Goal: Task Accomplishment & Management: Manage account settings

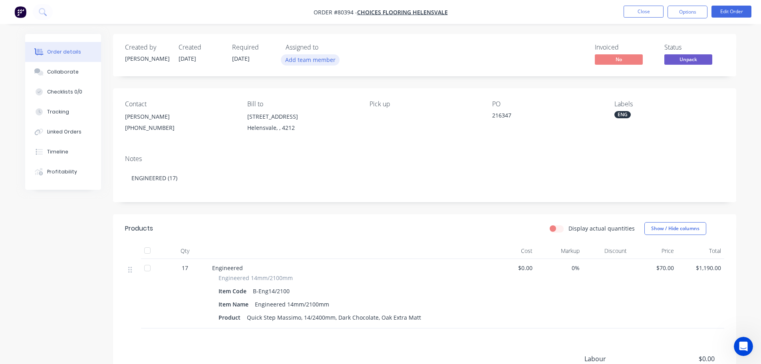
click at [288, 60] on button "Add team member" at bounding box center [310, 59] width 59 height 11
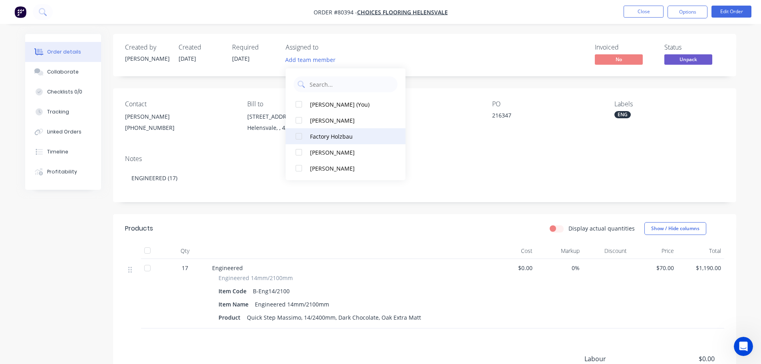
click at [300, 135] on div at bounding box center [299, 136] width 16 height 16
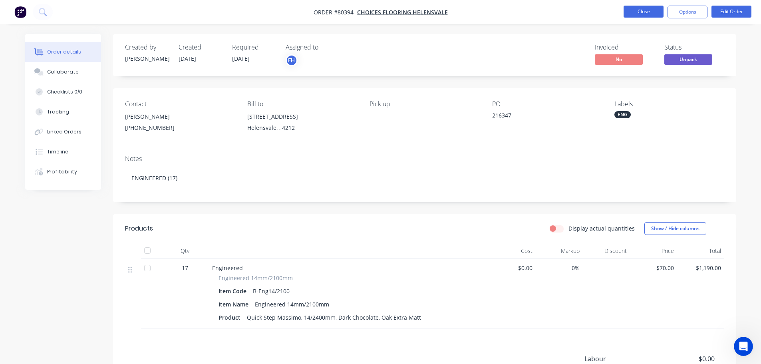
click at [639, 13] on button "Close" at bounding box center [644, 12] width 40 height 12
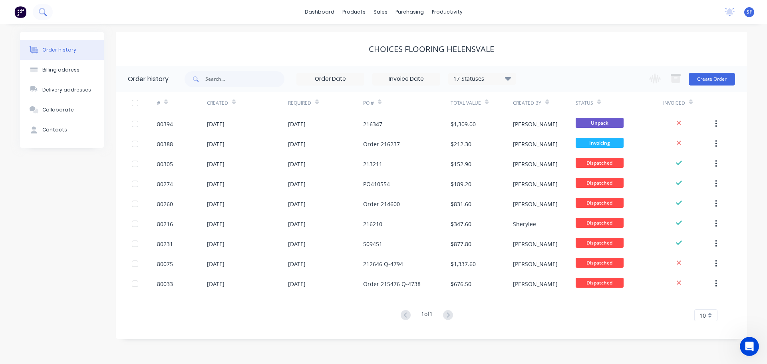
click at [45, 13] on icon at bounding box center [43, 12] width 8 height 8
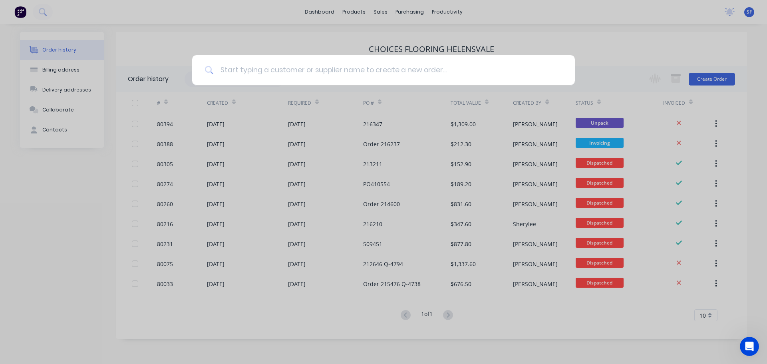
click at [246, 70] on input at bounding box center [388, 70] width 348 height 30
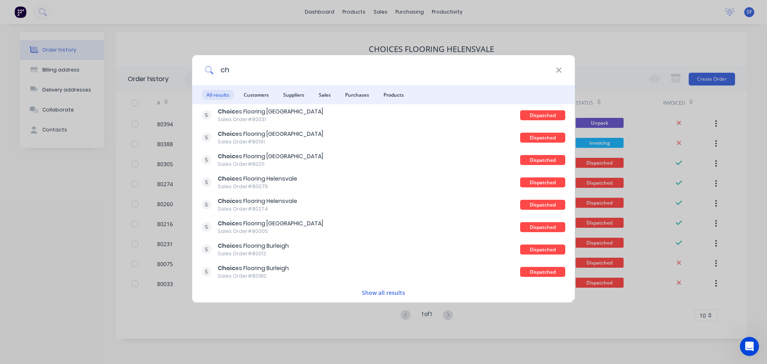
type input "c"
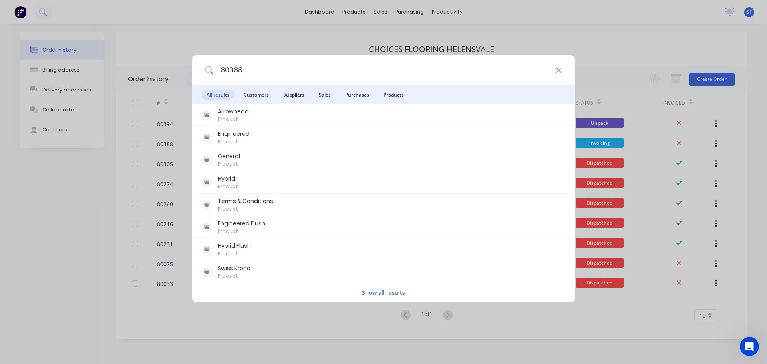
type input "80388"
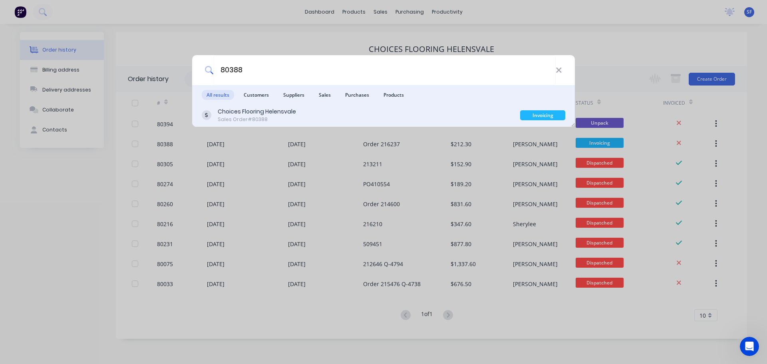
click at [255, 114] on div "Choices Flooring Helensvale" at bounding box center [257, 111] width 78 height 8
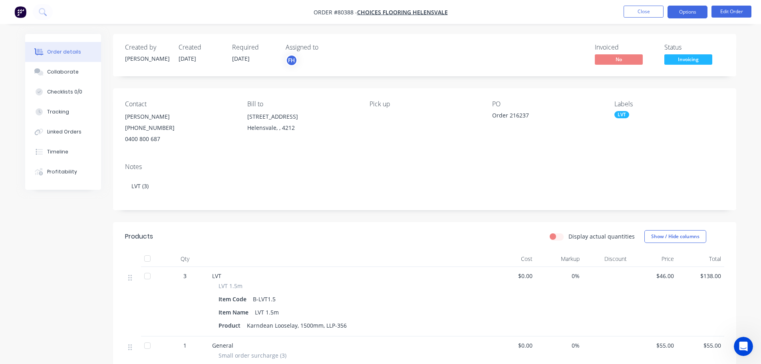
click at [691, 13] on button "Options" at bounding box center [688, 12] width 40 height 13
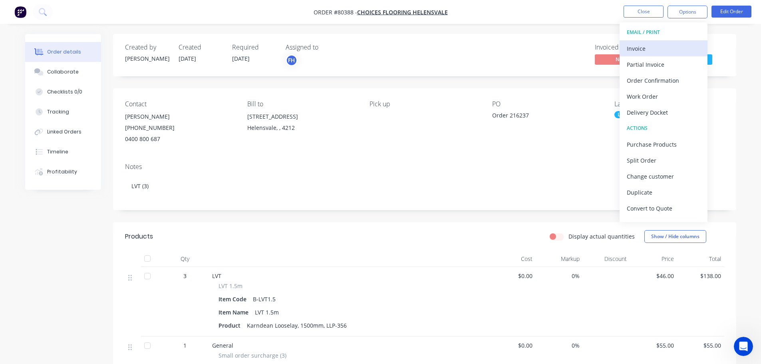
click at [641, 47] on div "Invoice" at bounding box center [664, 49] width 74 height 12
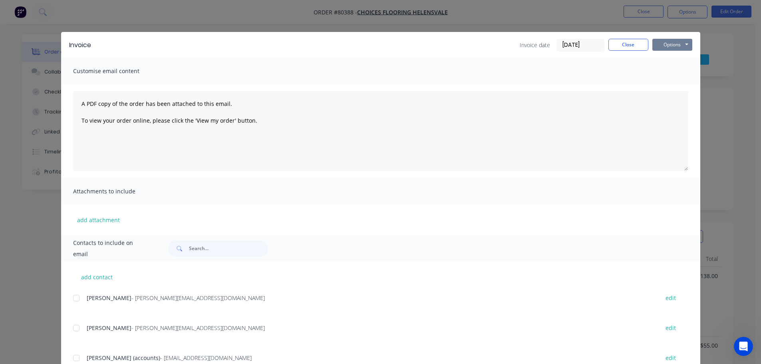
click at [667, 47] on button "Options" at bounding box center [673, 45] width 40 height 12
click at [665, 74] on button "Print" at bounding box center [678, 72] width 51 height 13
click at [627, 46] on button "Close" at bounding box center [629, 45] width 40 height 12
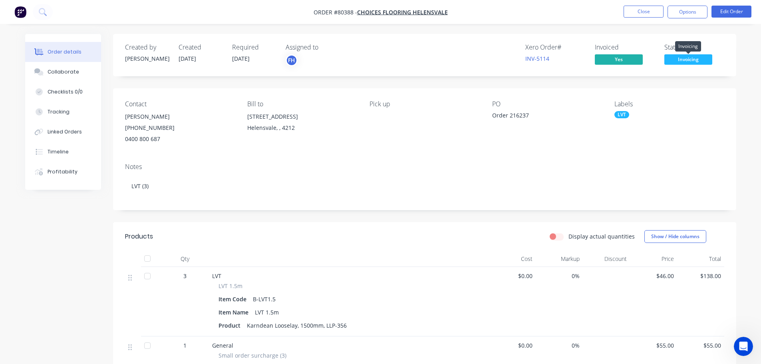
click at [683, 60] on span "Invoicing" at bounding box center [689, 59] width 48 height 10
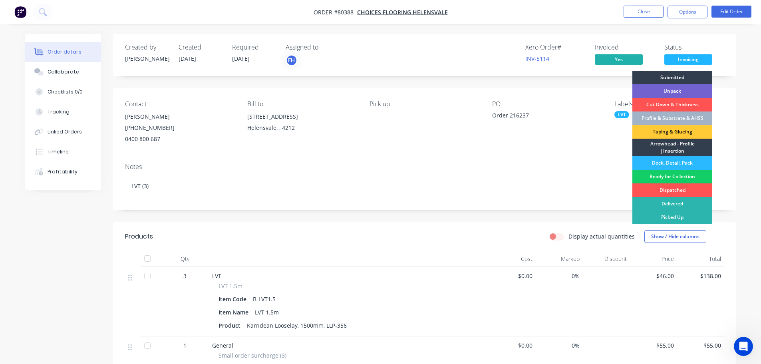
click at [672, 175] on div "Ready for Collection" at bounding box center [673, 177] width 80 height 14
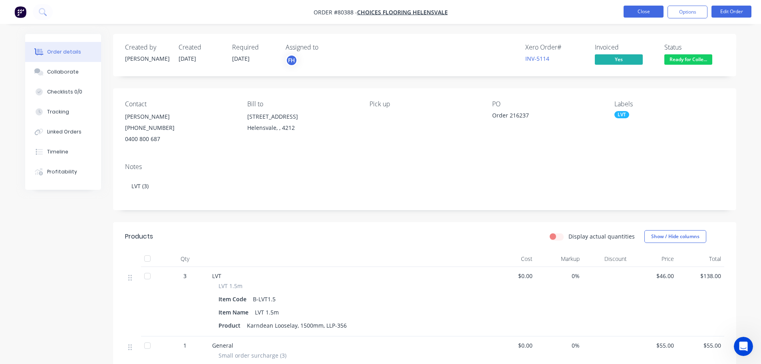
click at [640, 8] on button "Close" at bounding box center [644, 12] width 40 height 12
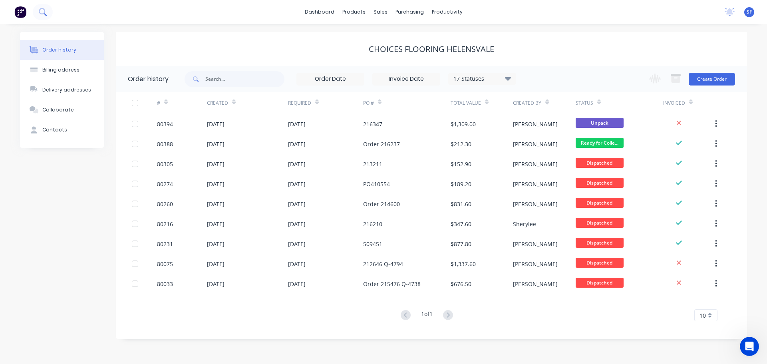
click at [44, 11] on icon at bounding box center [42, 11] width 6 height 6
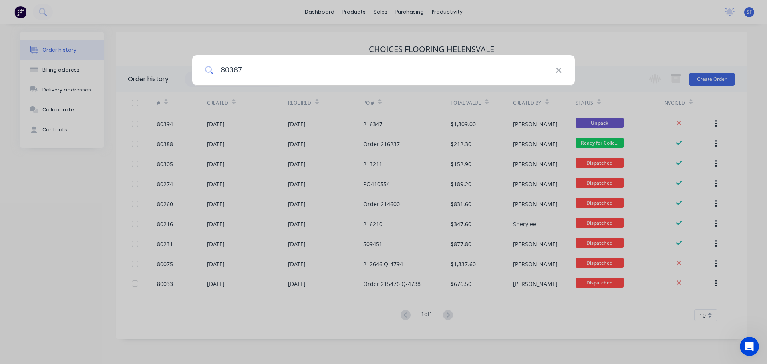
type input "80367"
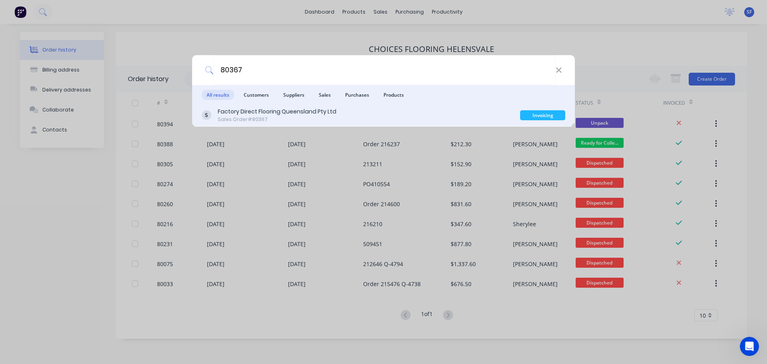
click at [248, 112] on div "Factory Direct Flooring Queensland Pty Ltd" at bounding box center [277, 111] width 119 height 8
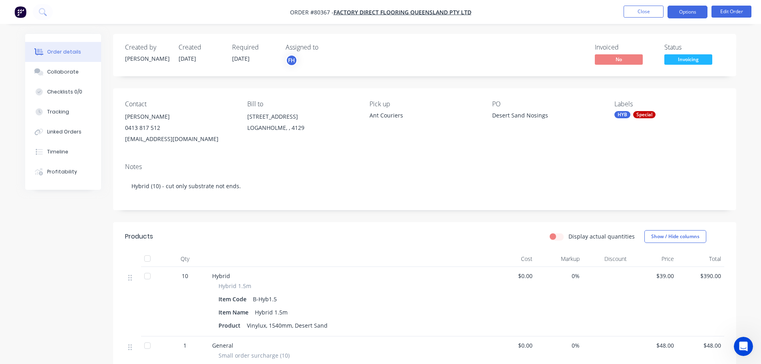
click at [683, 11] on button "Options" at bounding box center [688, 12] width 40 height 13
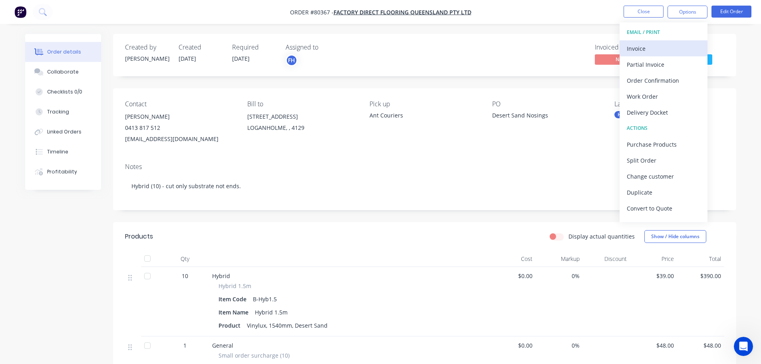
click at [646, 50] on div "Invoice" at bounding box center [664, 49] width 74 height 12
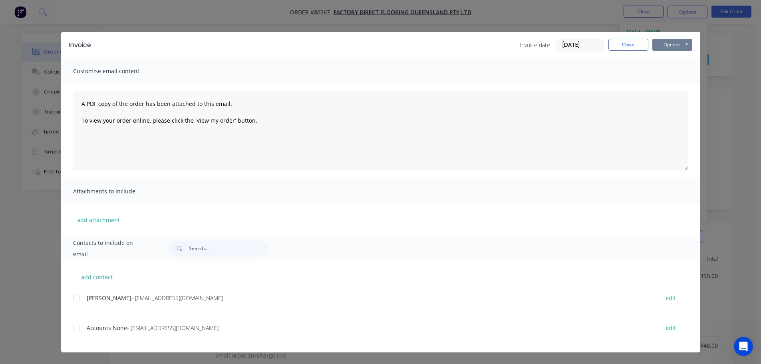
click at [674, 47] on button "Options" at bounding box center [673, 45] width 40 height 12
click at [678, 70] on button "Print" at bounding box center [678, 72] width 51 height 13
click at [632, 42] on button "Close" at bounding box center [629, 45] width 40 height 12
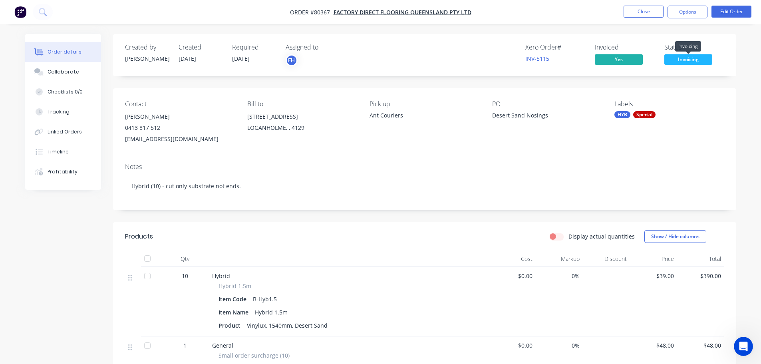
click at [689, 60] on span "Invoicing" at bounding box center [689, 59] width 48 height 10
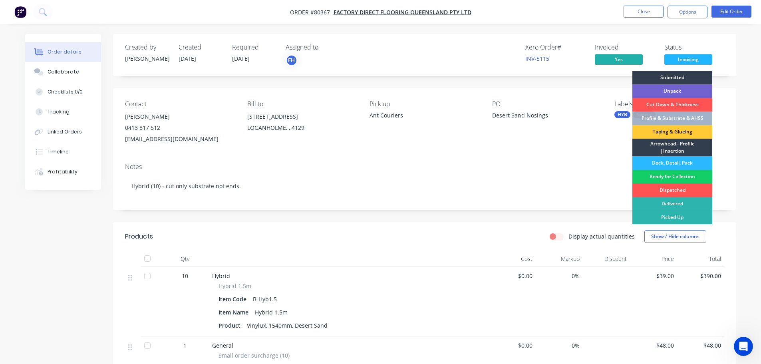
click at [682, 176] on div "Ready for Collection" at bounding box center [673, 177] width 80 height 14
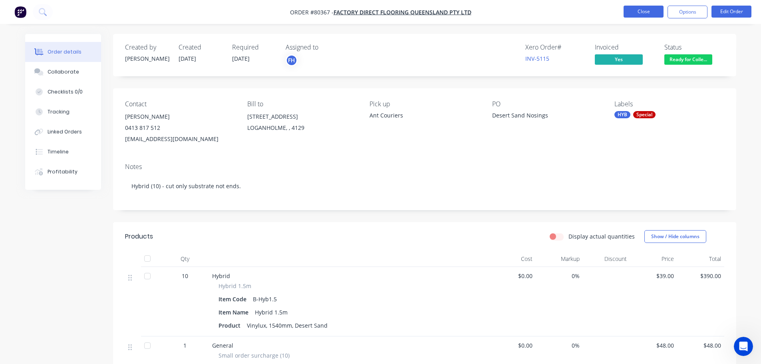
click at [643, 9] on button "Close" at bounding box center [644, 12] width 40 height 12
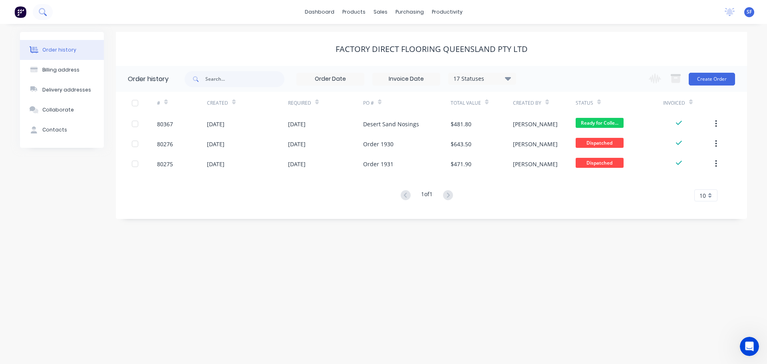
click at [48, 12] on button at bounding box center [43, 12] width 20 height 16
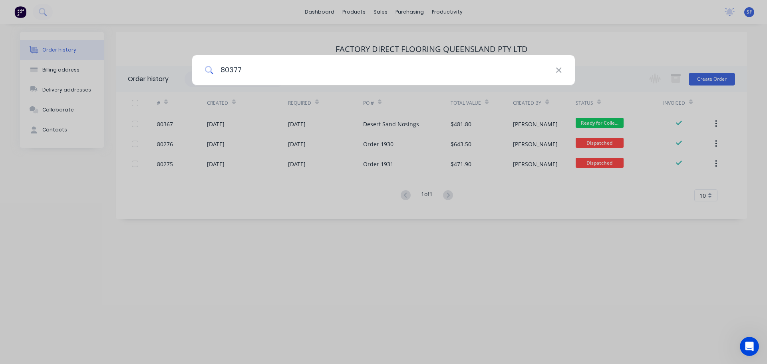
type input "80377"
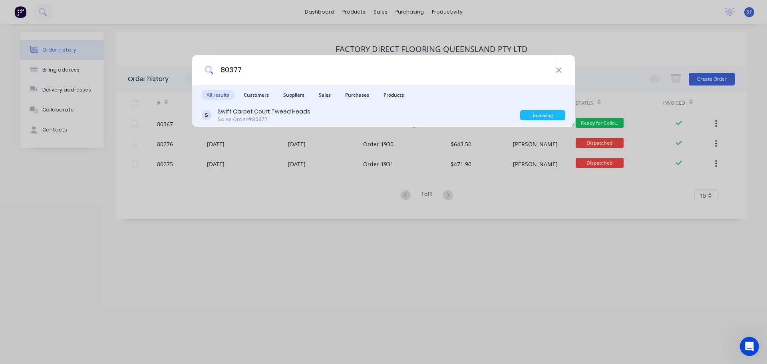
click at [258, 125] on div "Swift Carpet Court Tweed Heads Sales Order #80377 Invoicing" at bounding box center [383, 115] width 383 height 22
click at [274, 113] on div "Swift Carpet Court Tweed Heads" at bounding box center [264, 111] width 93 height 8
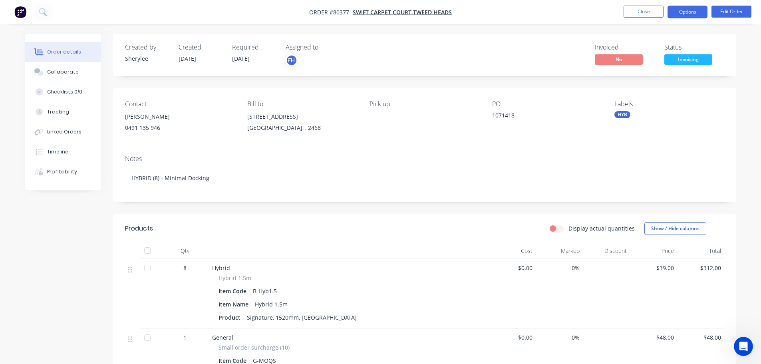
click at [684, 12] on button "Options" at bounding box center [688, 12] width 40 height 13
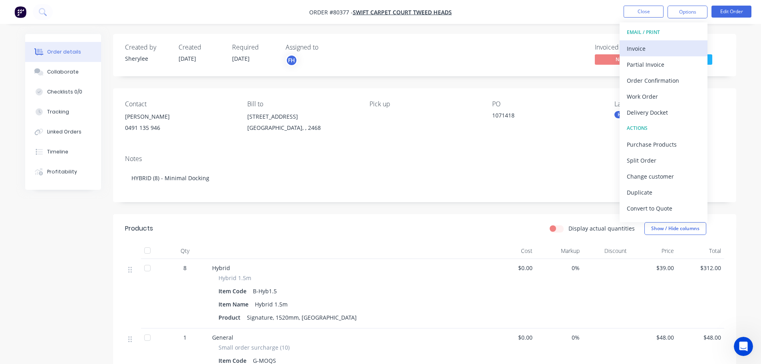
click at [662, 48] on div "Invoice" at bounding box center [664, 49] width 74 height 12
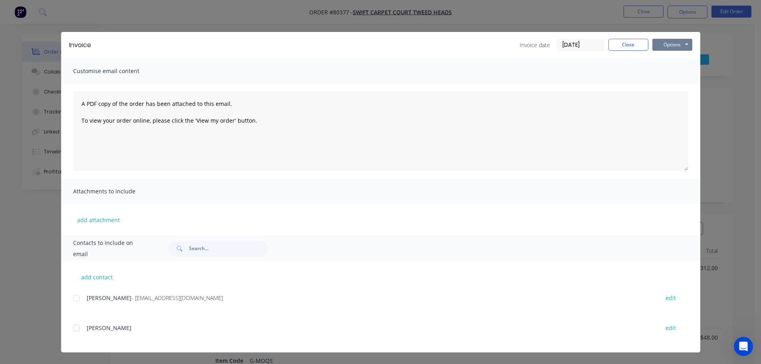
click at [666, 44] on button "Options" at bounding box center [673, 45] width 40 height 12
click at [667, 70] on button "Print" at bounding box center [678, 72] width 51 height 13
click at [627, 42] on button "Close" at bounding box center [629, 45] width 40 height 12
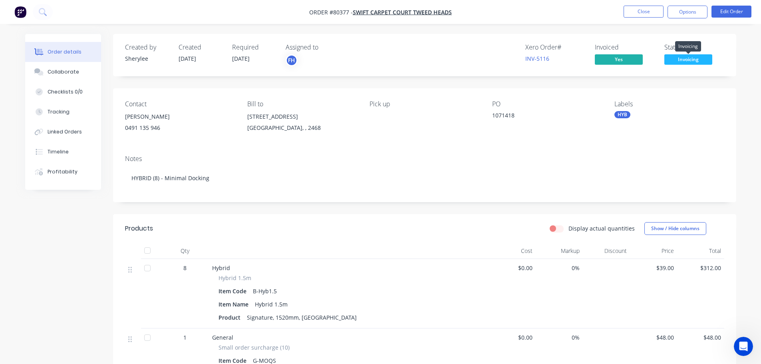
click at [699, 58] on span "Invoicing" at bounding box center [689, 59] width 48 height 10
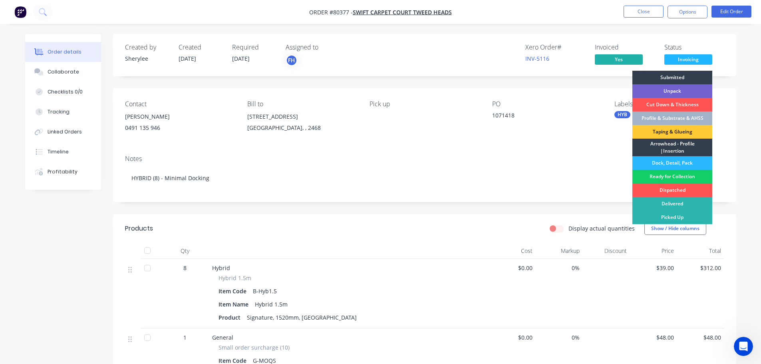
click at [676, 176] on div "Ready for Collection" at bounding box center [673, 177] width 80 height 14
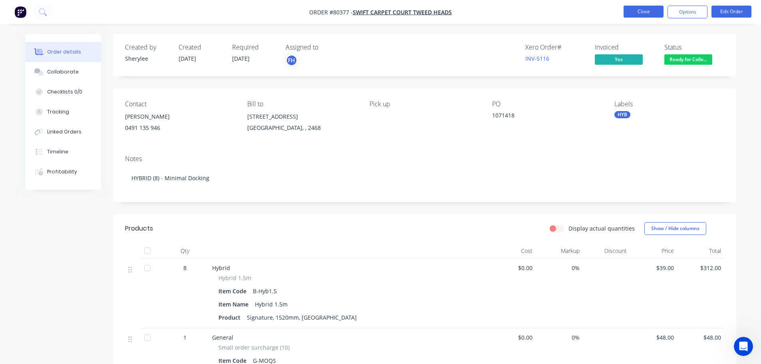
click at [652, 11] on button "Close" at bounding box center [644, 12] width 40 height 12
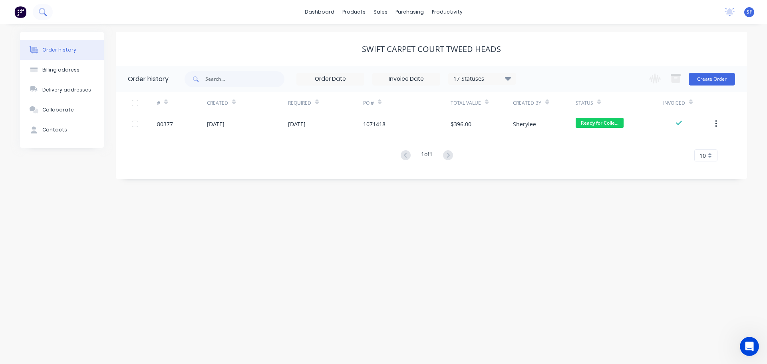
click at [42, 8] on icon at bounding box center [43, 12] width 8 height 8
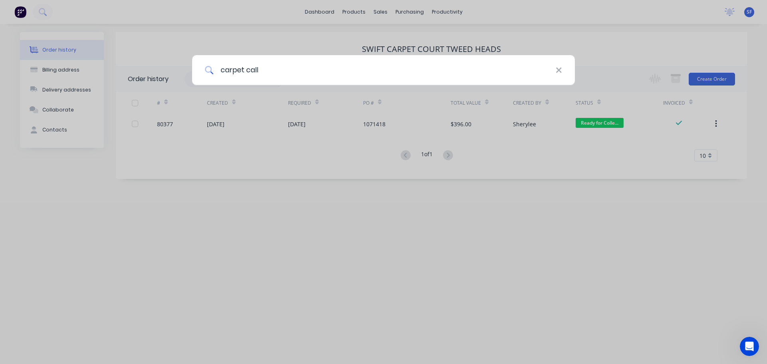
type input "carpet call"
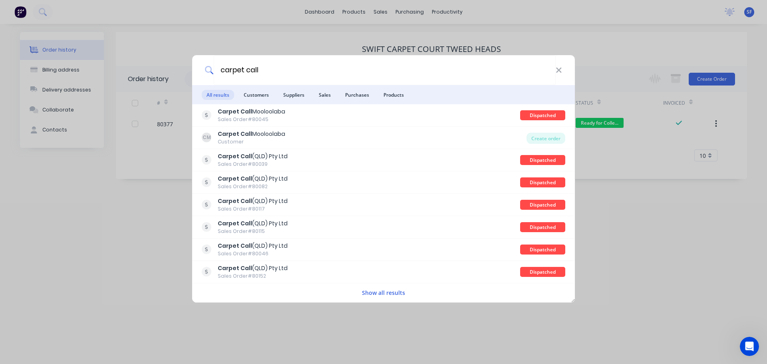
click at [248, 97] on span "Customers" at bounding box center [256, 95] width 35 height 10
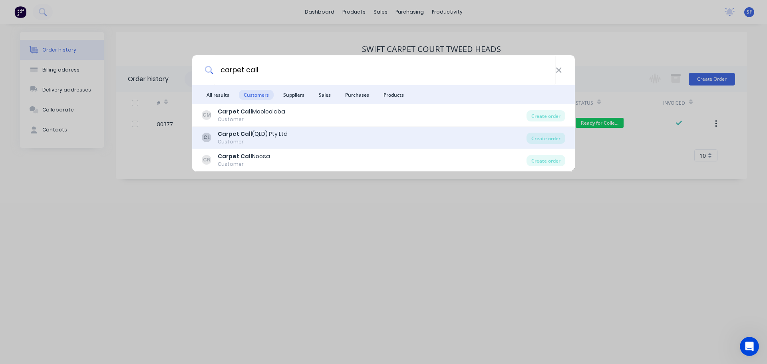
click at [259, 140] on div "Customer" at bounding box center [253, 141] width 70 height 7
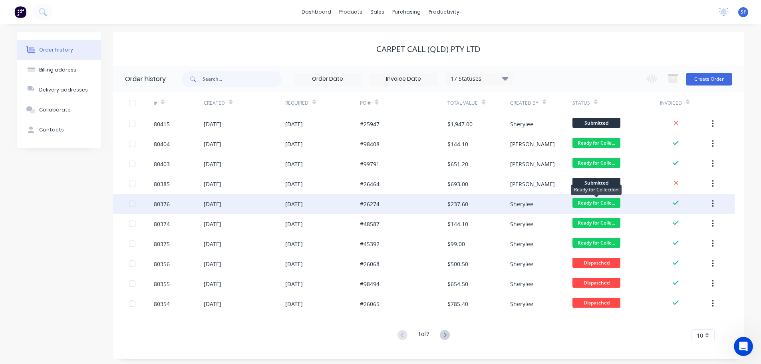
click at [583, 199] on span "Ready for Colle..." at bounding box center [597, 203] width 48 height 10
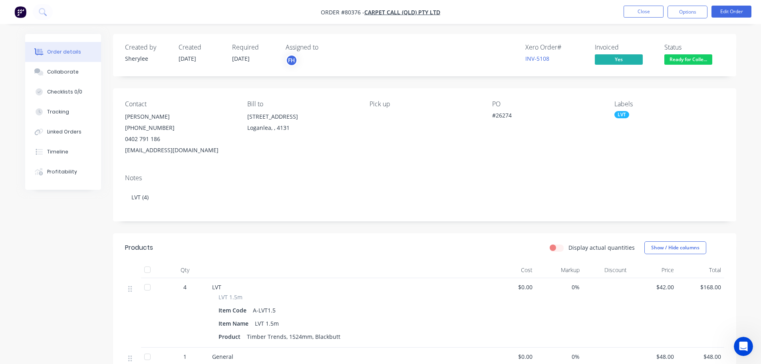
click at [689, 57] on span "Ready for Colle..." at bounding box center [689, 59] width 48 height 10
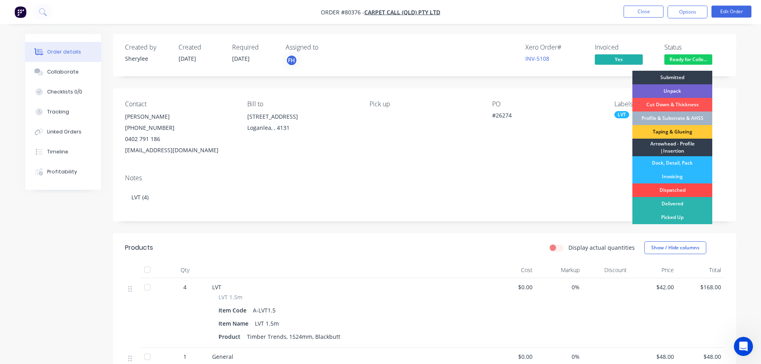
click at [673, 188] on div "Dispatched" at bounding box center [673, 190] width 80 height 14
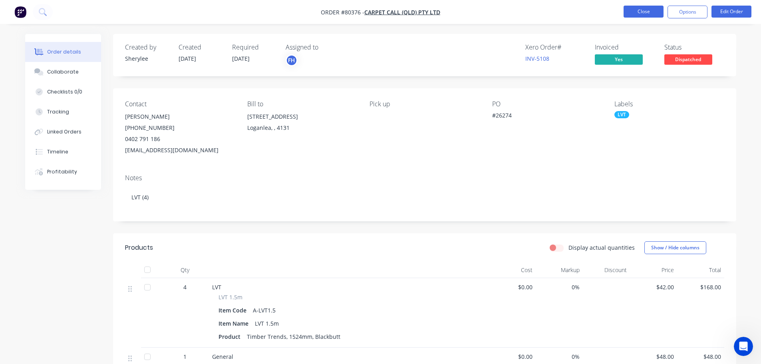
click at [646, 11] on button "Close" at bounding box center [644, 12] width 40 height 12
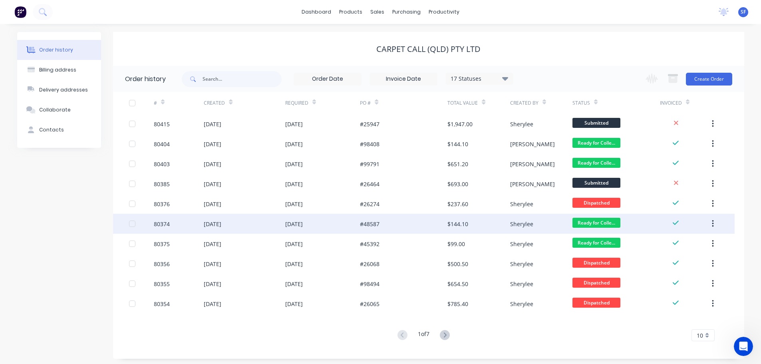
click at [161, 222] on div "80374" at bounding box center [162, 224] width 16 height 8
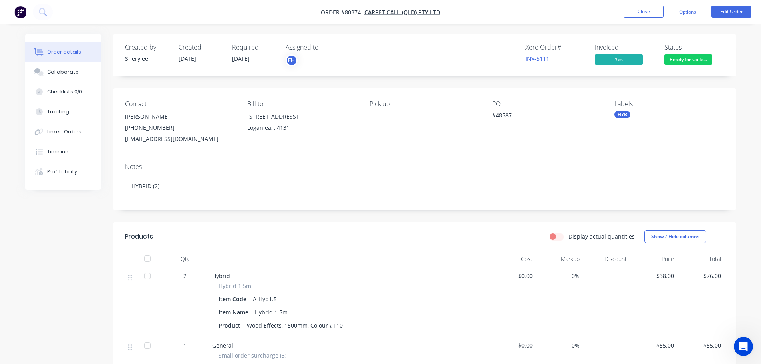
click at [680, 60] on span "Ready for Colle..." at bounding box center [689, 59] width 48 height 10
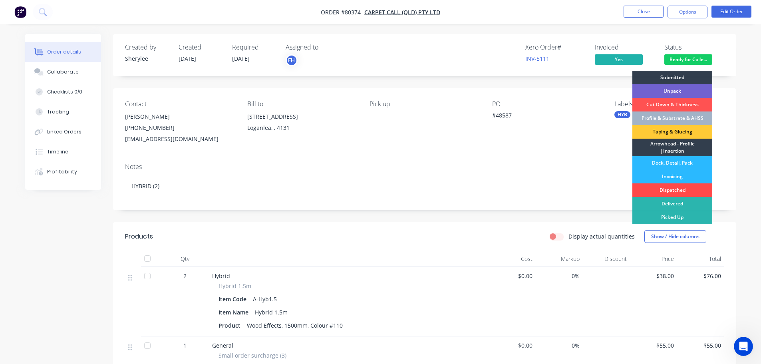
click at [674, 191] on div "Dispatched" at bounding box center [673, 190] width 80 height 14
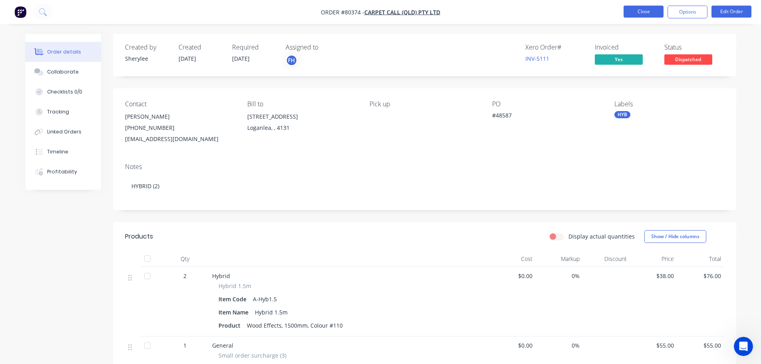
click at [645, 12] on button "Close" at bounding box center [644, 12] width 40 height 12
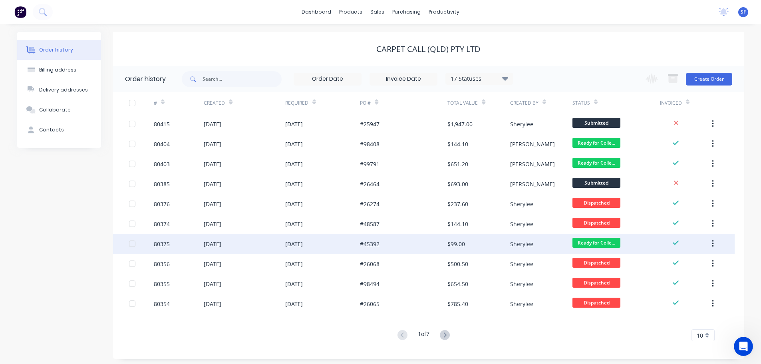
click at [168, 244] on div "80375" at bounding box center [162, 244] width 16 height 8
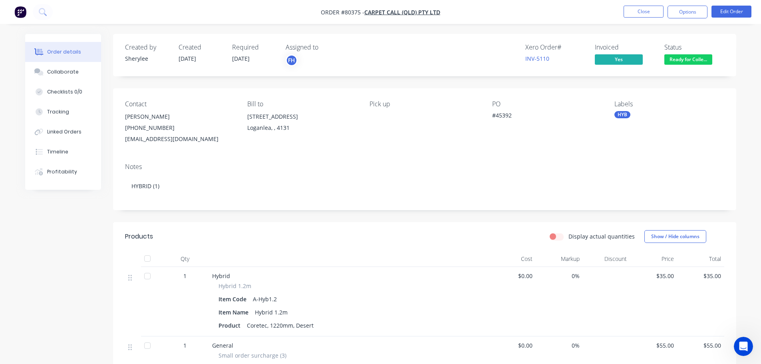
click at [697, 60] on span "Ready for Colle..." at bounding box center [689, 59] width 48 height 10
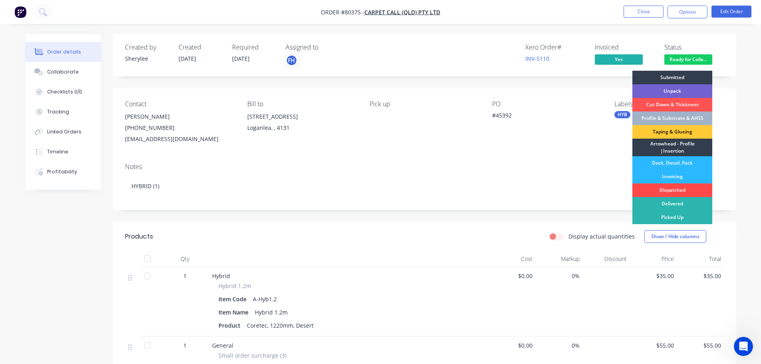
click at [692, 189] on div "Dispatched" at bounding box center [673, 190] width 80 height 14
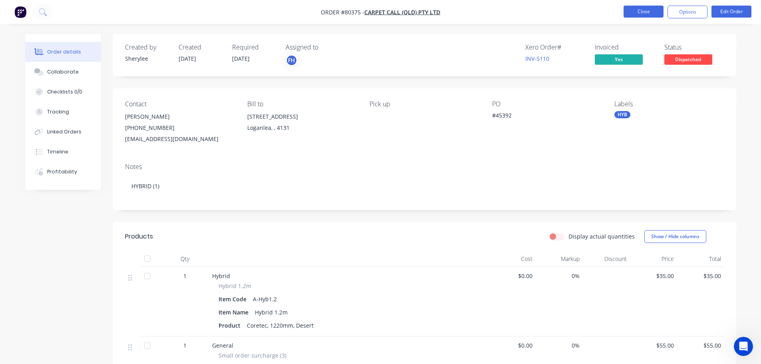
click at [639, 9] on button "Close" at bounding box center [644, 12] width 40 height 12
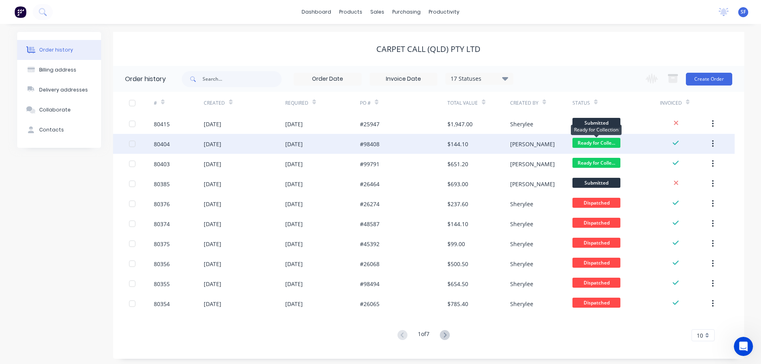
click at [595, 141] on span "Ready for Colle..." at bounding box center [597, 143] width 48 height 10
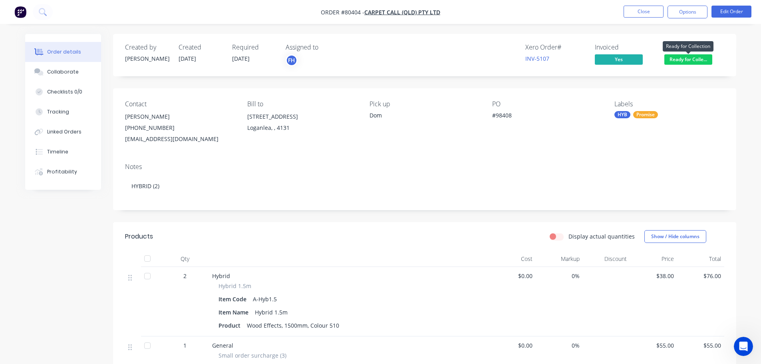
click at [701, 60] on span "Ready for Colle..." at bounding box center [689, 59] width 48 height 10
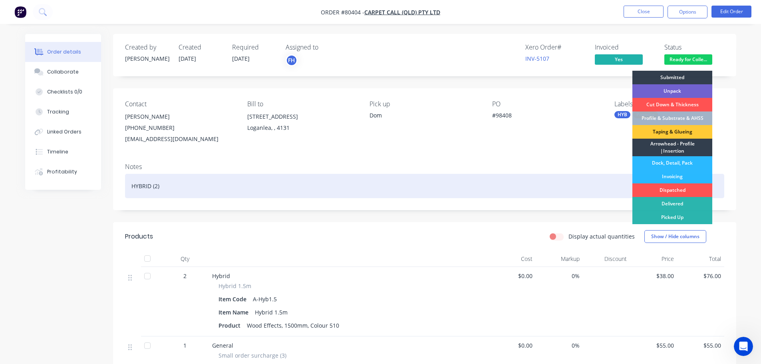
click at [680, 191] on div "Dispatched" at bounding box center [673, 190] width 80 height 14
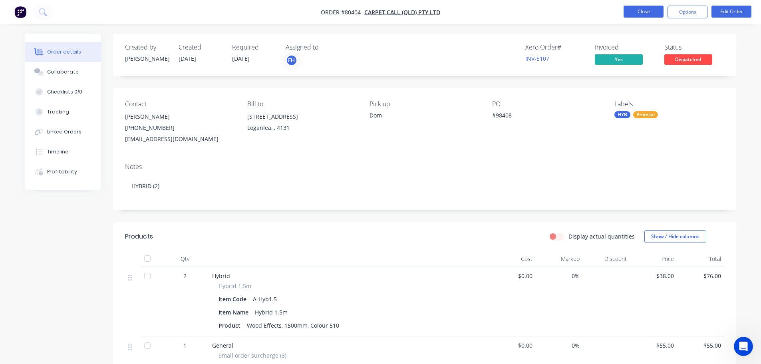
click at [645, 11] on button "Close" at bounding box center [644, 12] width 40 height 12
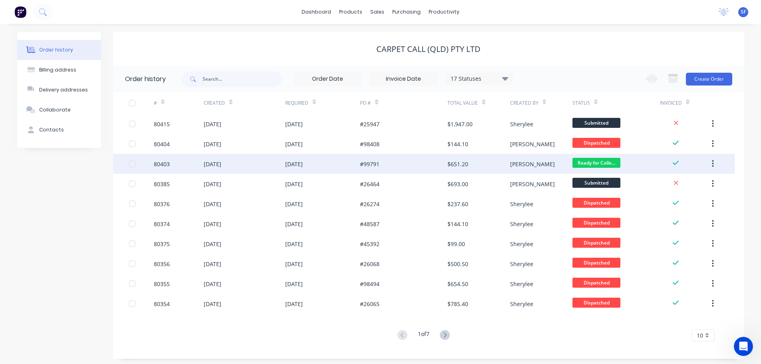
click at [182, 166] on div "80403" at bounding box center [179, 164] width 50 height 20
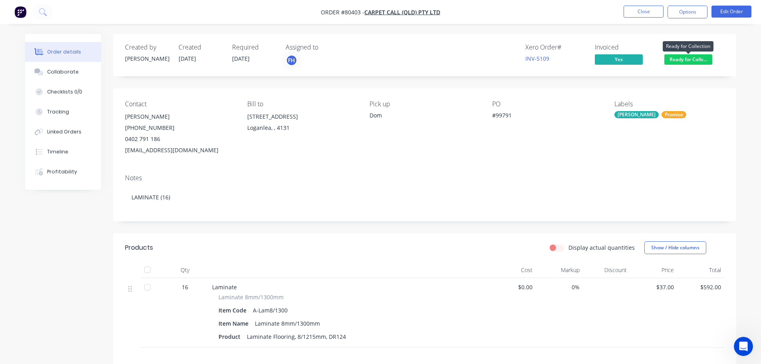
click at [685, 57] on span "Ready for Colle..." at bounding box center [689, 59] width 48 height 10
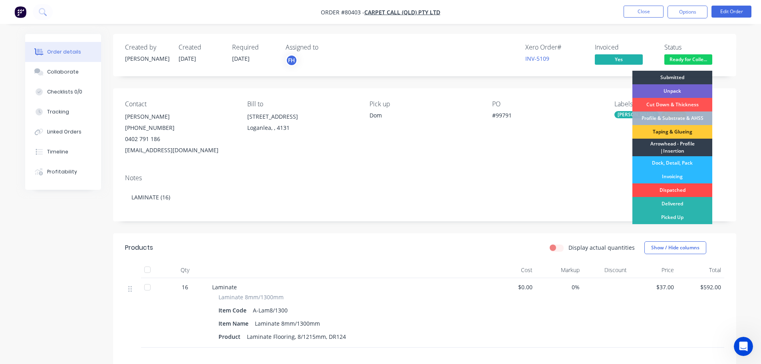
click at [673, 191] on div "Dispatched" at bounding box center [673, 190] width 80 height 14
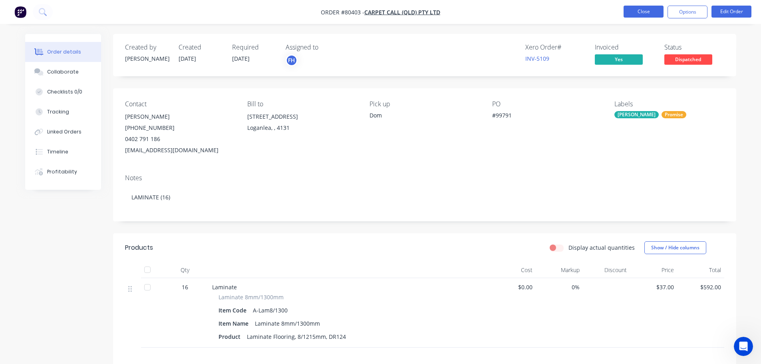
click at [658, 15] on button "Close" at bounding box center [644, 12] width 40 height 12
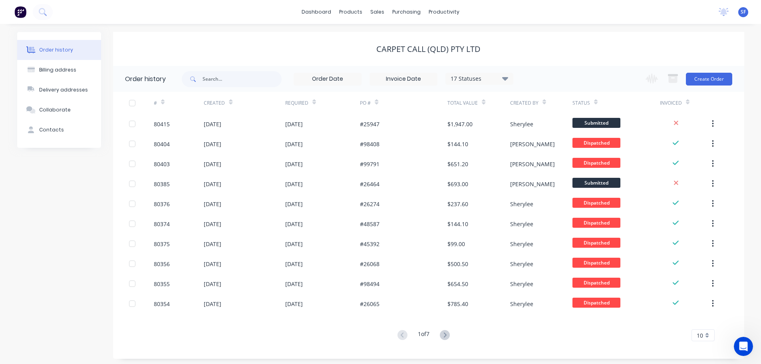
click at [297, 105] on div "Required" at bounding box center [296, 102] width 23 height 7
click at [320, 103] on div "Required" at bounding box center [322, 103] width 75 height 22
click at [290, 103] on div "Required" at bounding box center [296, 102] width 23 height 7
click at [323, 81] on input at bounding box center [327, 79] width 67 height 12
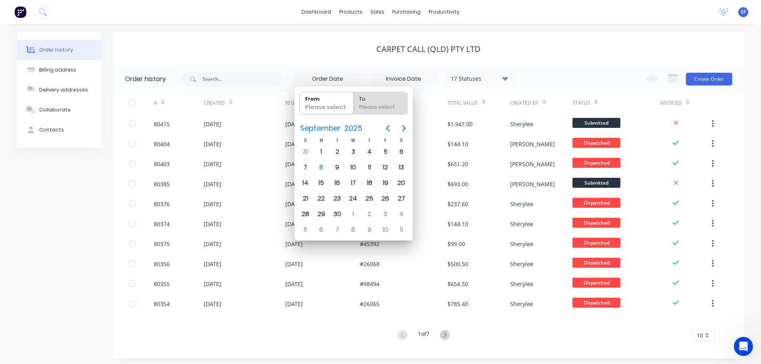
click at [304, 78] on input at bounding box center [327, 79] width 67 height 12
click at [286, 58] on div "Carpet Call (QLD) Pty Ltd" at bounding box center [428, 49] width 631 height 34
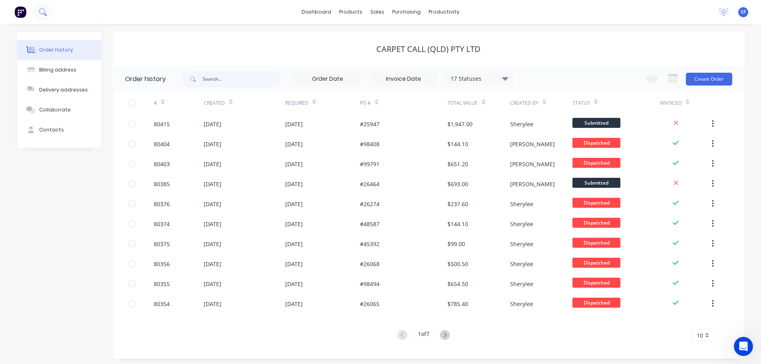
click at [40, 11] on icon at bounding box center [43, 12] width 8 height 8
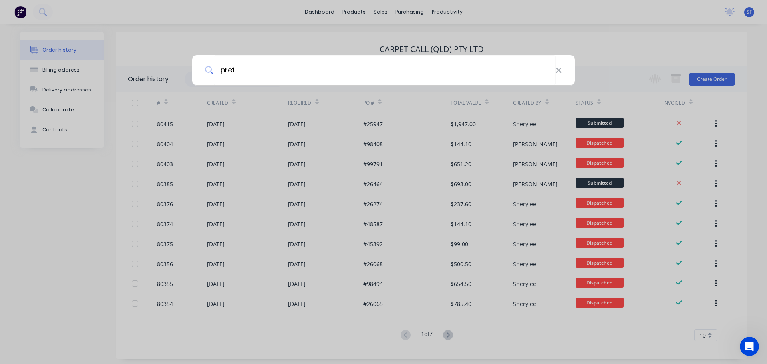
type input "pref"
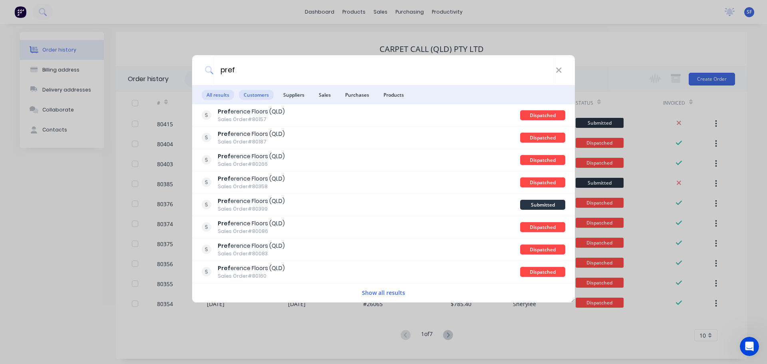
click at [248, 97] on span "Customers" at bounding box center [256, 95] width 35 height 10
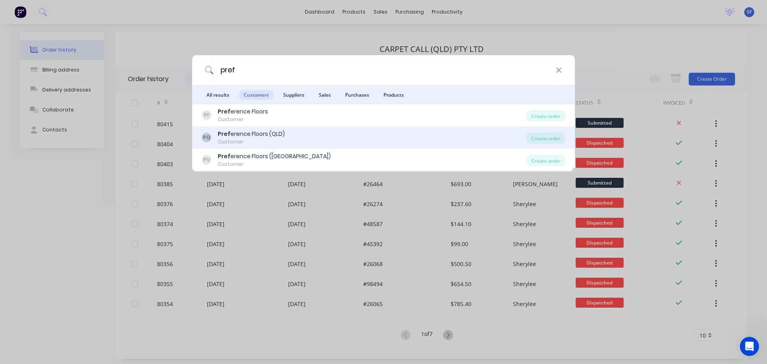
click at [256, 132] on div "Pref erence Floors (QLD)" at bounding box center [251, 134] width 67 height 8
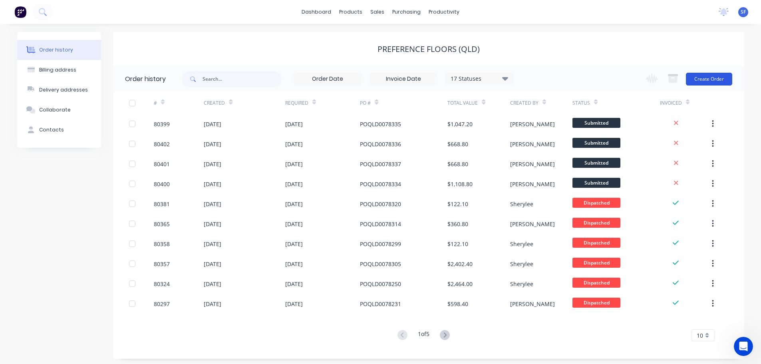
click at [699, 79] on button "Create Order" at bounding box center [709, 79] width 46 height 13
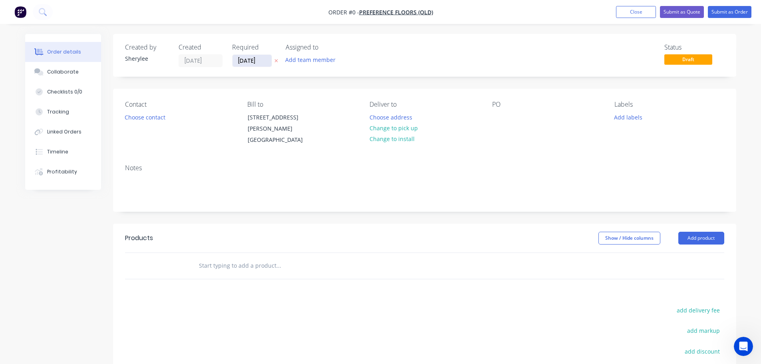
click at [258, 63] on input "[DATE]" at bounding box center [252, 61] width 39 height 12
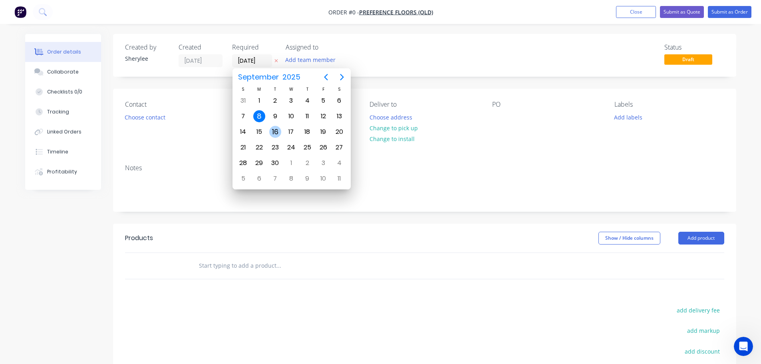
click at [277, 133] on div "16" at bounding box center [275, 132] width 12 height 12
type input "[DATE]"
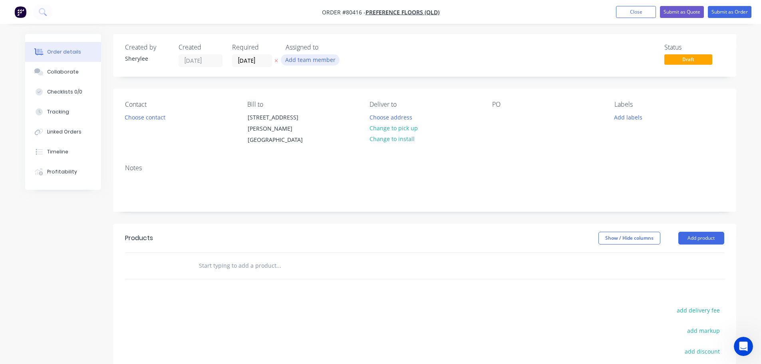
click at [295, 61] on button "Add team member" at bounding box center [310, 59] width 59 height 11
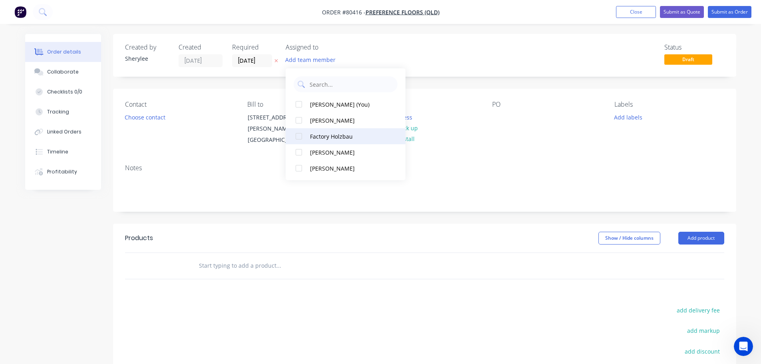
click at [300, 140] on div at bounding box center [299, 136] width 16 height 16
click at [148, 119] on button "Choose contact" at bounding box center [144, 116] width 49 height 11
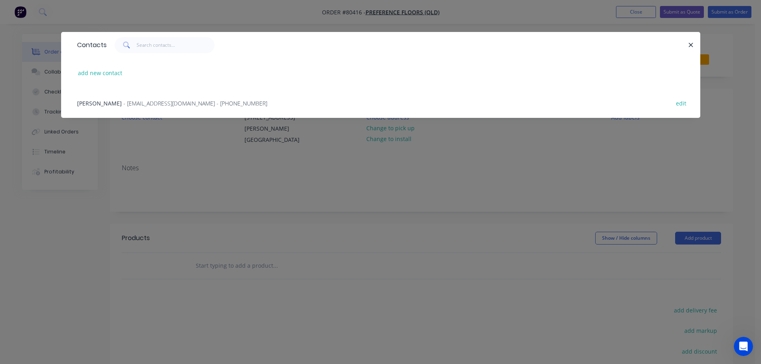
click at [144, 104] on span "- [EMAIL_ADDRESS][DOMAIN_NAME] - [PHONE_NUMBER]" at bounding box center [195, 103] width 144 height 8
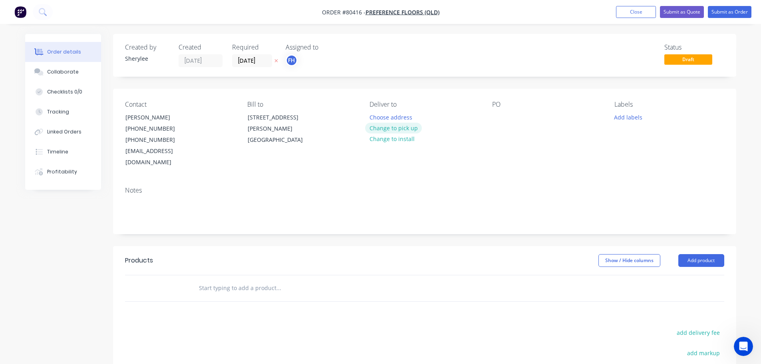
click at [406, 128] on button "Change to pick up" at bounding box center [393, 128] width 57 height 11
click at [493, 117] on div at bounding box center [498, 117] width 13 height 12
click at [625, 116] on button "Add labels" at bounding box center [628, 116] width 37 height 11
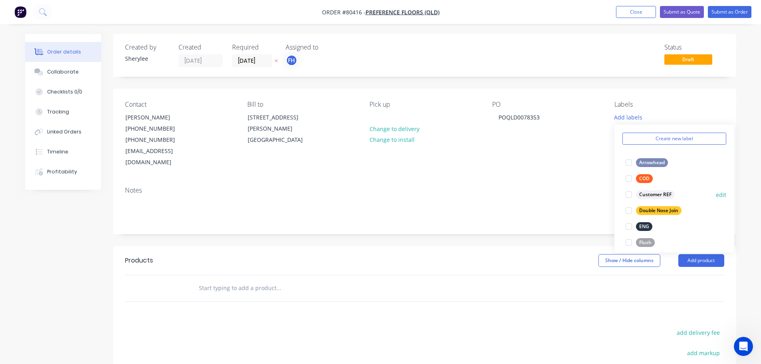
scroll to position [40, 0]
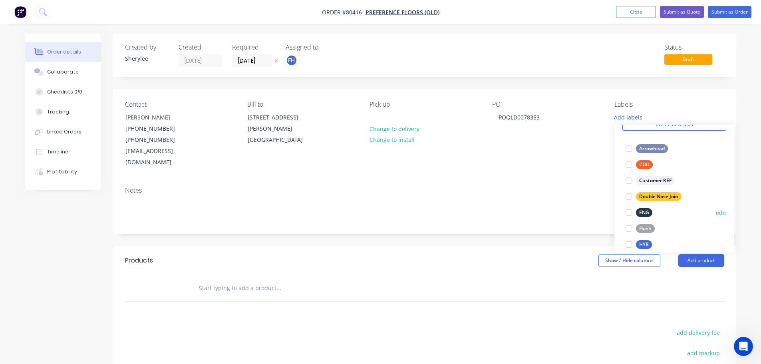
click at [626, 212] on div at bounding box center [629, 213] width 16 height 16
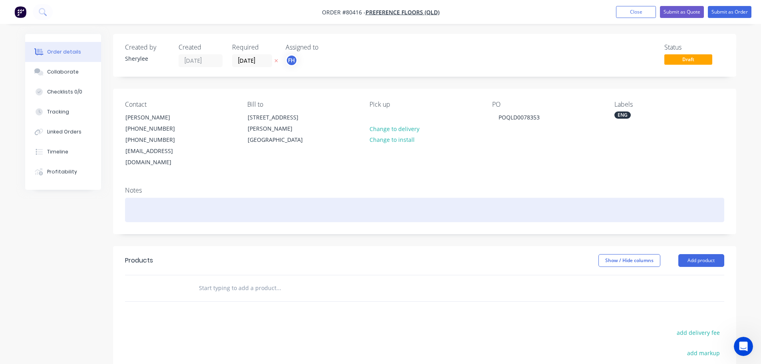
click at [163, 198] on div at bounding box center [424, 210] width 599 height 24
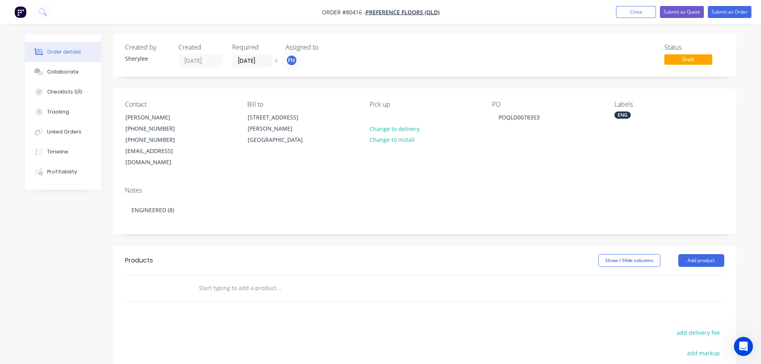
click at [213, 280] on input "text" at bounding box center [279, 288] width 160 height 16
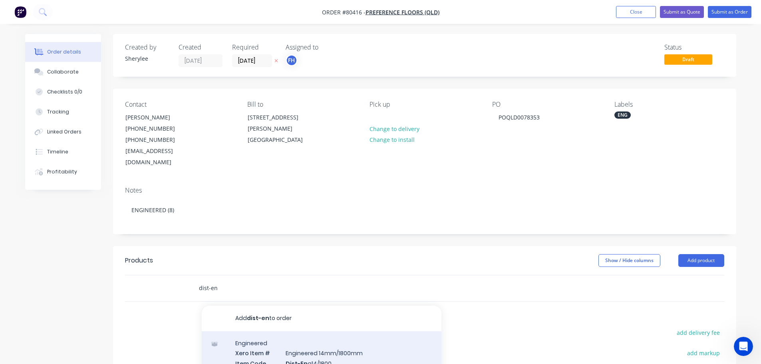
type input "dist-en"
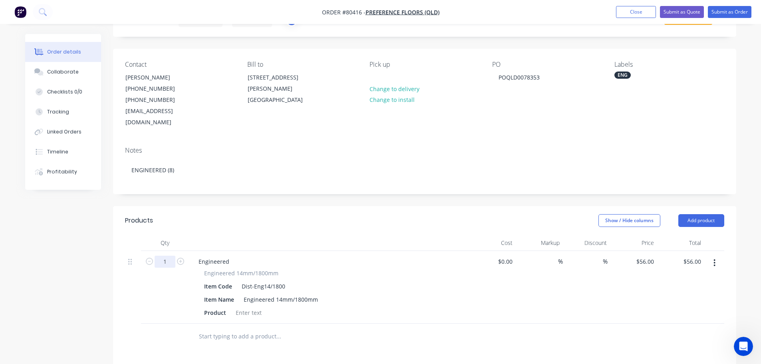
click at [171, 256] on input "1" at bounding box center [165, 262] width 21 height 12
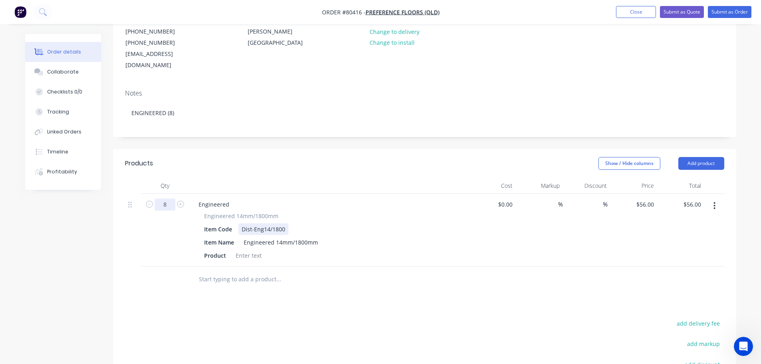
scroll to position [120, 0]
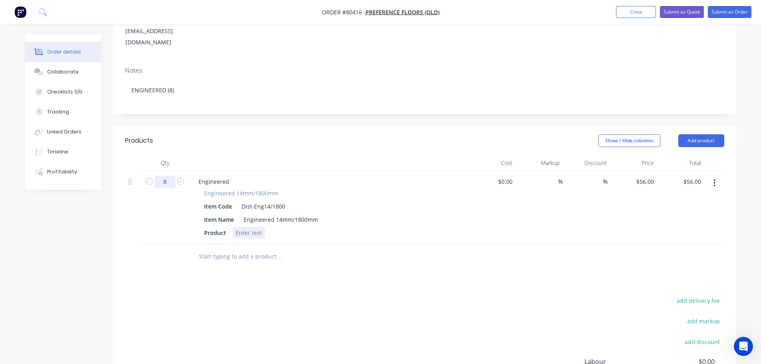
type input "8"
type input "$448.00"
click at [252, 227] on div at bounding box center [249, 233] width 32 height 12
click at [245, 227] on div at bounding box center [249, 233] width 32 height 12
click at [247, 249] on input "text" at bounding box center [279, 257] width 160 height 16
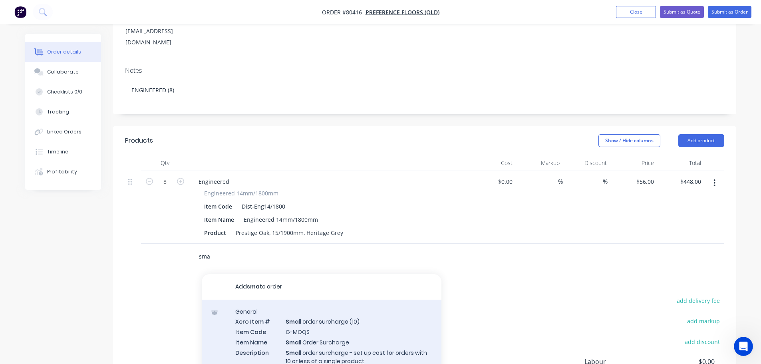
type input "sma"
click at [298, 300] on div "General Xero Item # Sma ll order surcharge (10) Item Code G-MOQS Item Name Sma …" at bounding box center [322, 347] width 240 height 94
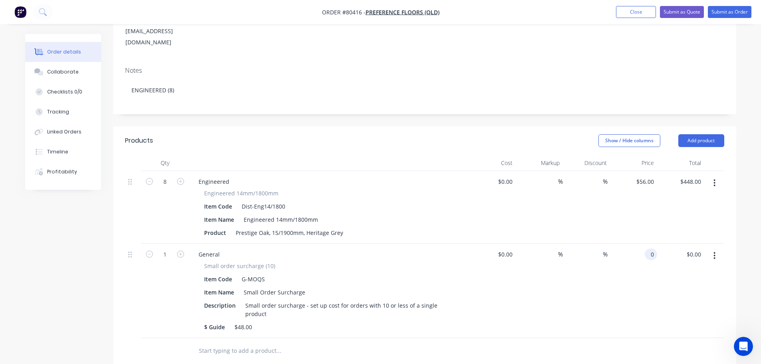
click at [648, 249] on input "0" at bounding box center [652, 255] width 9 height 12
type input "$48.00"
click at [731, 12] on button "Submit as Order" at bounding box center [730, 12] width 44 height 12
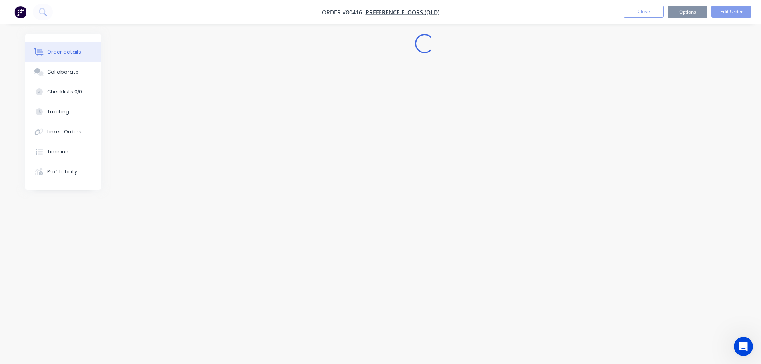
scroll to position [0, 0]
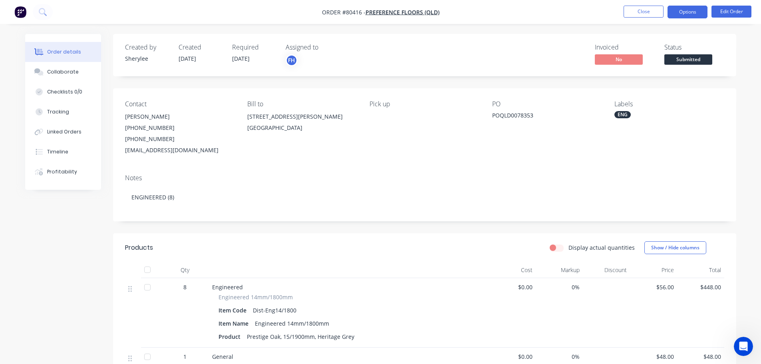
click at [682, 13] on button "Options" at bounding box center [688, 12] width 40 height 13
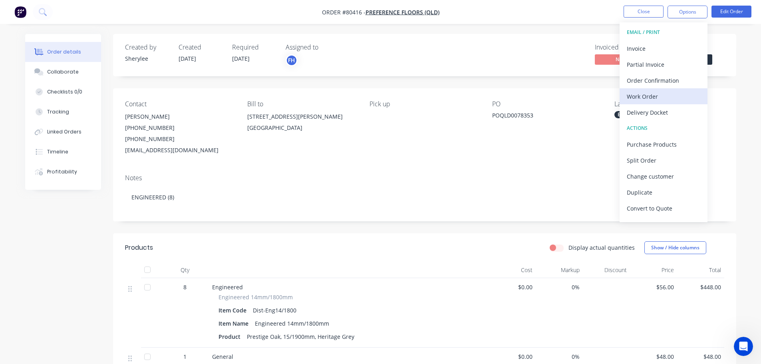
click at [655, 92] on div "Work Order" at bounding box center [664, 97] width 74 height 12
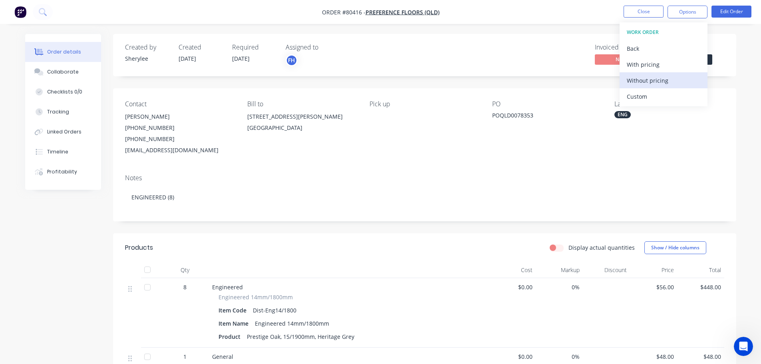
click at [651, 84] on div "Without pricing" at bounding box center [664, 81] width 74 height 12
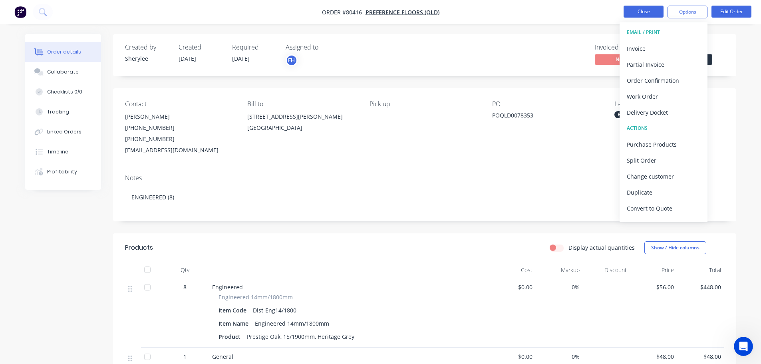
click at [643, 13] on button "Close" at bounding box center [644, 12] width 40 height 12
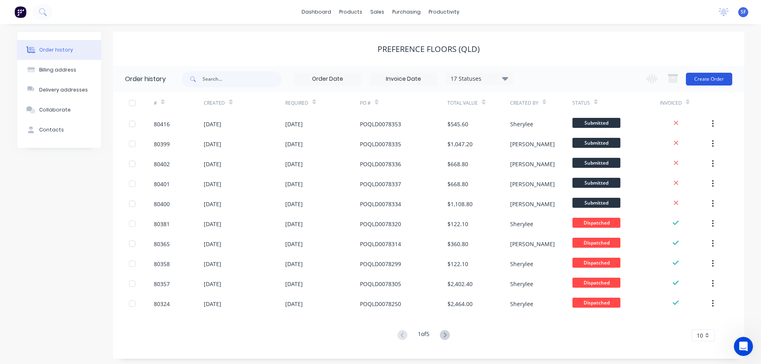
click at [704, 78] on button "Create Order" at bounding box center [709, 79] width 46 height 13
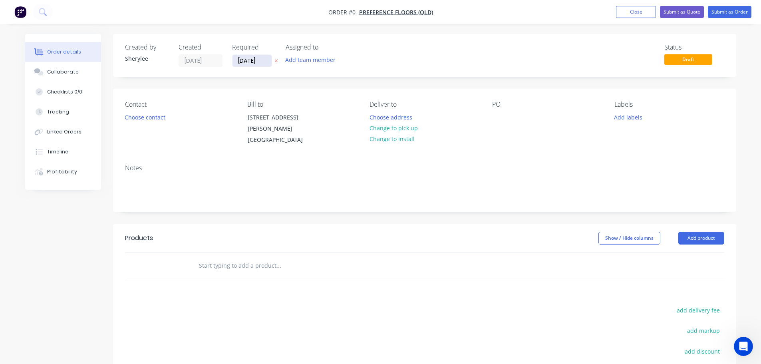
click at [258, 63] on input "[DATE]" at bounding box center [252, 61] width 39 height 12
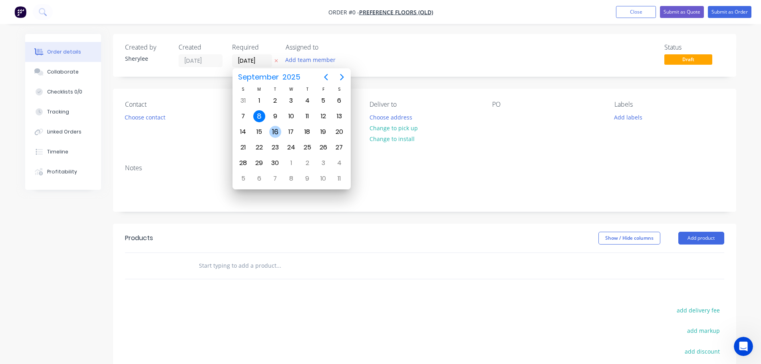
click at [278, 130] on div "16" at bounding box center [275, 132] width 12 height 12
type input "[DATE]"
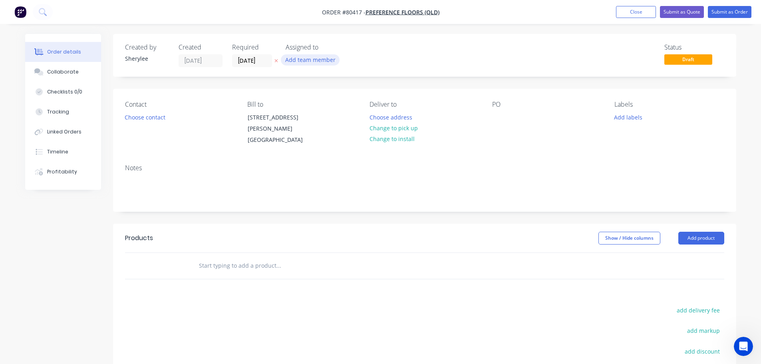
click at [301, 58] on button "Add team member" at bounding box center [310, 59] width 59 height 11
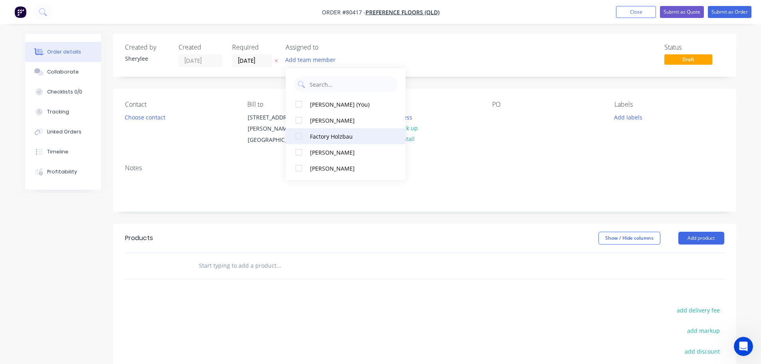
click at [298, 136] on div at bounding box center [299, 136] width 16 height 16
click at [151, 118] on button "Choose contact" at bounding box center [144, 116] width 49 height 11
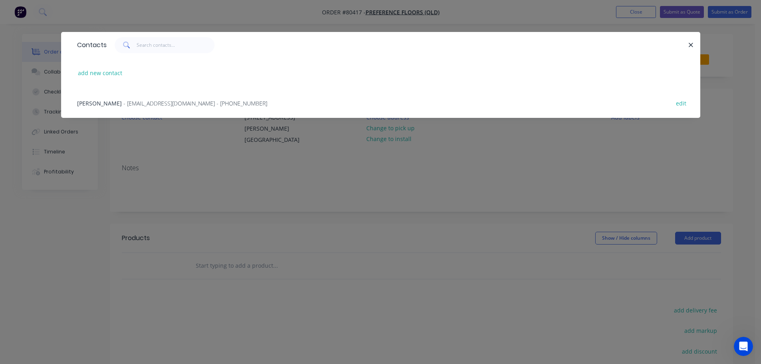
click at [147, 103] on span "- [EMAIL_ADDRESS][DOMAIN_NAME] - [PHONE_NUMBER]" at bounding box center [195, 103] width 144 height 8
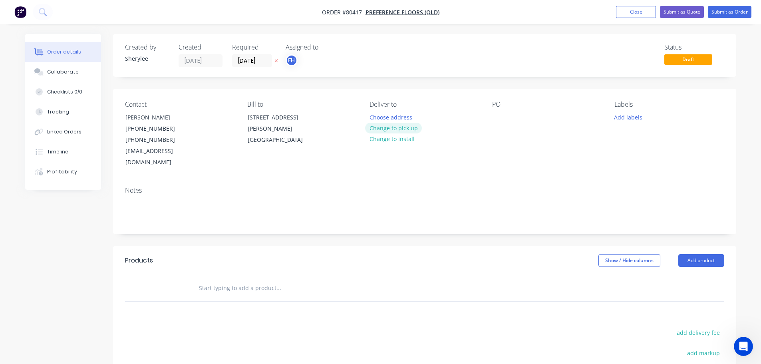
click at [405, 128] on button "Change to pick up" at bounding box center [393, 128] width 57 height 11
click at [501, 120] on div at bounding box center [498, 117] width 13 height 12
click at [623, 117] on button "Add labels" at bounding box center [628, 116] width 37 height 11
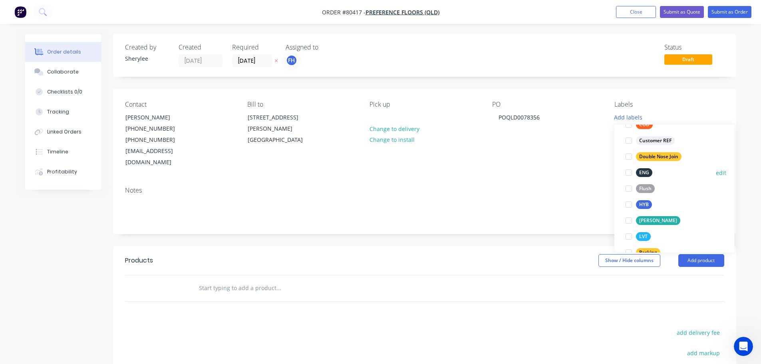
click at [629, 174] on div at bounding box center [629, 173] width 16 height 16
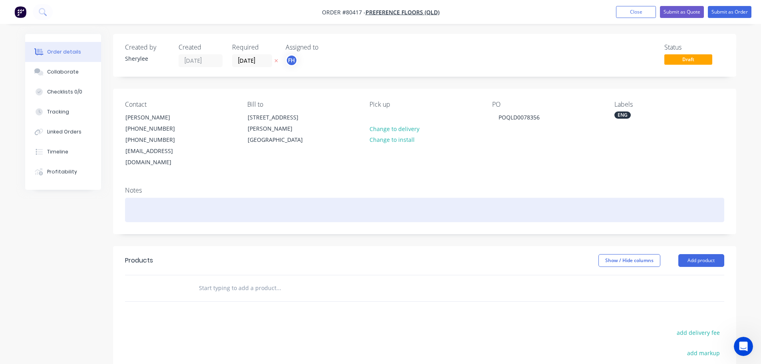
click at [251, 198] on div at bounding box center [424, 210] width 599 height 24
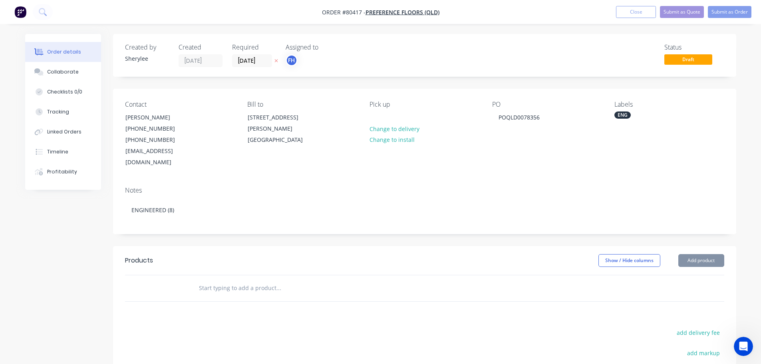
click at [242, 280] on input "text" at bounding box center [279, 288] width 160 height 16
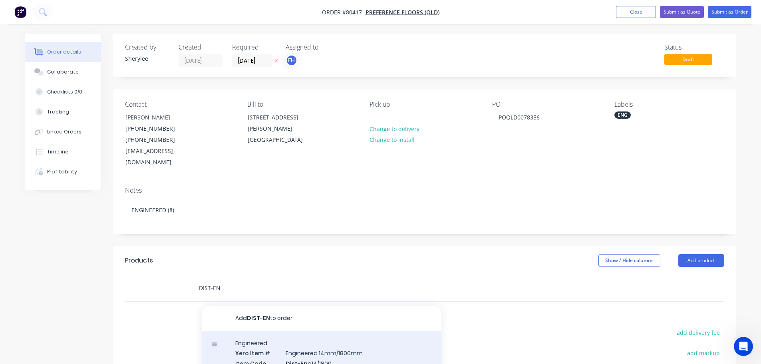
type input "DIST-EN"
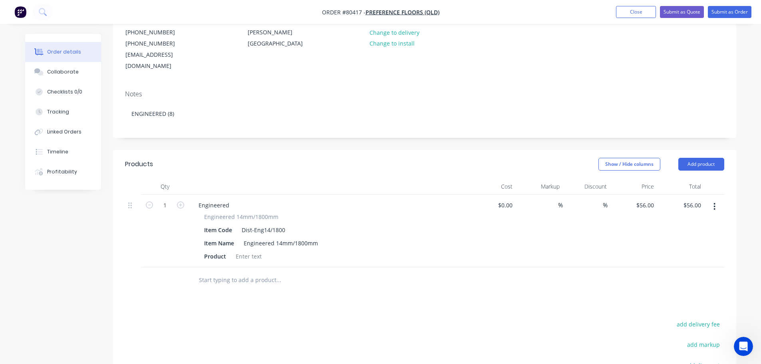
scroll to position [120, 0]
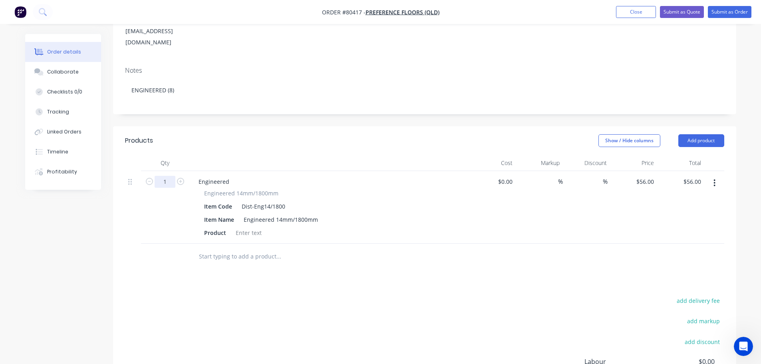
click at [169, 176] on input "1" at bounding box center [165, 182] width 21 height 12
type input "8"
type input "$448.00"
click at [243, 227] on div at bounding box center [249, 233] width 32 height 12
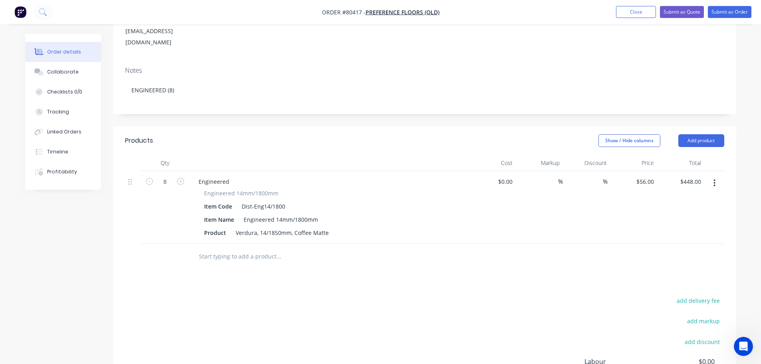
click at [245, 249] on input "text" at bounding box center [279, 257] width 160 height 16
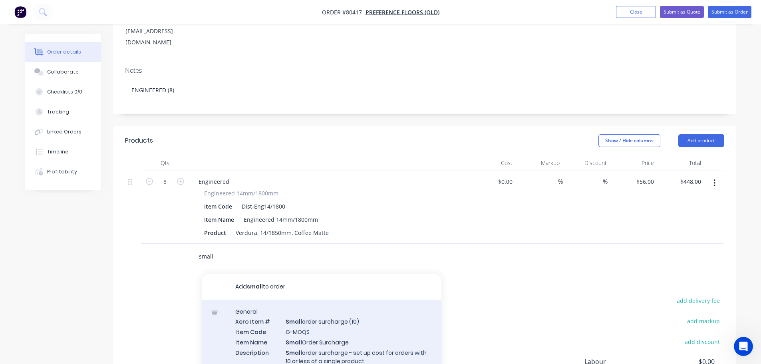
type input "small"
click at [343, 322] on div "General Xero Item # Small order surcharge (10) Item Code G-MOQS Item Name Small…" at bounding box center [322, 347] width 240 height 94
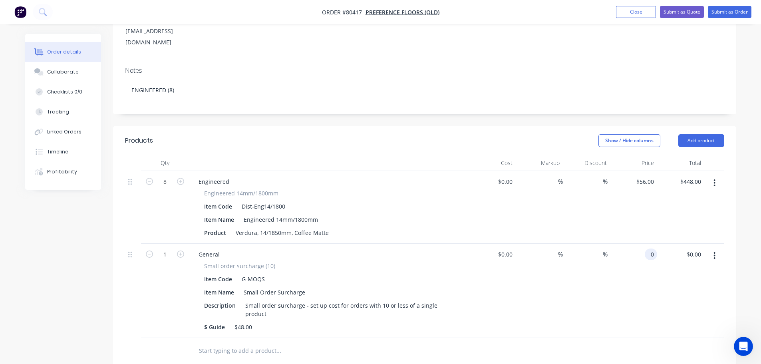
click at [654, 249] on input "0" at bounding box center [652, 255] width 9 height 12
type input "$48.00"
click at [735, 10] on button "Submit as Order" at bounding box center [730, 12] width 44 height 12
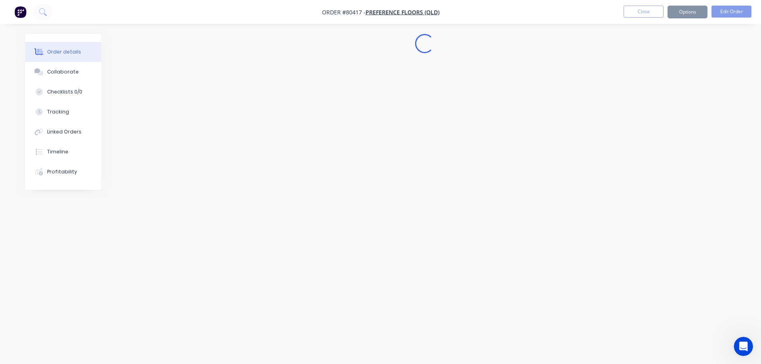
scroll to position [0, 0]
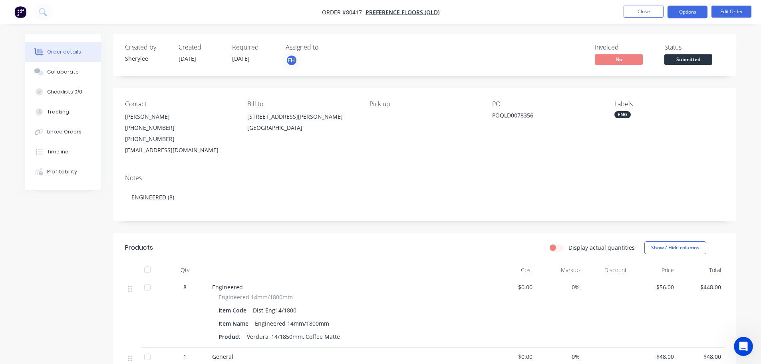
click at [689, 12] on button "Options" at bounding box center [688, 12] width 40 height 13
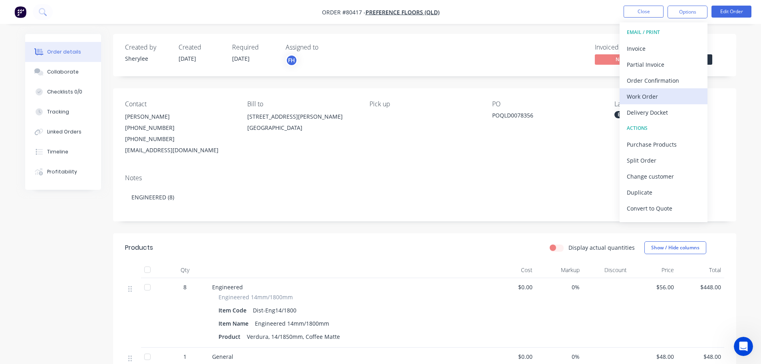
click at [660, 94] on div "Work Order" at bounding box center [664, 97] width 74 height 12
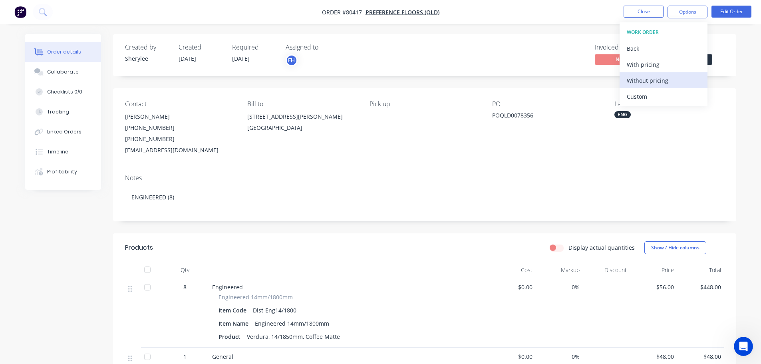
click at [656, 82] on div "Without pricing" at bounding box center [664, 81] width 74 height 12
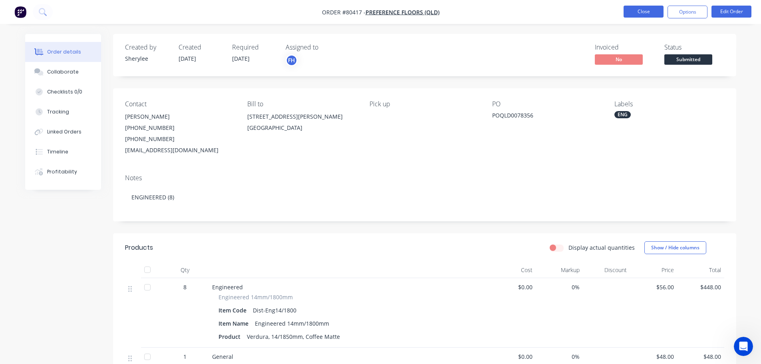
click at [637, 12] on button "Close" at bounding box center [644, 12] width 40 height 12
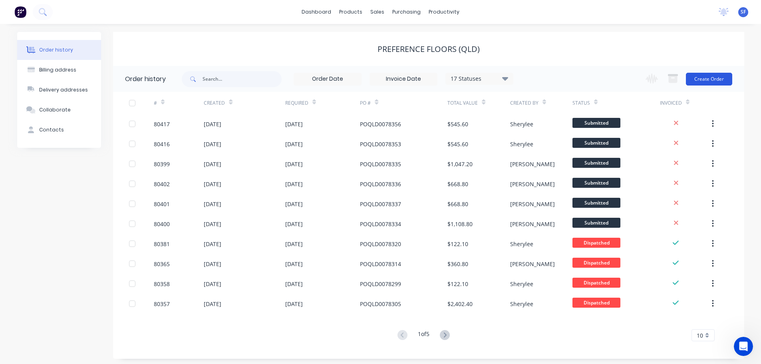
click at [713, 80] on button "Create Order" at bounding box center [709, 79] width 46 height 13
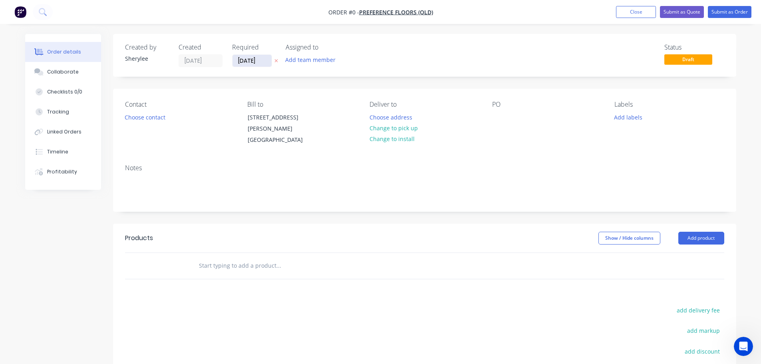
click at [264, 60] on input "[DATE]" at bounding box center [252, 61] width 39 height 12
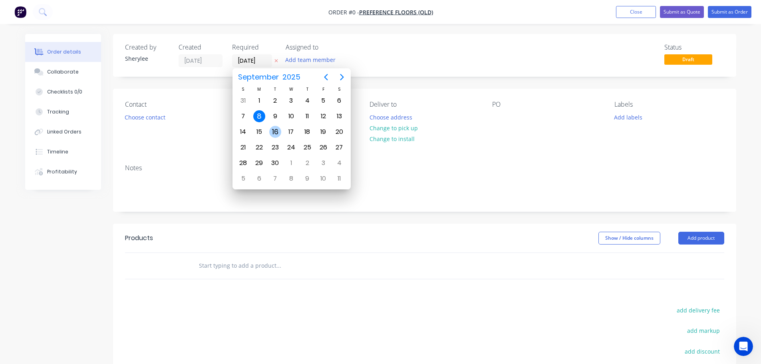
click at [274, 128] on div "16" at bounding box center [275, 132] width 12 height 12
type input "[DATE]"
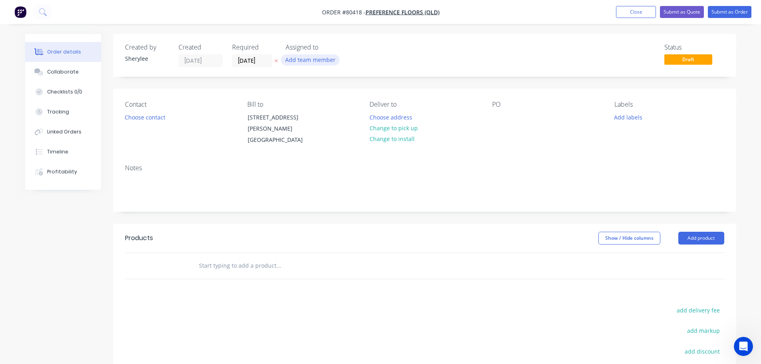
click at [311, 56] on button "Add team member" at bounding box center [310, 59] width 59 height 11
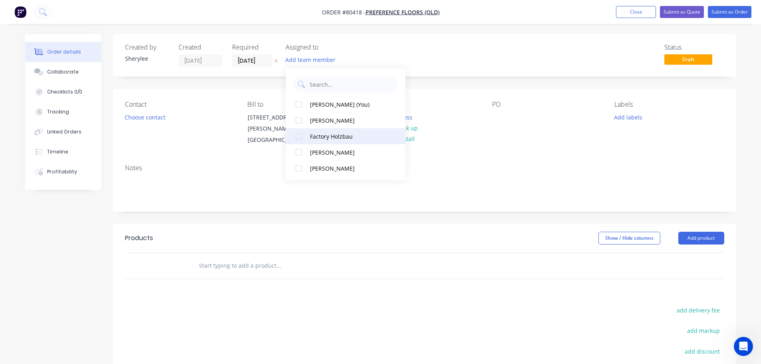
click at [298, 135] on div at bounding box center [299, 136] width 16 height 16
click at [160, 118] on button "Choose contact" at bounding box center [144, 116] width 49 height 11
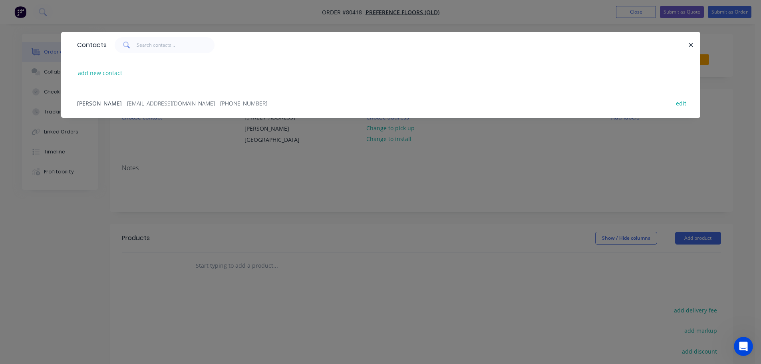
click at [153, 99] on span "- [EMAIL_ADDRESS][DOMAIN_NAME] - [PHONE_NUMBER]" at bounding box center [195, 103] width 144 height 8
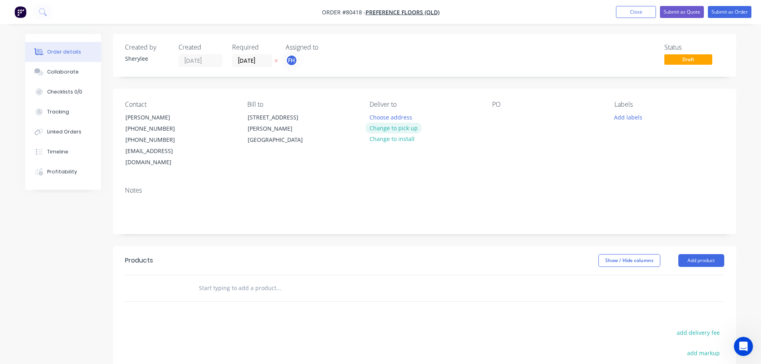
click at [396, 127] on button "Change to pick up" at bounding box center [393, 128] width 57 height 11
click at [504, 122] on div at bounding box center [498, 117] width 13 height 12
click at [620, 119] on button "Add labels" at bounding box center [628, 116] width 37 height 11
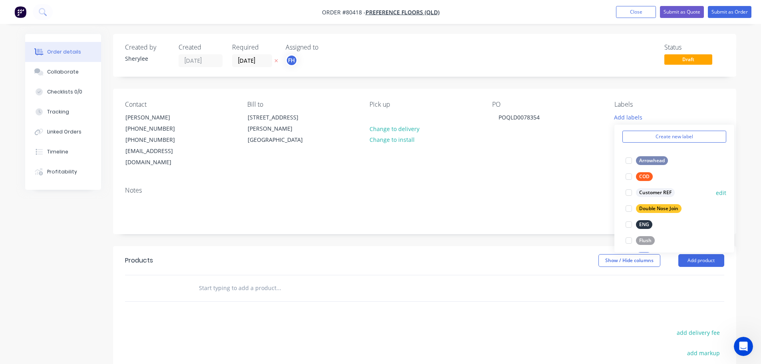
scroll to position [40, 0]
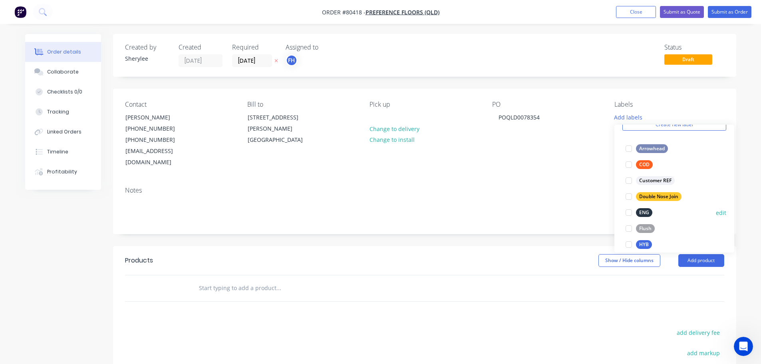
click at [631, 211] on div at bounding box center [629, 213] width 16 height 16
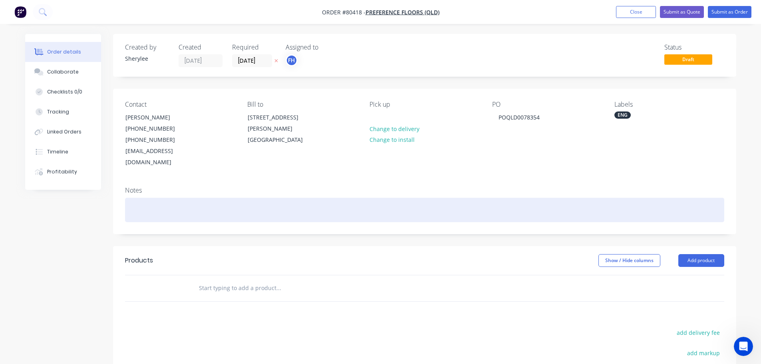
click at [160, 198] on div at bounding box center [424, 210] width 599 height 24
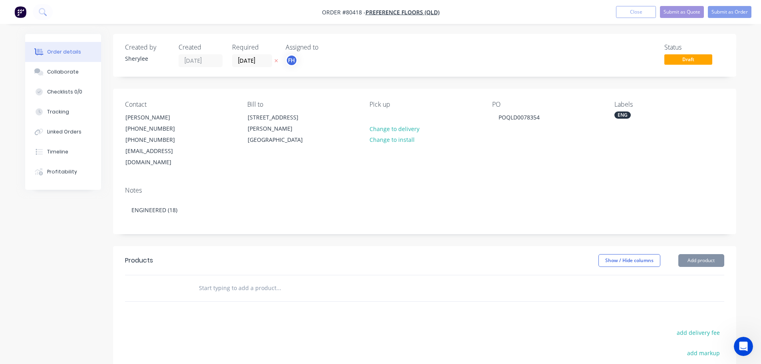
click at [234, 280] on input "text" at bounding box center [279, 288] width 160 height 16
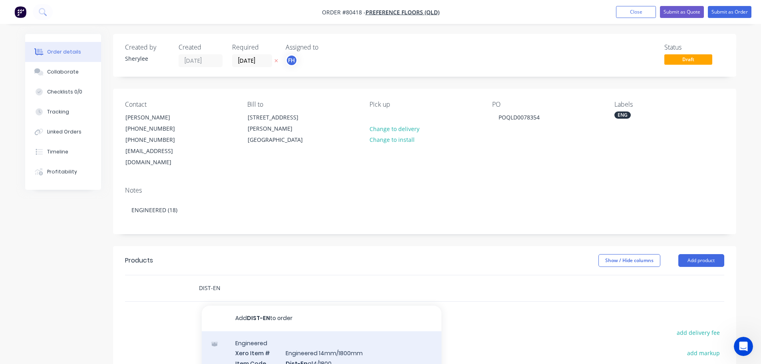
type input "DIST-EN"
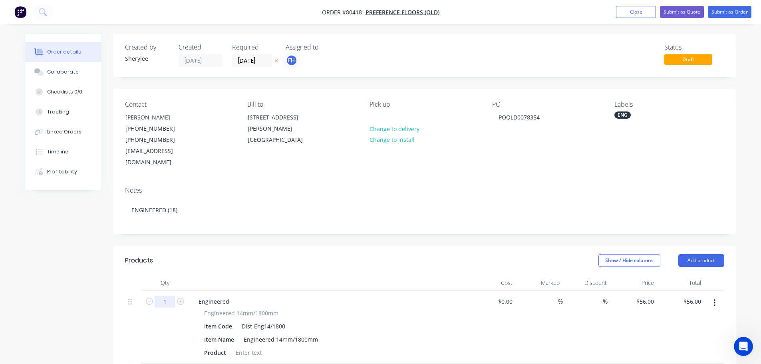
click at [175, 296] on input "1" at bounding box center [165, 302] width 21 height 12
type input "18"
type input "$1,008.00"
click at [239, 347] on div at bounding box center [249, 353] width 32 height 12
click at [241, 347] on div at bounding box center [249, 353] width 32 height 12
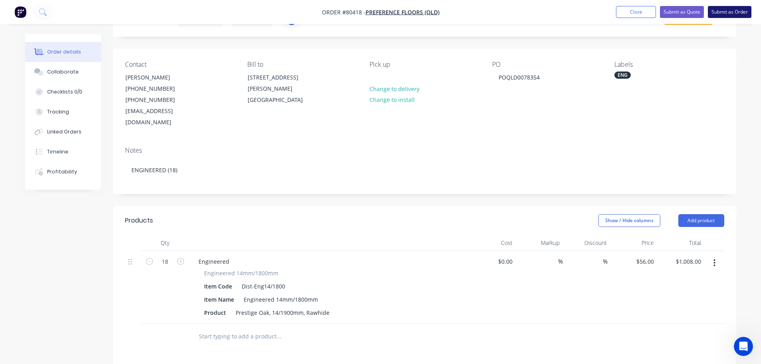
click at [730, 12] on button "Submit as Order" at bounding box center [730, 12] width 44 height 12
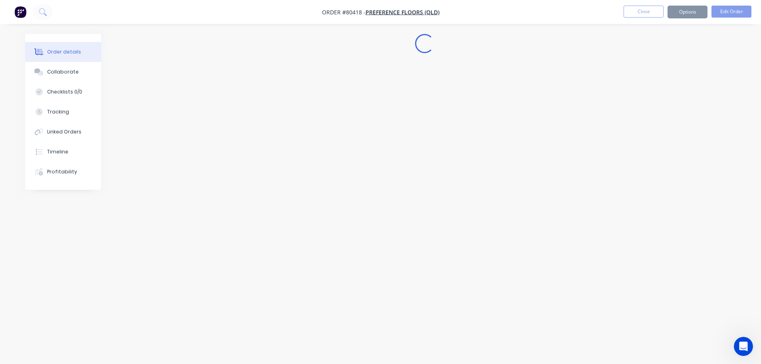
scroll to position [0, 0]
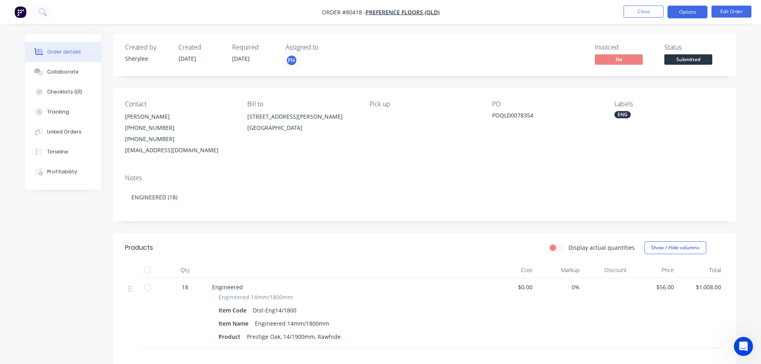
click at [695, 11] on button "Options" at bounding box center [688, 12] width 40 height 13
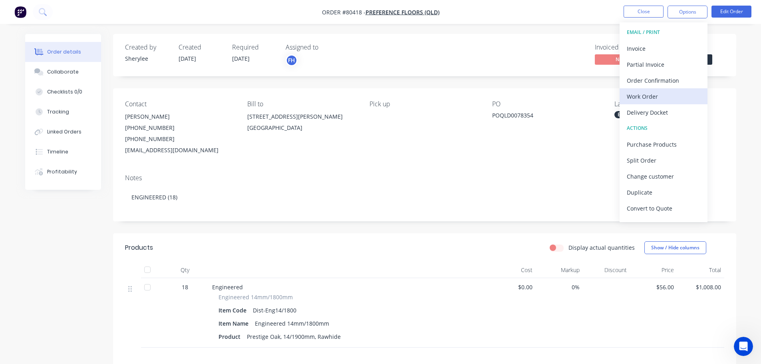
click at [662, 95] on div "Work Order" at bounding box center [664, 97] width 74 height 12
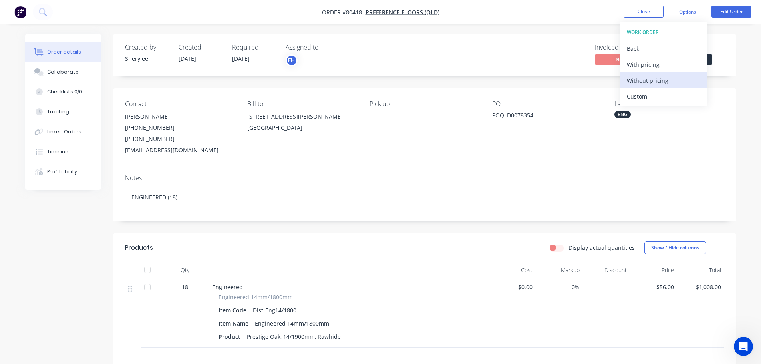
click at [654, 77] on div "Without pricing" at bounding box center [664, 81] width 74 height 12
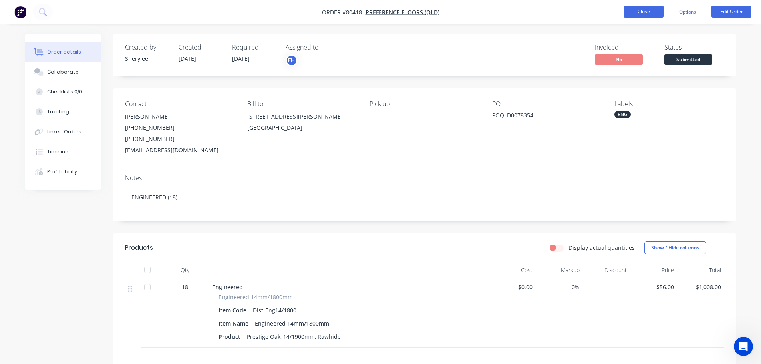
click at [651, 10] on button "Close" at bounding box center [644, 12] width 40 height 12
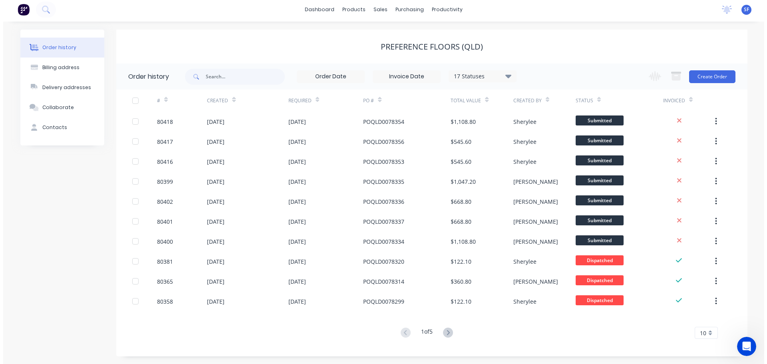
scroll to position [3, 0]
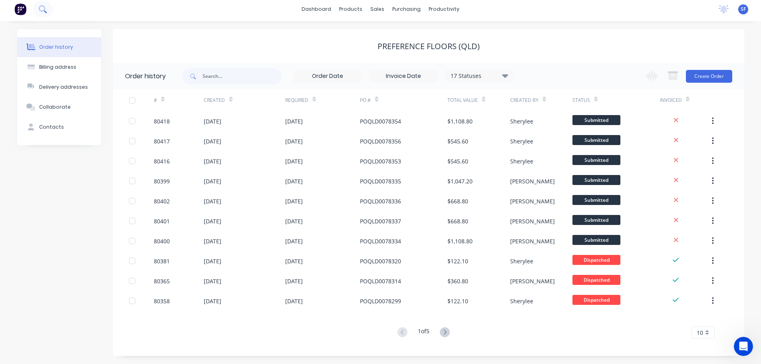
click at [39, 10] on icon at bounding box center [43, 9] width 8 height 8
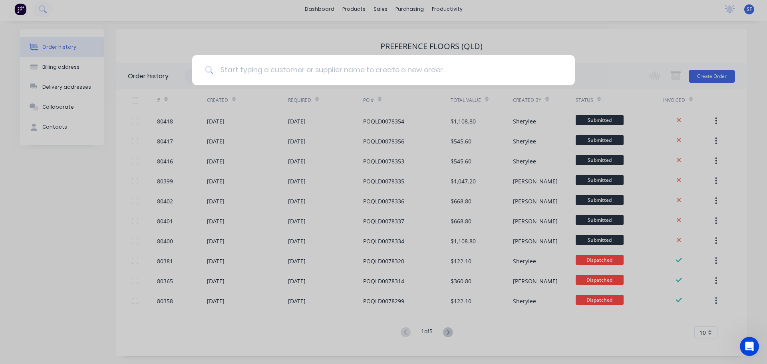
click at [248, 68] on input at bounding box center [388, 70] width 348 height 30
type input "flooring xtra"
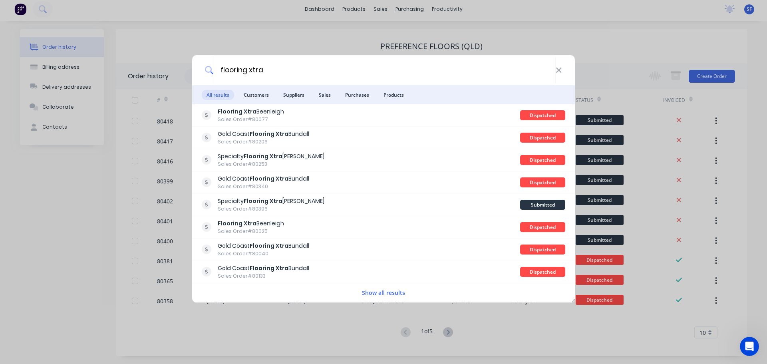
click at [253, 95] on span "Customers" at bounding box center [256, 95] width 35 height 10
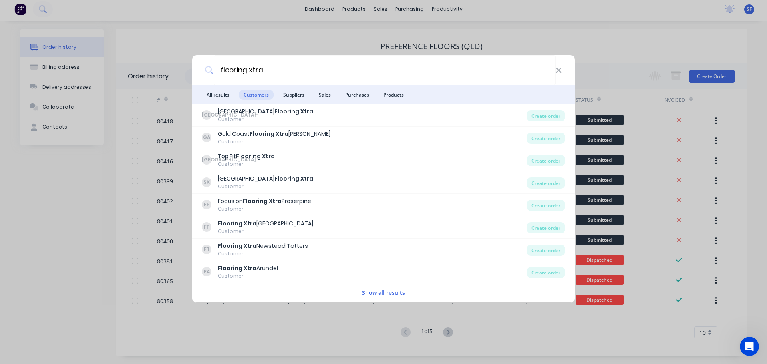
click at [396, 295] on button "Show all results" at bounding box center [384, 292] width 48 height 9
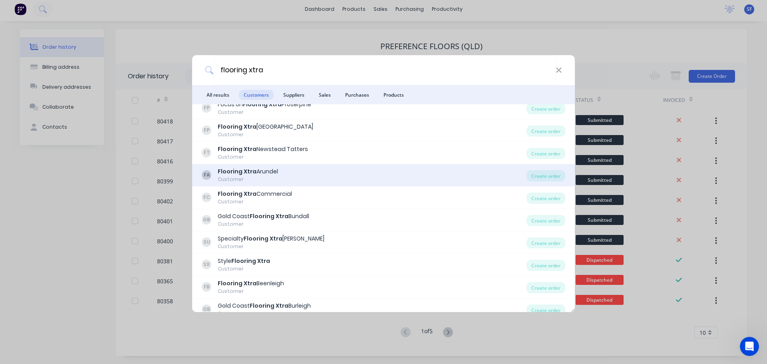
scroll to position [105, 0]
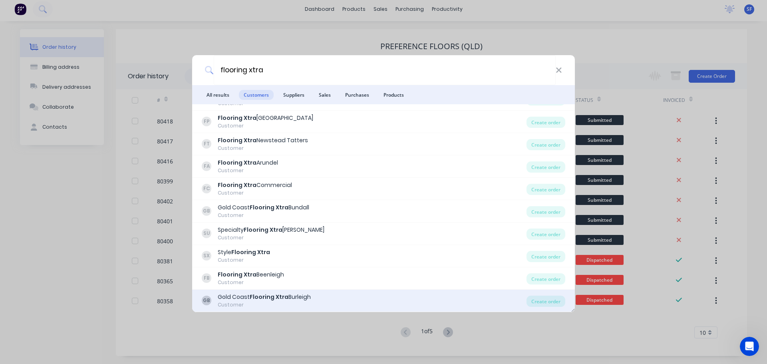
click at [275, 300] on b "Flooring Xtra" at bounding box center [269, 297] width 39 height 8
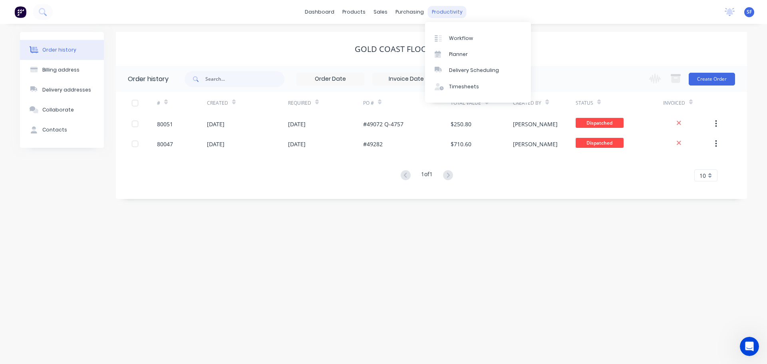
click at [432, 10] on div "productivity" at bounding box center [447, 12] width 39 height 12
click at [450, 43] on link "Workflow" at bounding box center [478, 38] width 106 height 16
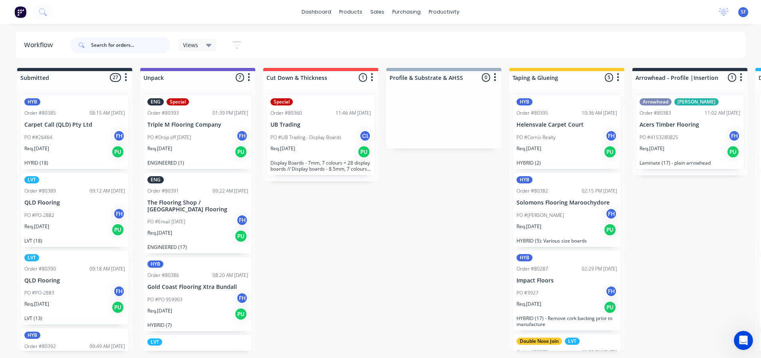
click at [133, 47] on input "text" at bounding box center [130, 45] width 79 height 16
type input "80382"
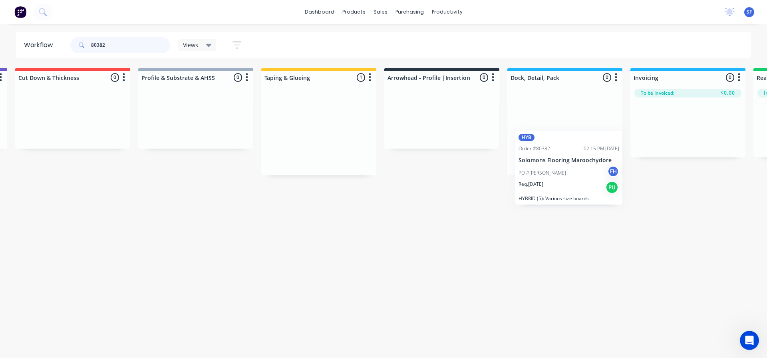
scroll to position [0, 251]
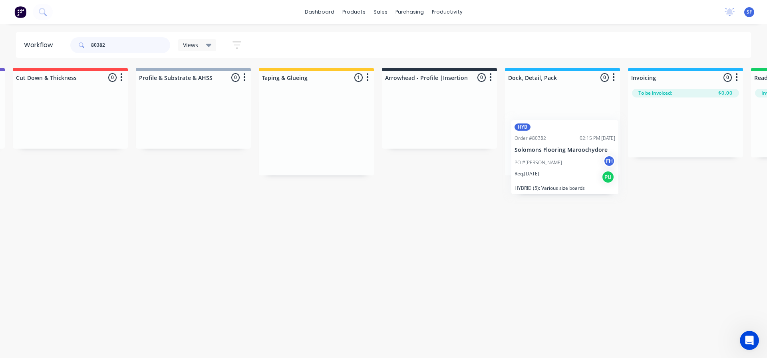
drag, startPoint x: 551, startPoint y: 141, endPoint x: 552, endPoint y: 168, distance: 27.2
click at [552, 168] on div "Submitted 0 Summaries Total order value Invoiced to date To be invoiced Unpack …" at bounding box center [467, 121] width 1448 height 107
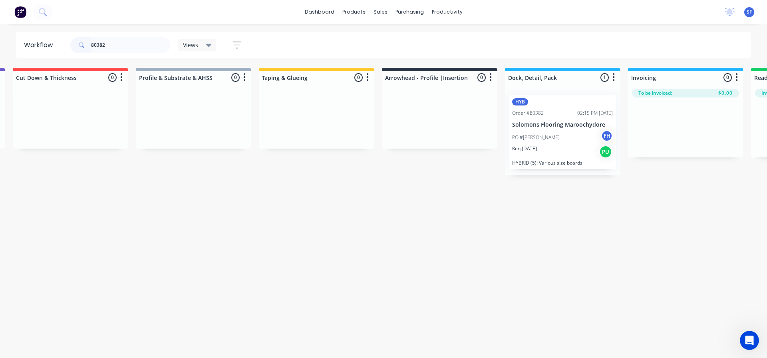
click at [206, 44] on icon at bounding box center [209, 45] width 6 height 9
click at [214, 139] on button "Hybrid/LVT" at bounding box center [226, 136] width 85 height 9
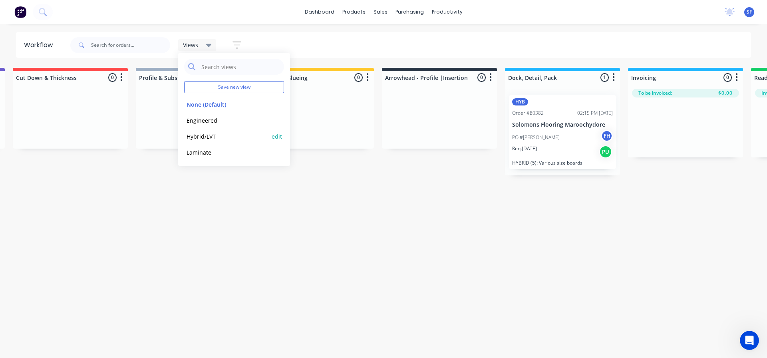
scroll to position [0, 0]
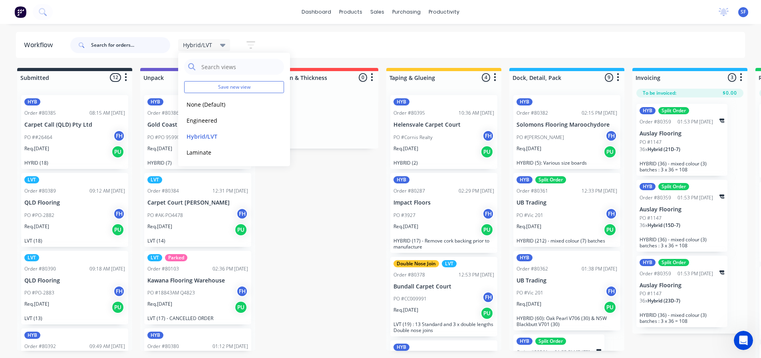
click at [127, 45] on input "text" at bounding box center [130, 45] width 79 height 16
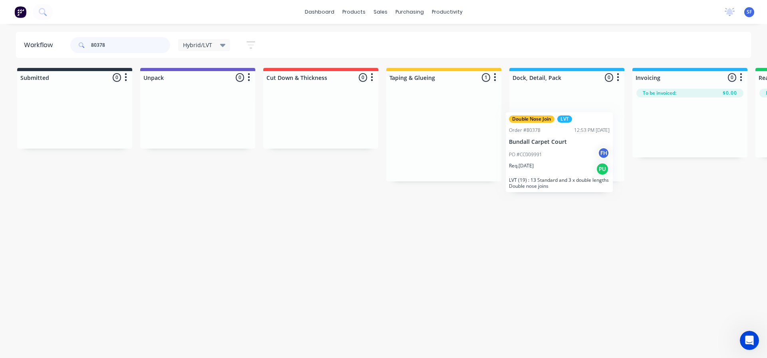
drag, startPoint x: 416, startPoint y: 122, endPoint x: 533, endPoint y: 142, distance: 119.1
click at [533, 142] on div "Submitted 0 Summaries Total order value Invoiced to date To be invoiced Unpack …" at bounding box center [718, 124] width 1448 height 113
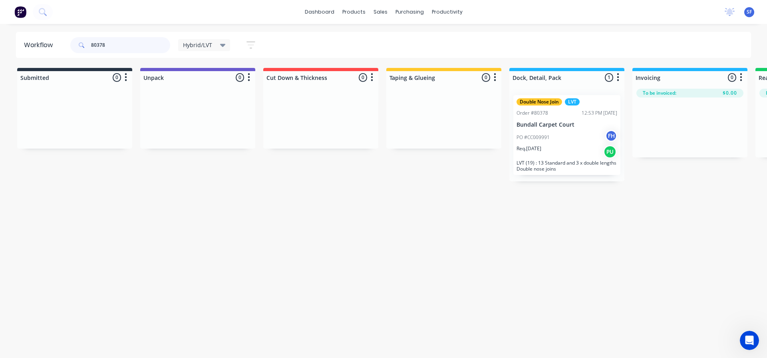
drag, startPoint x: 115, startPoint y: 47, endPoint x: 102, endPoint y: 47, distance: 13.2
click at [102, 47] on input "80378" at bounding box center [130, 45] width 79 height 16
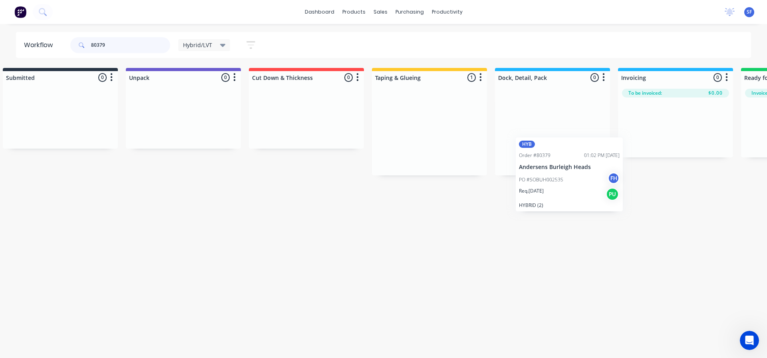
scroll to position [0, 16]
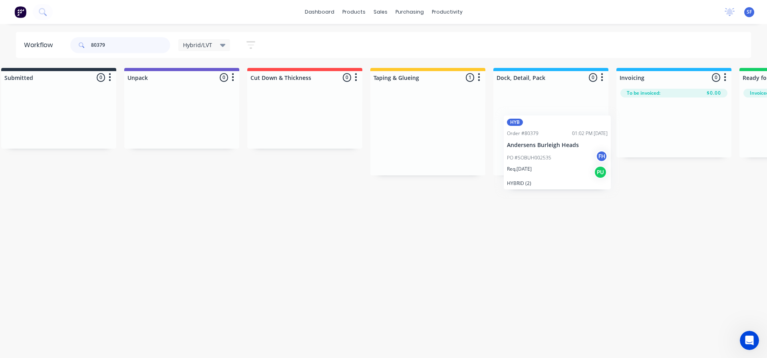
drag, startPoint x: 420, startPoint y: 105, endPoint x: 534, endPoint y: 129, distance: 117.1
click at [534, 129] on div "Submitted 0 Summaries Total order value Invoiced to date To be invoiced Unpack …" at bounding box center [702, 121] width 1448 height 107
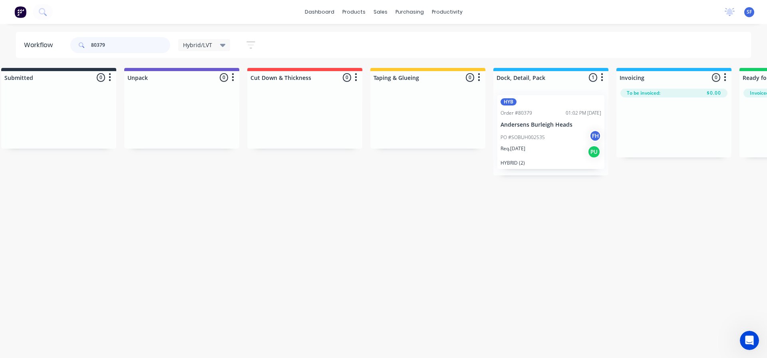
drag, startPoint x: 113, startPoint y: 45, endPoint x: 100, endPoint y: 45, distance: 13.2
click at [100, 45] on input "80379" at bounding box center [130, 45] width 79 height 16
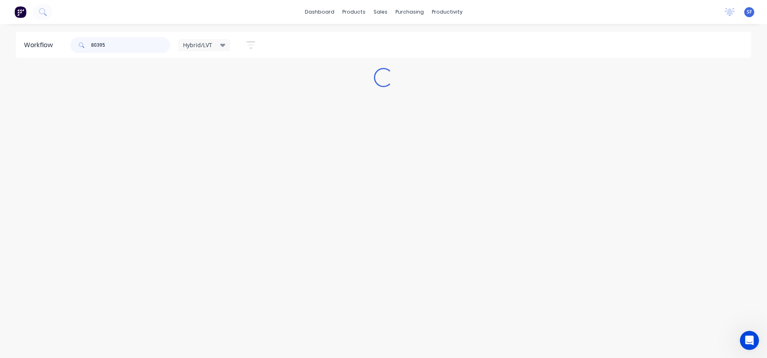
scroll to position [0, 0]
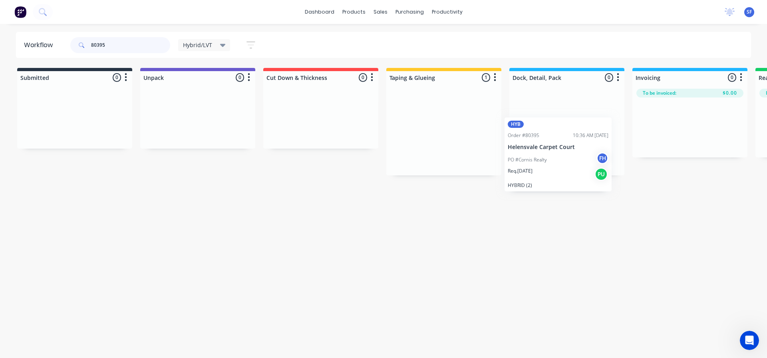
drag, startPoint x: 424, startPoint y: 116, endPoint x: 540, endPoint y: 140, distance: 118.8
click at [540, 140] on div "Submitted 0 Summaries Total order value Invoiced to date To be invoiced Unpack …" at bounding box center [718, 121] width 1448 height 107
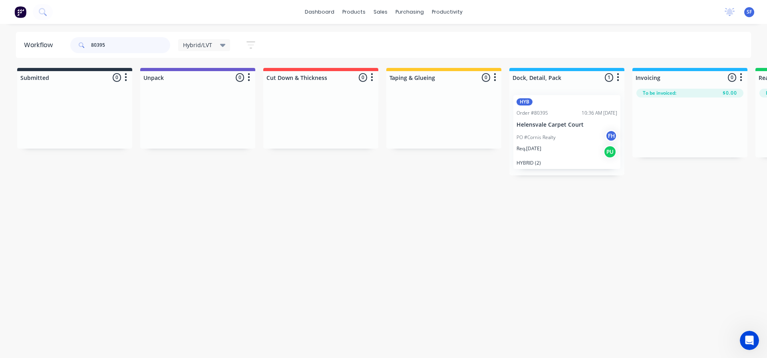
drag, startPoint x: 129, startPoint y: 44, endPoint x: 99, endPoint y: 42, distance: 29.6
click at [99, 42] on input "80395" at bounding box center [130, 45] width 79 height 16
drag, startPoint x: 116, startPoint y: 44, endPoint x: 102, endPoint y: 46, distance: 14.1
click at [102, 46] on input "80382" at bounding box center [130, 45] width 79 height 16
drag, startPoint x: 43, startPoint y: 122, endPoint x: 533, endPoint y: 116, distance: 490.3
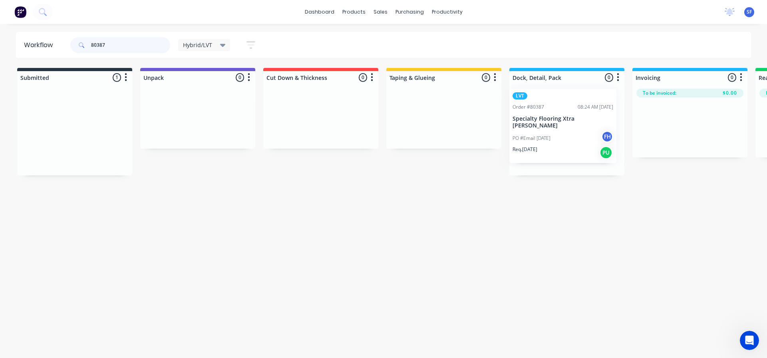
click at [533, 116] on div "Submitted 1 Summaries Total order value Invoiced to date To be invoiced LVT Ord…" at bounding box center [718, 121] width 1448 height 107
drag, startPoint x: 110, startPoint y: 46, endPoint x: 102, endPoint y: 47, distance: 8.4
click at [102, 47] on input "80387" at bounding box center [130, 45] width 79 height 16
type input "80380"
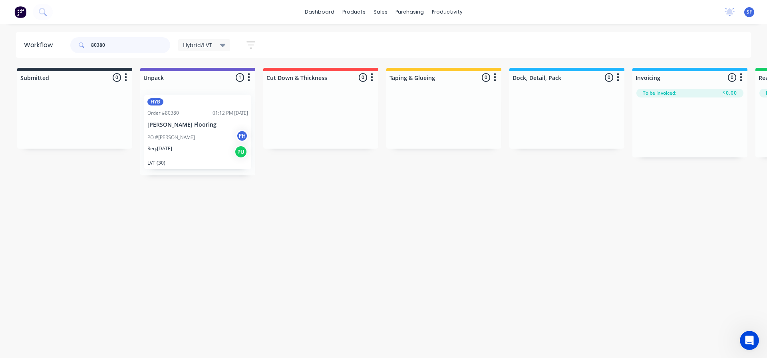
drag, startPoint x: 573, startPoint y: 120, endPoint x: 183, endPoint y: 127, distance: 390.0
click at [183, 127] on p "[PERSON_NAME] Flooring" at bounding box center [197, 124] width 101 height 7
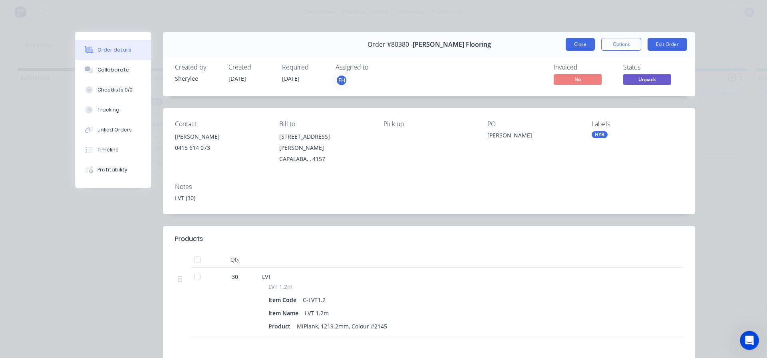
click at [579, 43] on button "Close" at bounding box center [580, 44] width 29 height 13
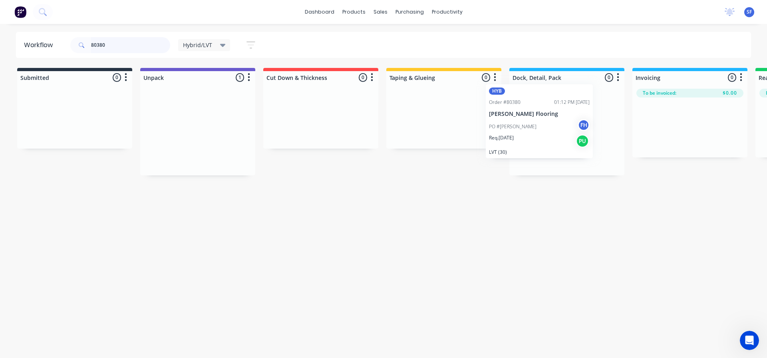
drag, startPoint x: 201, startPoint y: 131, endPoint x: 546, endPoint y: 121, distance: 344.6
click at [546, 121] on div "Submitted 0 Summaries Total order value Invoiced to date To be invoiced Unpack …" at bounding box center [718, 121] width 1448 height 107
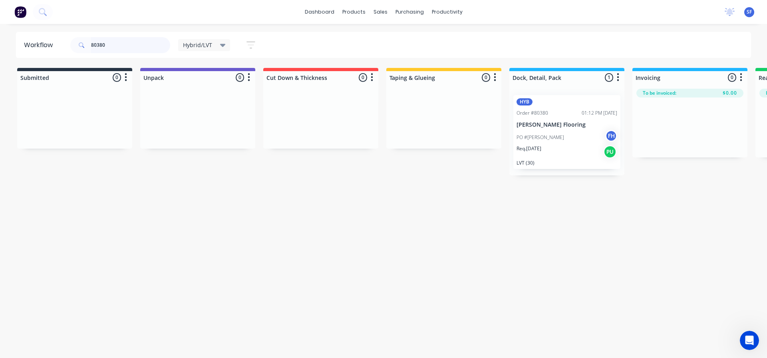
drag, startPoint x: 116, startPoint y: 44, endPoint x: 12, endPoint y: 56, distance: 105.0
click at [12, 56] on div "Workflow 80380 Hybrid/LVT Save new view None (Default) edit Engineered edit Hyb…" at bounding box center [383, 45] width 767 height 26
click at [210, 47] on span "Hybrid/LVT" at bounding box center [197, 45] width 29 height 8
click at [212, 156] on button "Laminate" at bounding box center [226, 152] width 85 height 9
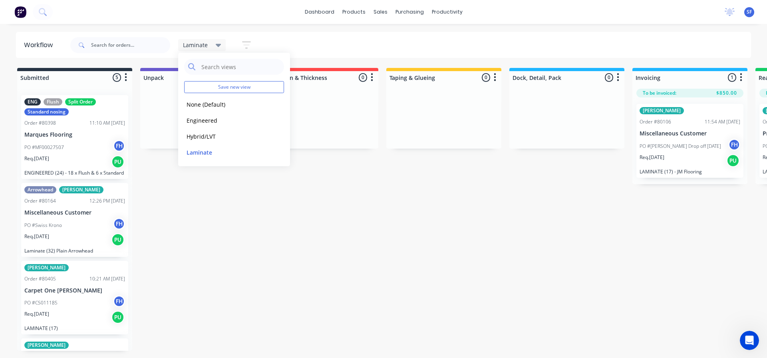
click at [361, 175] on div "Submitted 5 Summaries Total order value Invoiced to date To be invoiced ENG Flu…" at bounding box center [718, 209] width 1448 height 283
click at [207, 47] on span "Laminate" at bounding box center [195, 45] width 25 height 8
click at [222, 104] on button "None (Default)" at bounding box center [226, 104] width 85 height 9
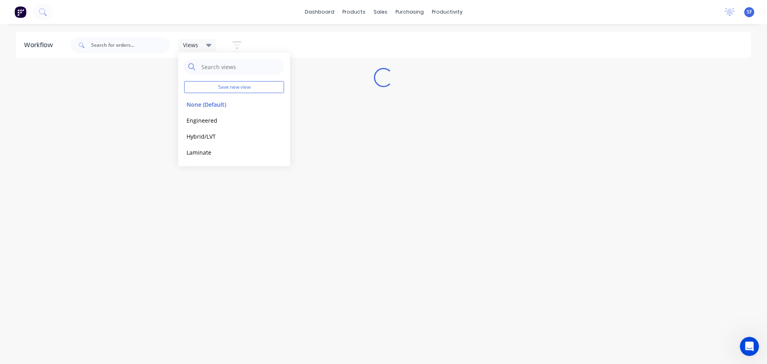
drag, startPoint x: 222, startPoint y: 104, endPoint x: 466, endPoint y: 115, distance: 244.4
click at [466, 115] on div "Workflow Views Save new view None (Default) edit Engineered edit Hybrid/LVT edi…" at bounding box center [383, 190] width 767 height 316
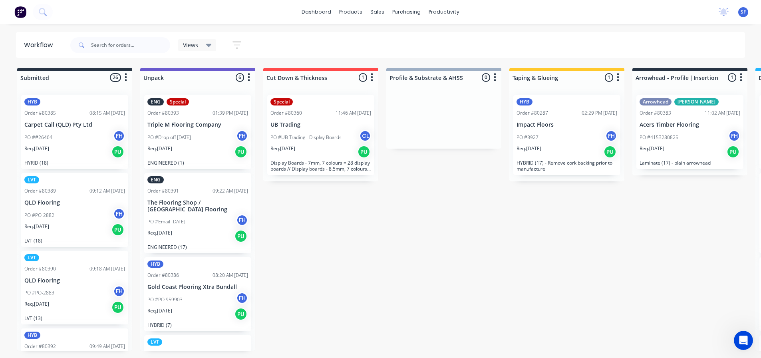
click at [349, 357] on div "Submitted 26 Summaries Total order value Invoiced to date To be invoiced HYB Or…" at bounding box center [718, 214] width 1448 height 292
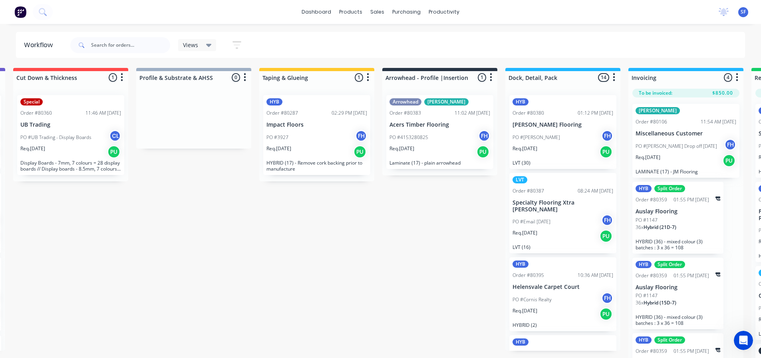
scroll to position [0, 271]
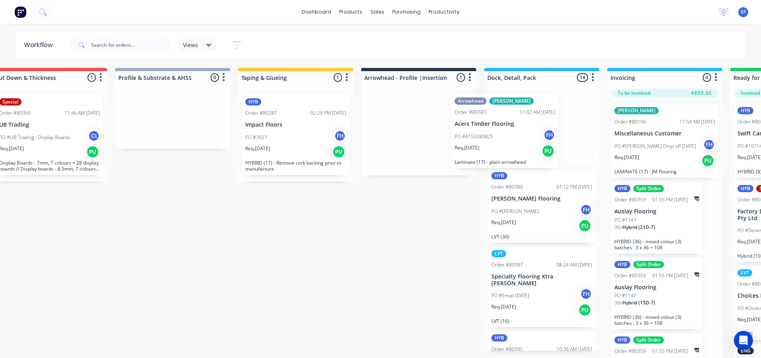
drag, startPoint x: 420, startPoint y: 141, endPoint x: 513, endPoint y: 143, distance: 92.3
click at [513, 143] on div "Submitted 26 Summaries Total order value Invoiced to date To be invoiced HYB Or…" at bounding box center [447, 214] width 1448 height 292
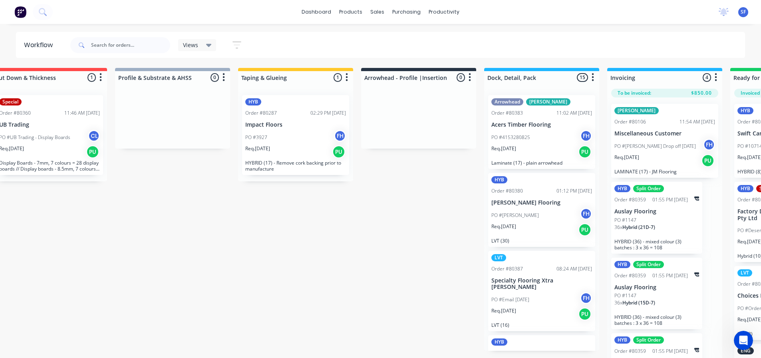
scroll to position [0, 257]
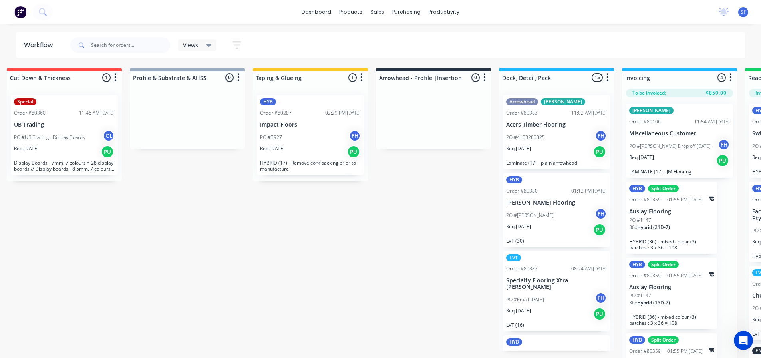
click at [309, 98] on div "HYB" at bounding box center [310, 101] width 101 height 7
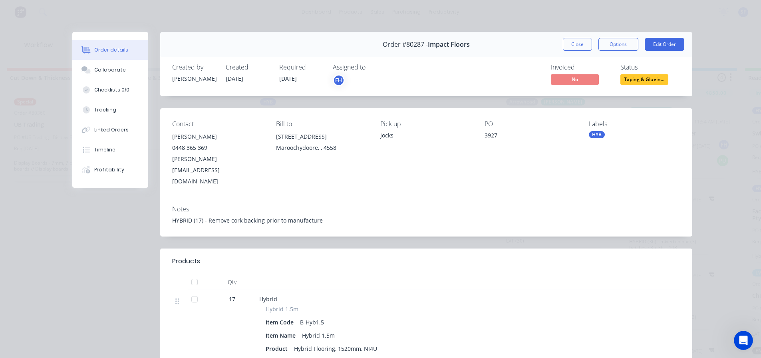
drag, startPoint x: 334, startPoint y: 96, endPoint x: 531, endPoint y: 237, distance: 242.3
click at [531, 257] on div at bounding box center [480, 262] width 400 height 10
click at [583, 42] on button "Close" at bounding box center [577, 44] width 29 height 13
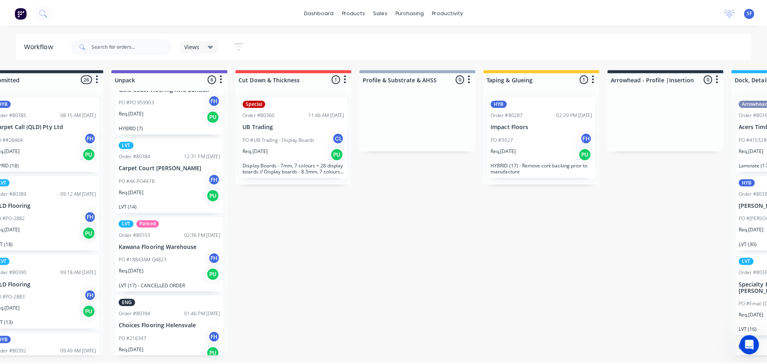
scroll to position [215, 0]
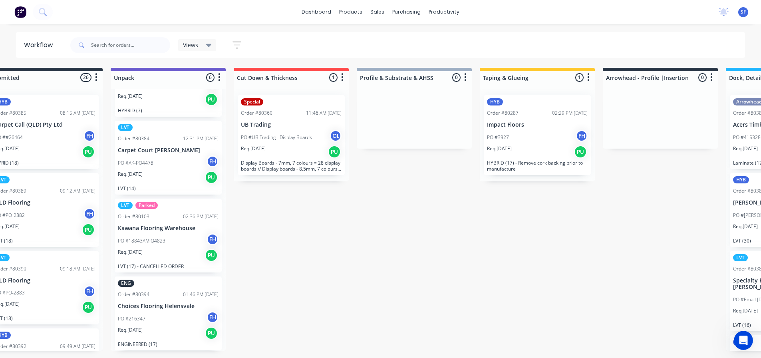
click at [233, 268] on div "Submitted 26 Summaries Total order value Invoiced to date To be invoiced HYB Or…" at bounding box center [688, 214] width 1448 height 292
click at [66, 9] on div "dashboard products sales purchasing productivity dashboard products Product Cat…" at bounding box center [380, 12] width 761 height 24
click at [46, 11] on icon at bounding box center [43, 12] width 8 height 8
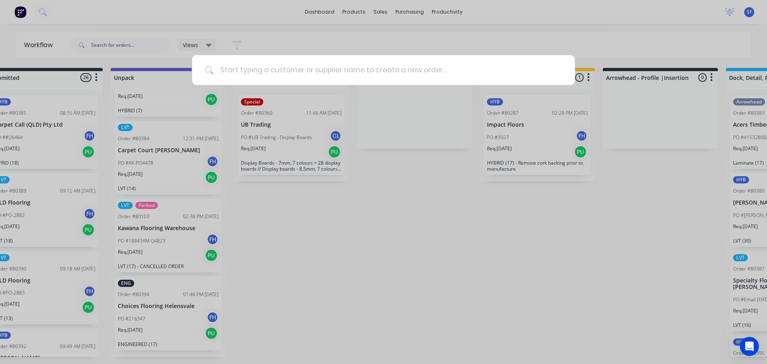
click at [241, 74] on input at bounding box center [388, 70] width 348 height 30
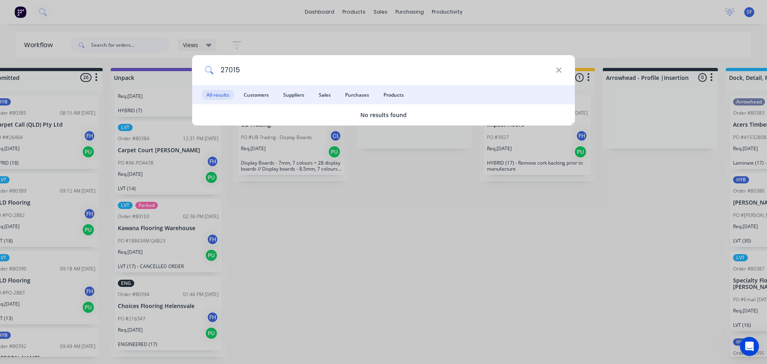
drag, startPoint x: 247, startPoint y: 70, endPoint x: 222, endPoint y: 73, distance: 25.7
click at [222, 73] on input "27015" at bounding box center [385, 70] width 342 height 30
type input "marq"
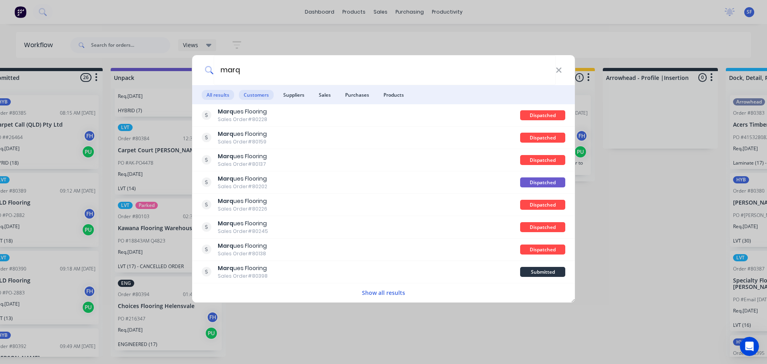
click at [255, 96] on span "Customers" at bounding box center [256, 95] width 35 height 10
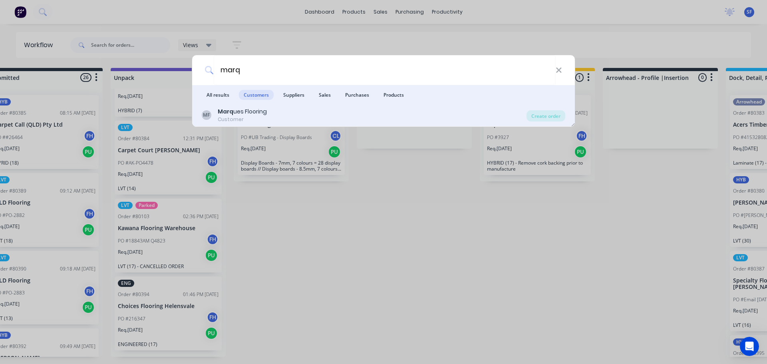
click at [262, 110] on div "Marq ues Flooring" at bounding box center [242, 111] width 49 height 8
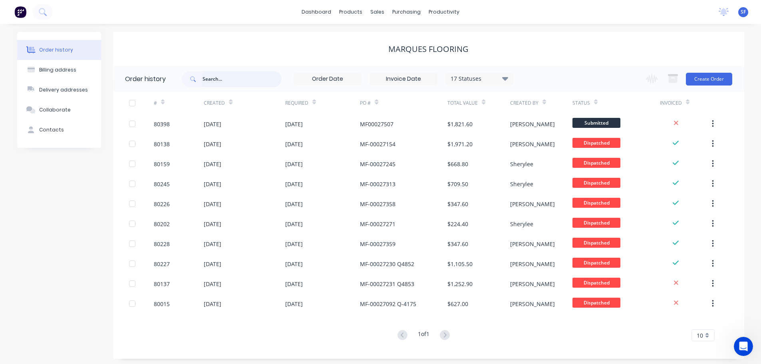
click at [212, 79] on input "text" at bounding box center [242, 79] width 79 height 16
type input "27015"
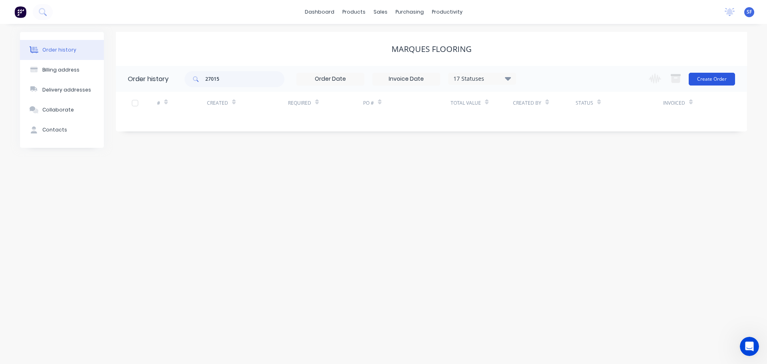
click at [718, 82] on button "Create Order" at bounding box center [712, 79] width 46 height 13
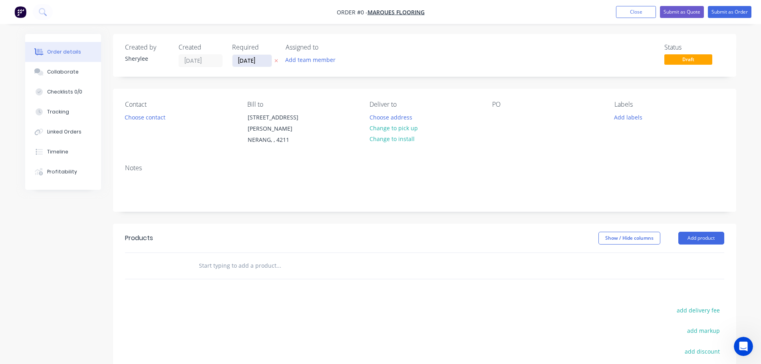
click at [246, 61] on input "[DATE]" at bounding box center [252, 61] width 39 height 12
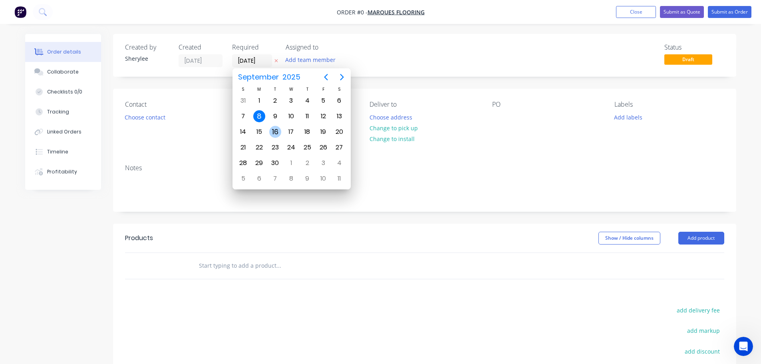
click at [276, 130] on div "16" at bounding box center [275, 132] width 12 height 12
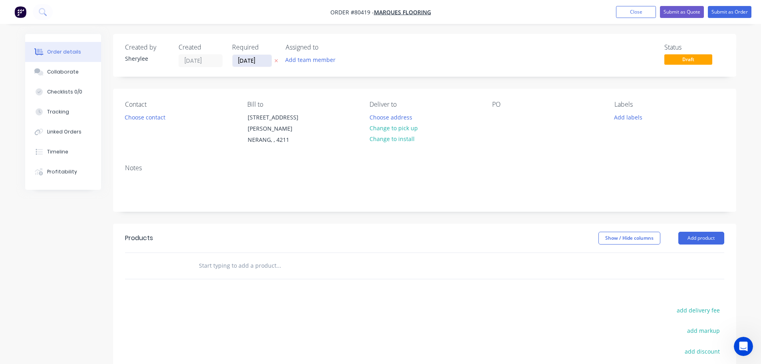
click at [264, 63] on input "[DATE]" at bounding box center [252, 61] width 39 height 12
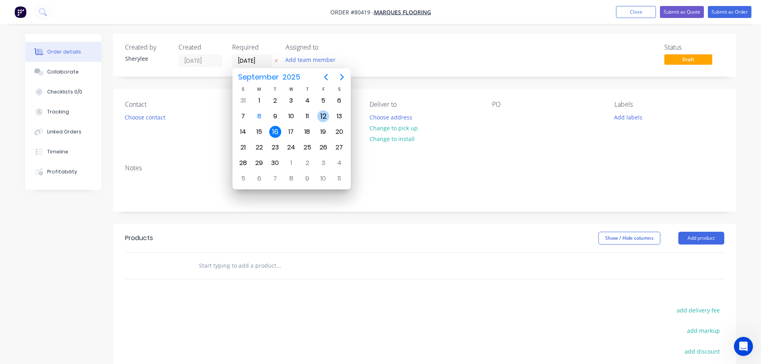
click at [323, 114] on div "12" at bounding box center [323, 116] width 12 height 12
type input "[DATE]"
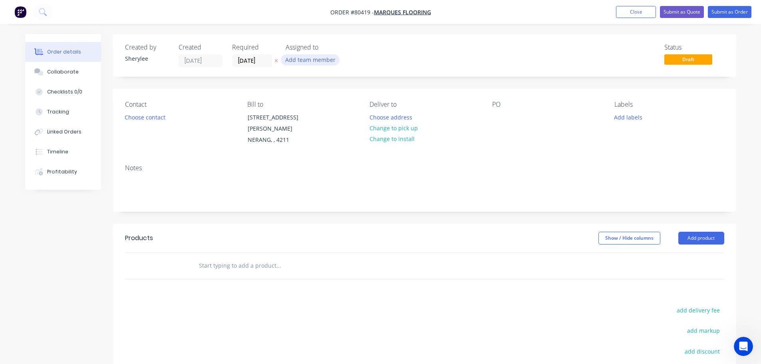
click at [308, 56] on button "Add team member" at bounding box center [310, 59] width 59 height 11
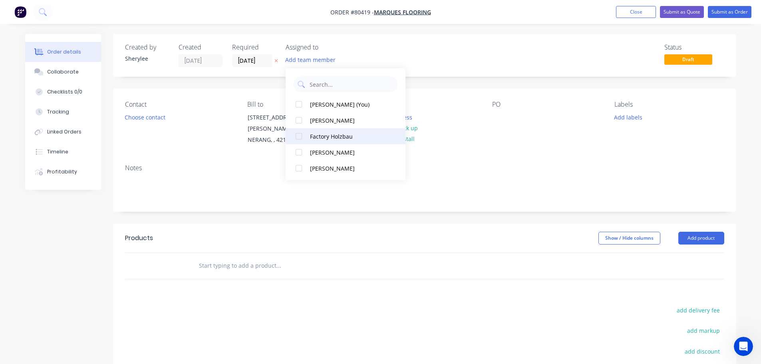
click at [300, 137] on div at bounding box center [299, 136] width 16 height 16
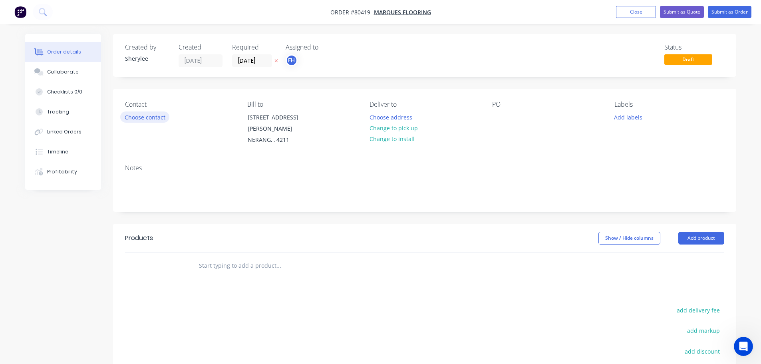
click at [152, 116] on button "Choose contact" at bounding box center [144, 116] width 49 height 11
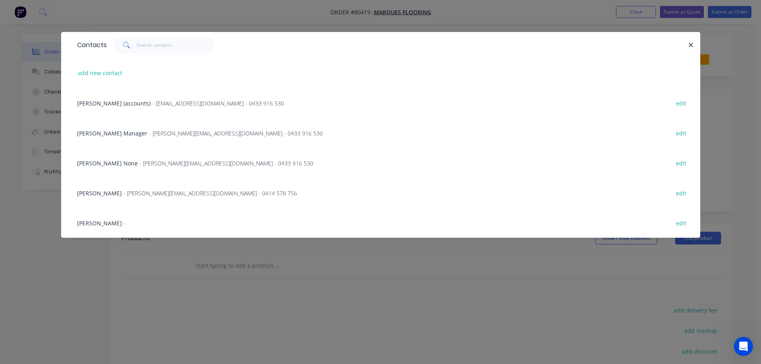
click at [123, 193] on span "- [PERSON_NAME][EMAIL_ADDRESS][DOMAIN_NAME] - 0414 578 756" at bounding box center [210, 193] width 174 height 8
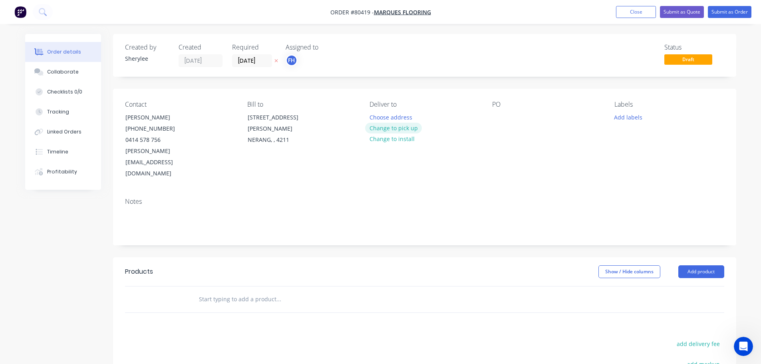
click at [399, 126] on button "Change to pick up" at bounding box center [393, 128] width 57 height 11
click at [507, 123] on div "PO" at bounding box center [546, 140] width 109 height 79
click at [504, 120] on div at bounding box center [498, 117] width 13 height 12
click at [633, 119] on button "Add labels" at bounding box center [628, 116] width 37 height 11
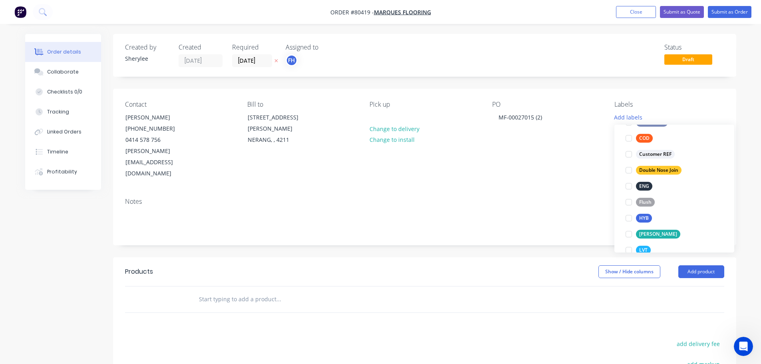
scroll to position [80, 0]
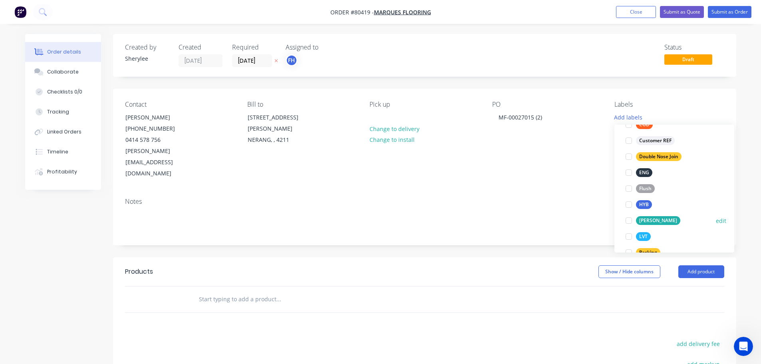
click at [628, 222] on div at bounding box center [629, 221] width 16 height 16
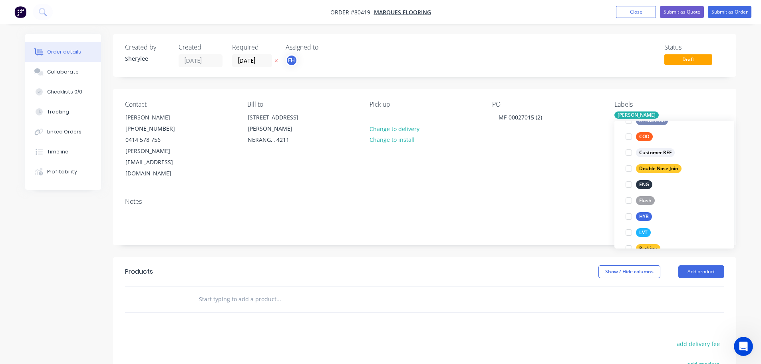
scroll to position [0, 0]
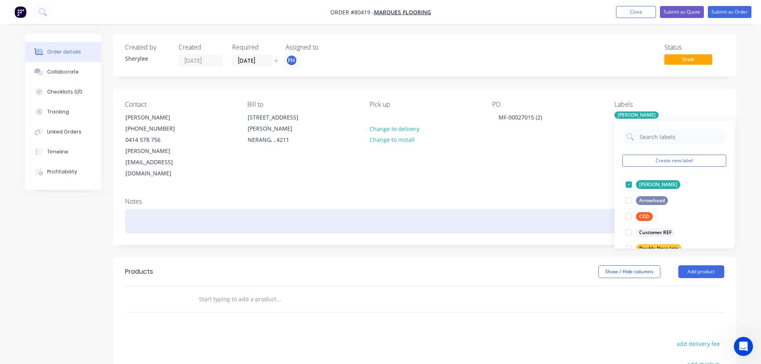
click at [172, 209] on div at bounding box center [424, 221] width 599 height 24
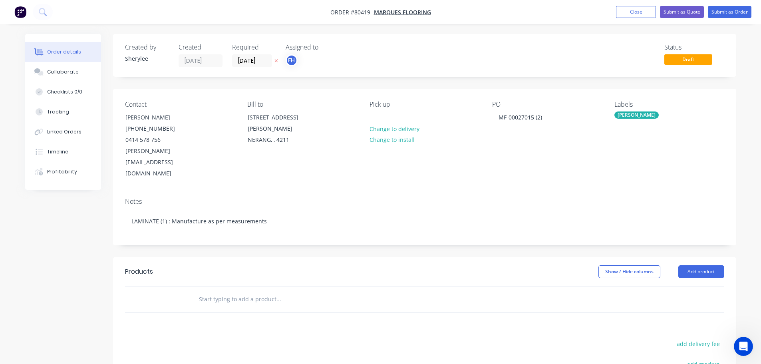
click at [236, 291] on input "text" at bounding box center [279, 299] width 160 height 16
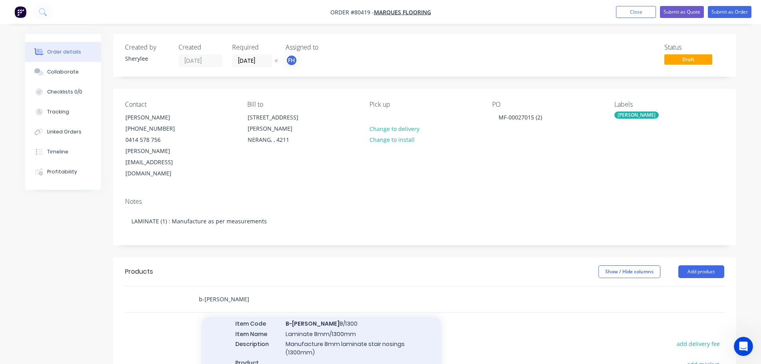
type input "b-[PERSON_NAME]"
click at [340, 320] on div "Laminate Xero Item # Laminate 8mm/1300mm Item Code B-[PERSON_NAME] 8/1300 Item …" at bounding box center [322, 338] width 240 height 94
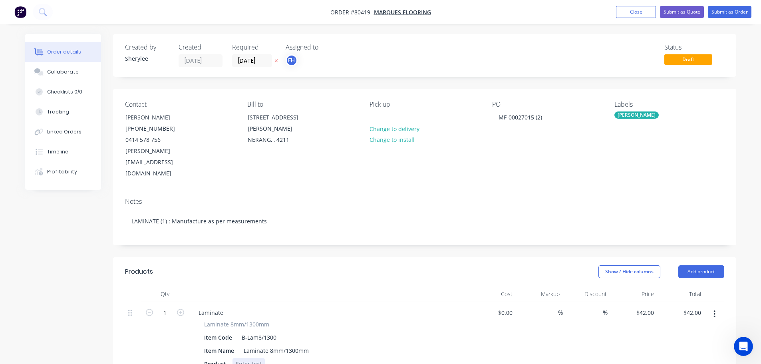
click at [247, 358] on div at bounding box center [249, 364] width 32 height 12
drag, startPoint x: 272, startPoint y: 340, endPoint x: 286, endPoint y: 334, distance: 15.7
click at [272, 358] on div "Loose Board, 1300mm, Blonde in Colour" at bounding box center [289, 364] width 113 height 12
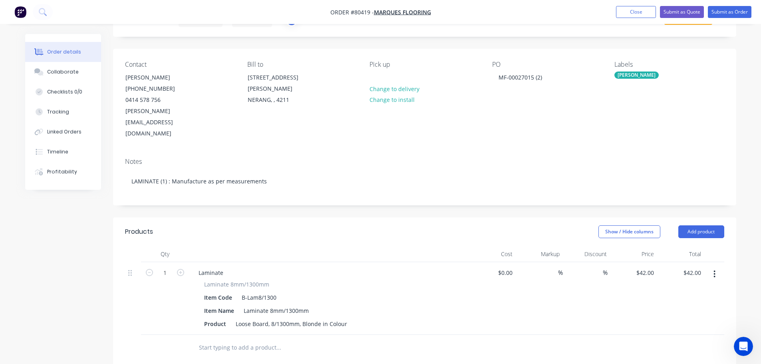
click at [267, 340] on input "text" at bounding box center [279, 348] width 160 height 16
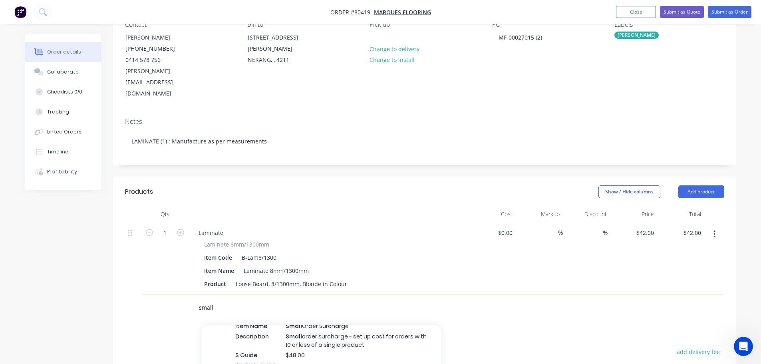
scroll to position [80, 0]
type input "small"
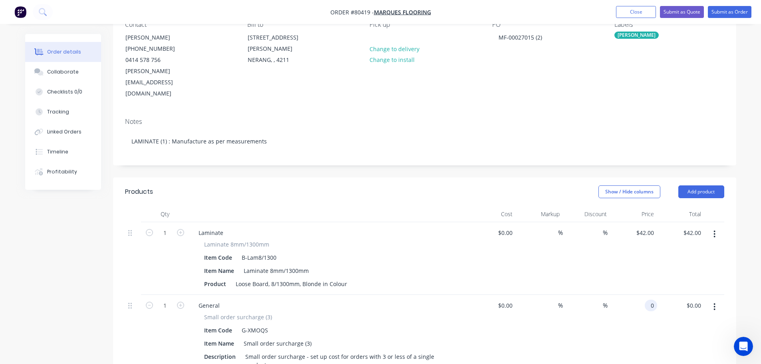
click at [646, 300] on div "0 0" at bounding box center [651, 306] width 12 height 12
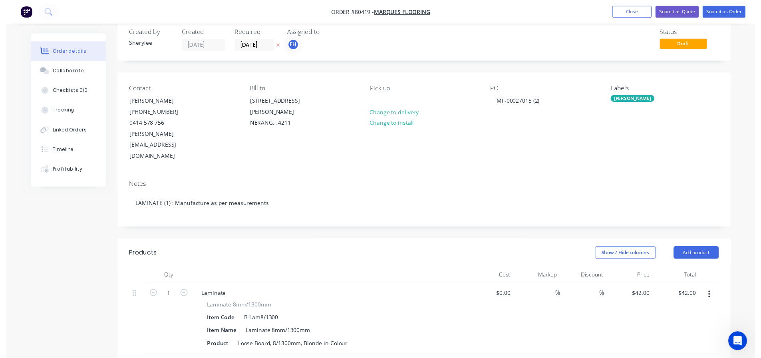
scroll to position [0, 0]
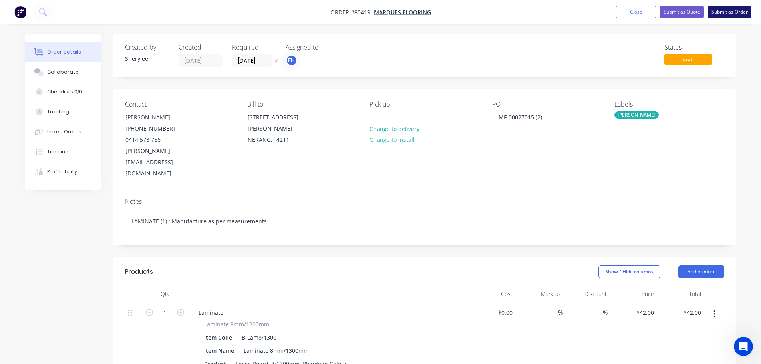
type input "$55.00"
click at [732, 12] on button "Submit as Order" at bounding box center [730, 12] width 44 height 12
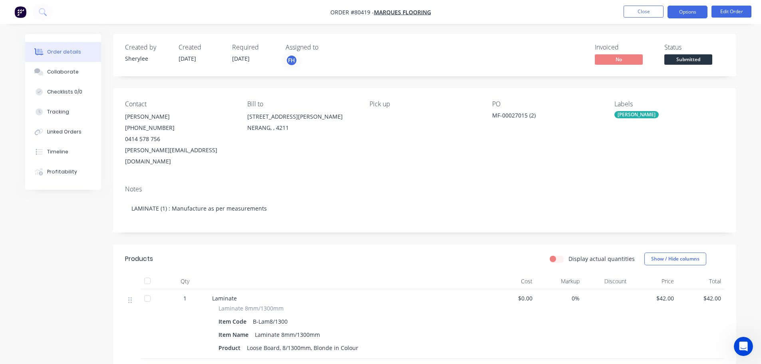
click at [694, 11] on button "Options" at bounding box center [688, 12] width 40 height 13
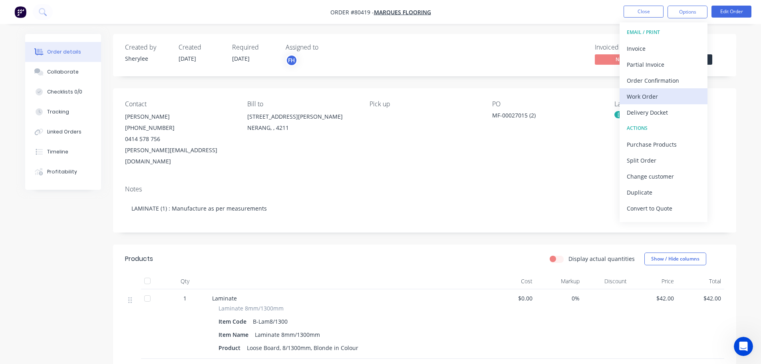
click at [648, 94] on div "Work Order" at bounding box center [664, 97] width 74 height 12
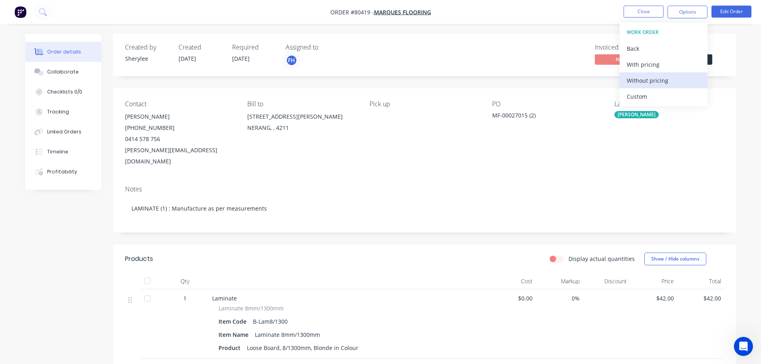
click at [654, 77] on div "Without pricing" at bounding box center [664, 81] width 74 height 12
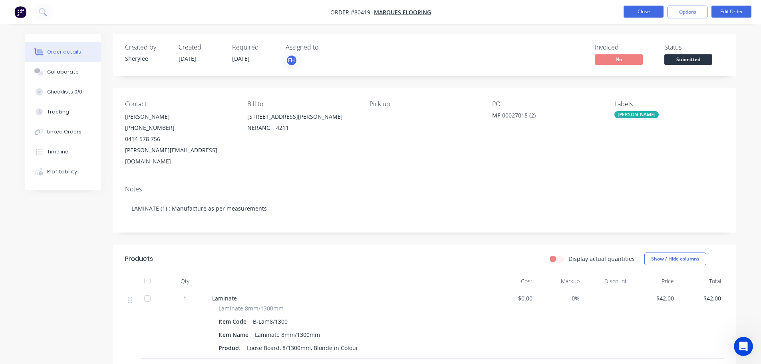
click at [653, 12] on button "Close" at bounding box center [644, 12] width 40 height 12
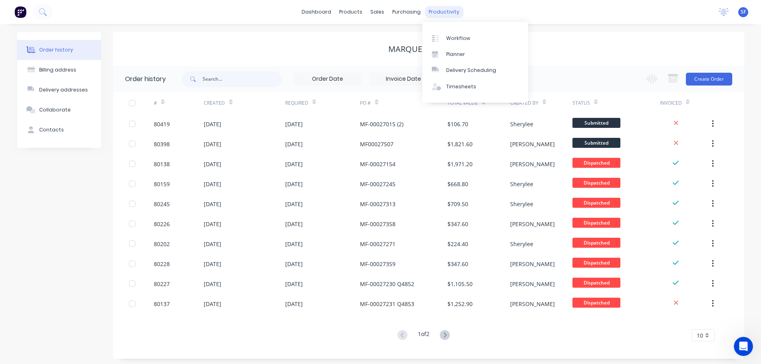
click at [437, 14] on div "productivity" at bounding box center [444, 12] width 39 height 12
click at [451, 38] on div "Workflow" at bounding box center [458, 38] width 24 height 7
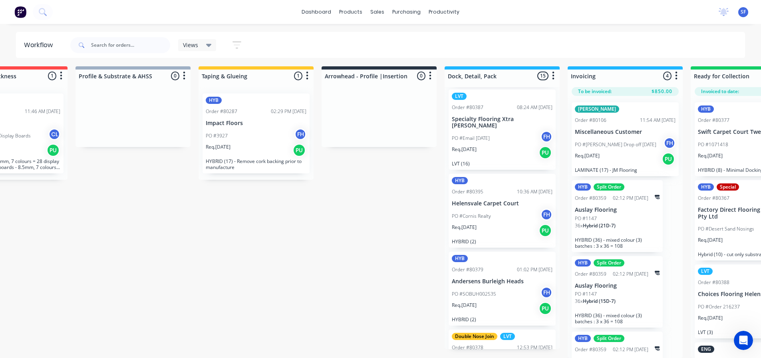
scroll to position [200, 0]
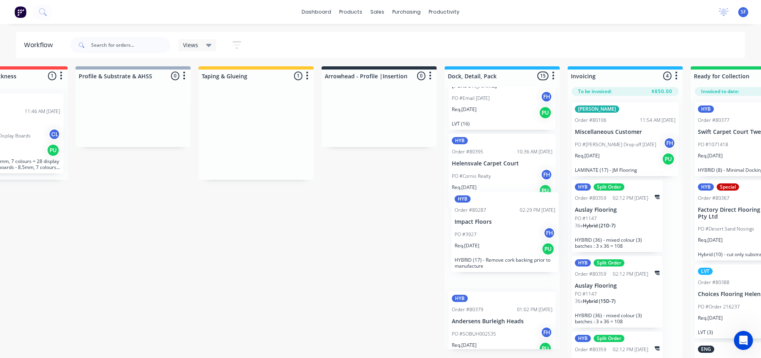
drag, startPoint x: 253, startPoint y: 124, endPoint x: 504, endPoint y: 234, distance: 274.3
click at [504, 234] on div "Submitted 27 Summaries Total order value Invoiced to date To be invoiced HYB Or…" at bounding box center [407, 212] width 1448 height 292
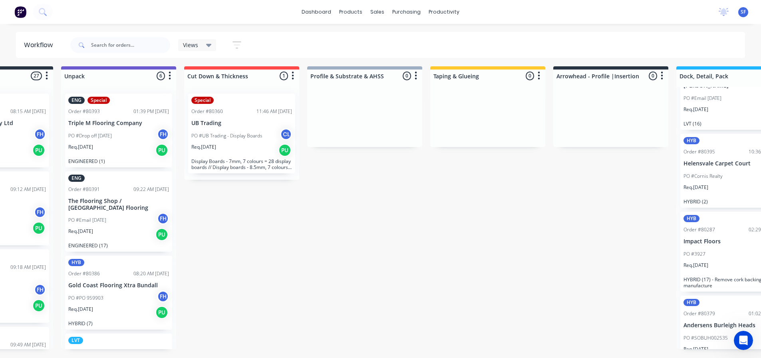
scroll to position [0, 79]
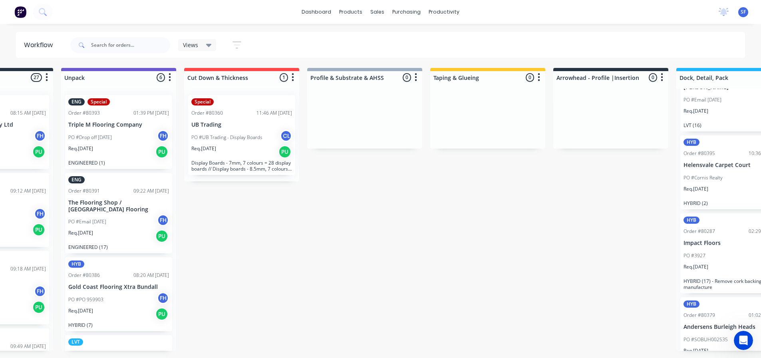
click at [206, 44] on icon at bounding box center [209, 45] width 6 height 9
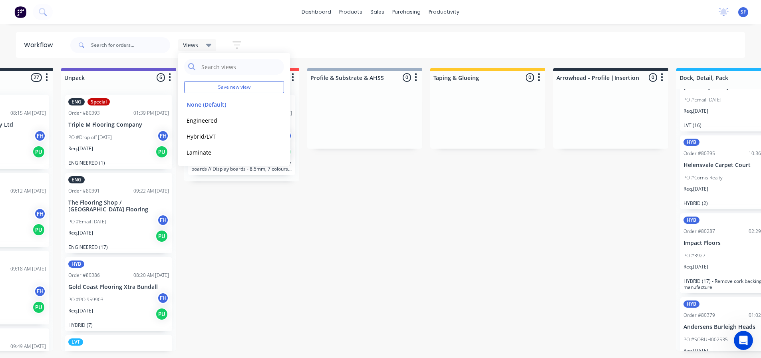
click at [206, 44] on icon at bounding box center [209, 45] width 6 height 9
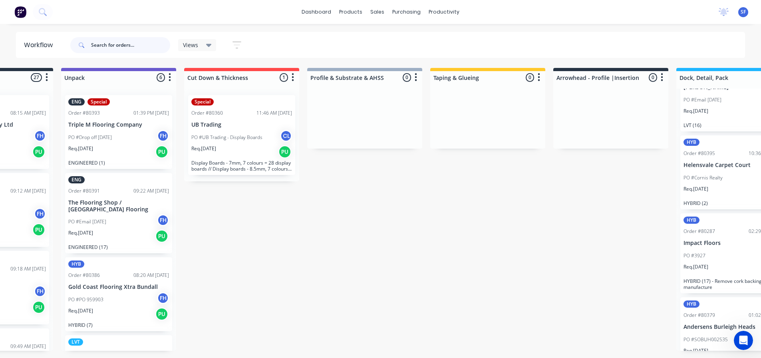
click at [103, 44] on input "text" at bounding box center [130, 45] width 79 height 16
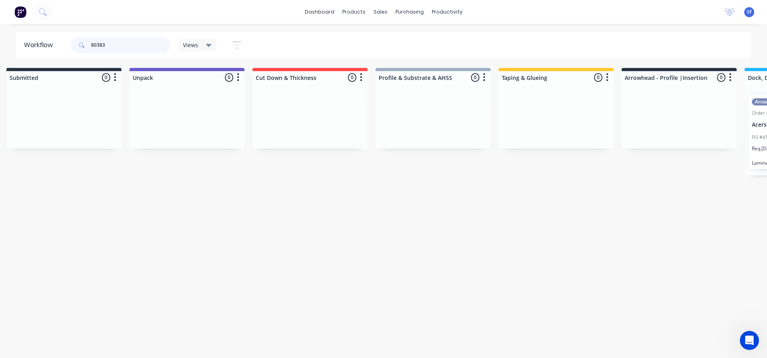
scroll to position [0, 0]
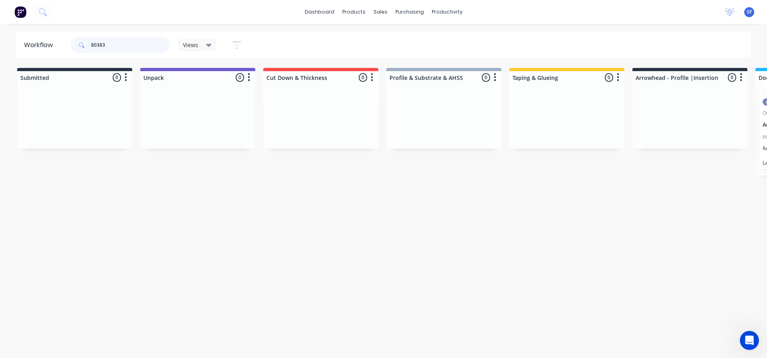
drag, startPoint x: 123, startPoint y: 42, endPoint x: 73, endPoint y: 43, distance: 50.8
click at [73, 43] on div "80383" at bounding box center [120, 45] width 100 height 16
drag, startPoint x: 190, startPoint y: 103, endPoint x: 564, endPoint y: 103, distance: 373.6
click at [564, 103] on div "Submitted 0 Summaries Total order value Invoiced to date To be invoiced Unpack …" at bounding box center [718, 121] width 1448 height 107
click at [131, 44] on input "80384" at bounding box center [130, 45] width 79 height 16
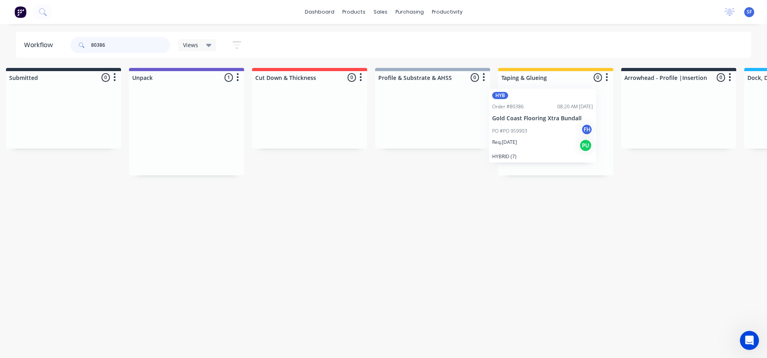
scroll to position [0, 13]
drag, startPoint x: 185, startPoint y: 109, endPoint x: 529, endPoint y: 101, distance: 343.7
click at [529, 101] on div "Submitted 0 Summaries Total order value Invoiced to date To be invoiced Unpack …" at bounding box center [705, 121] width 1448 height 107
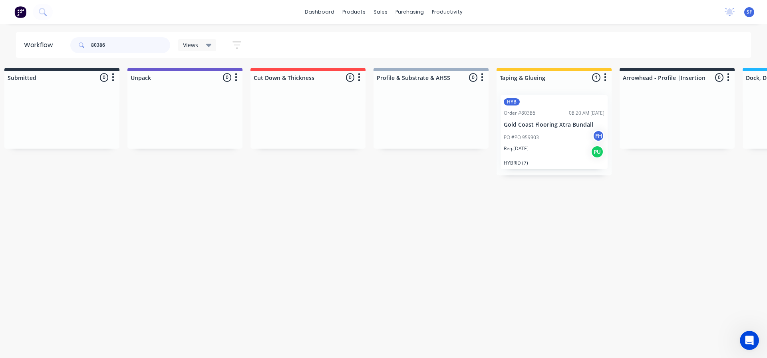
click at [109, 41] on input "80386" at bounding box center [130, 45] width 79 height 16
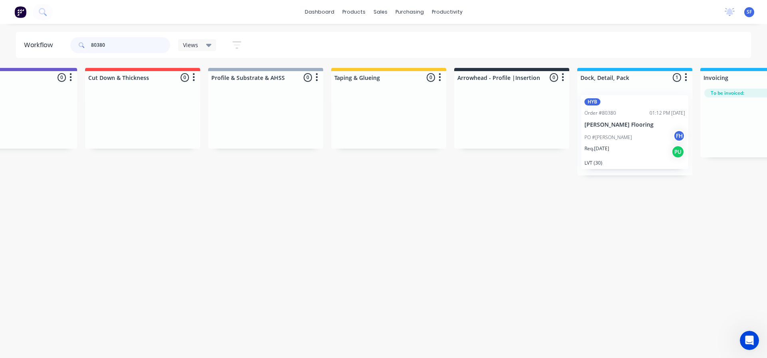
scroll to position [0, 181]
click at [110, 45] on input "80380" at bounding box center [130, 45] width 79 height 16
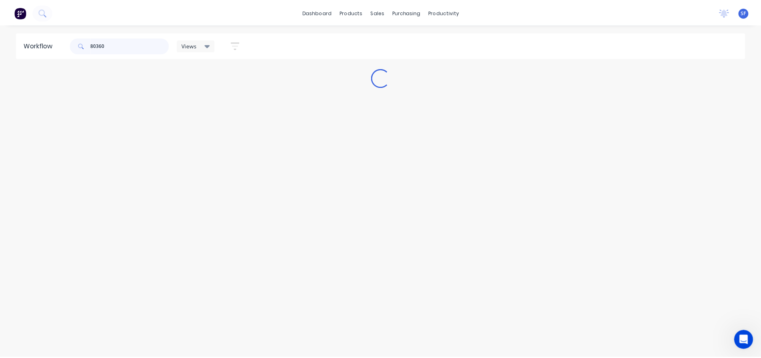
scroll to position [0, 0]
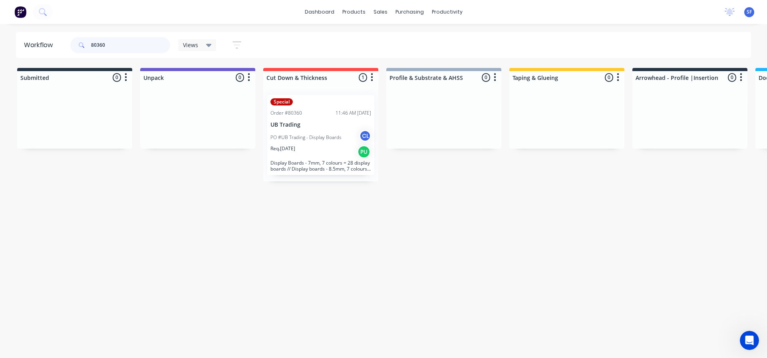
drag, startPoint x: 105, startPoint y: 44, endPoint x: 82, endPoint y: 45, distance: 22.8
click at [82, 45] on div "80360" at bounding box center [120, 45] width 100 height 16
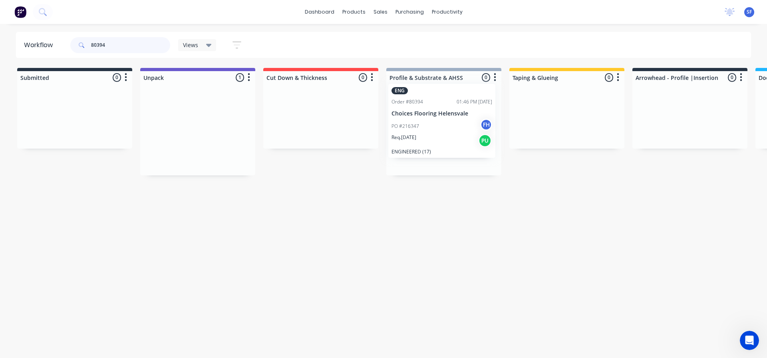
drag, startPoint x: 193, startPoint y: 99, endPoint x: 441, endPoint y: 88, distance: 247.6
click at [441, 88] on div "Submitted 0 Summaries Total order value Invoiced to date To be invoiced Unpack …" at bounding box center [718, 121] width 1448 height 107
click at [123, 47] on input "80394" at bounding box center [130, 45] width 79 height 16
click at [97, 46] on input "880391" at bounding box center [130, 45] width 79 height 16
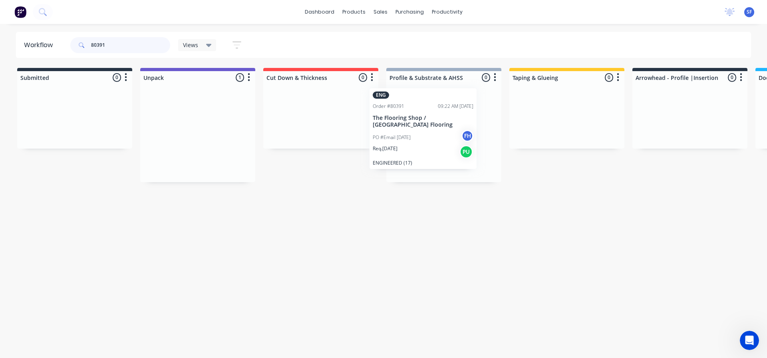
drag, startPoint x: 185, startPoint y: 105, endPoint x: 424, endPoint y: 97, distance: 239.1
click at [424, 97] on div "Submitted 0 Summaries Total order value Invoiced to date To be invoiced Unpack …" at bounding box center [718, 125] width 1448 height 114
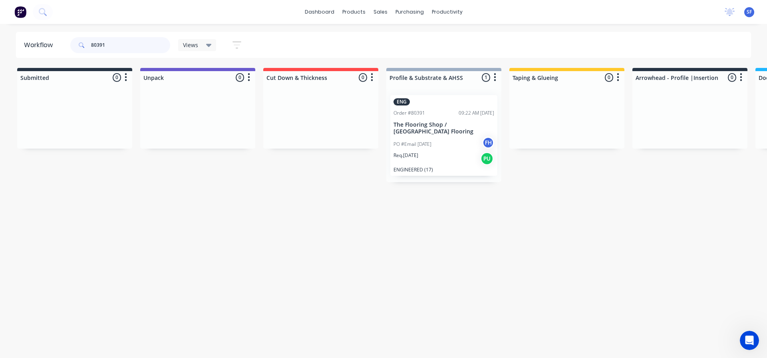
click at [120, 44] on input "80391" at bounding box center [130, 45] width 79 height 16
drag, startPoint x: 209, startPoint y: 101, endPoint x: 442, endPoint y: 100, distance: 233.8
click at [442, 100] on div "Submitted 0 Summaries Total order value Invoiced to date To be invoiced Unpack …" at bounding box center [718, 121] width 1448 height 107
click at [115, 43] on input "80393" at bounding box center [130, 45] width 79 height 16
type input "8"
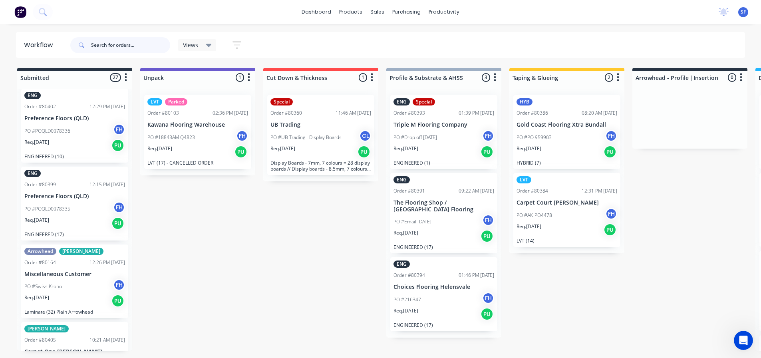
scroll to position [719, 0]
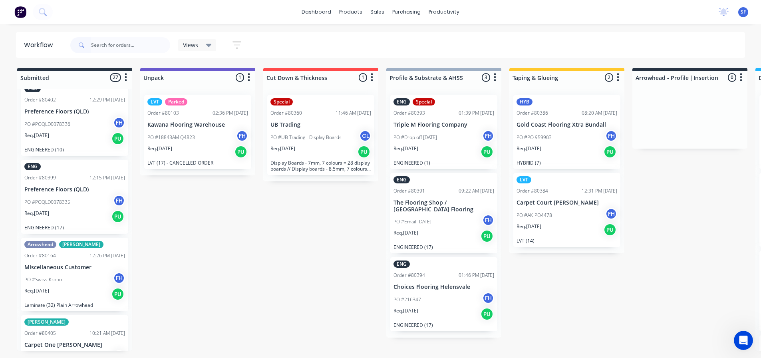
click at [210, 142] on div "PO #18843AM Q4823 FH" at bounding box center [197, 137] width 101 height 15
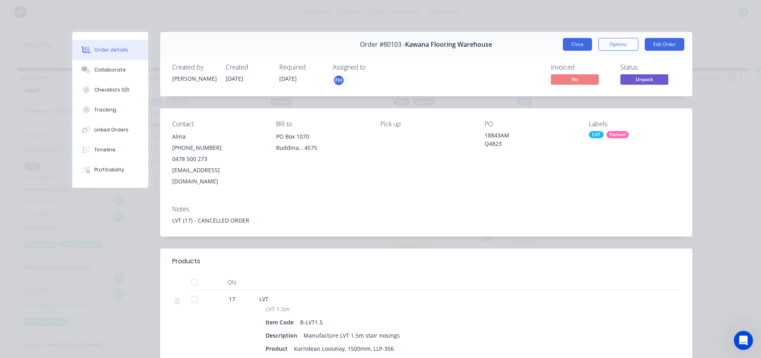
click at [581, 44] on button "Close" at bounding box center [577, 44] width 29 height 13
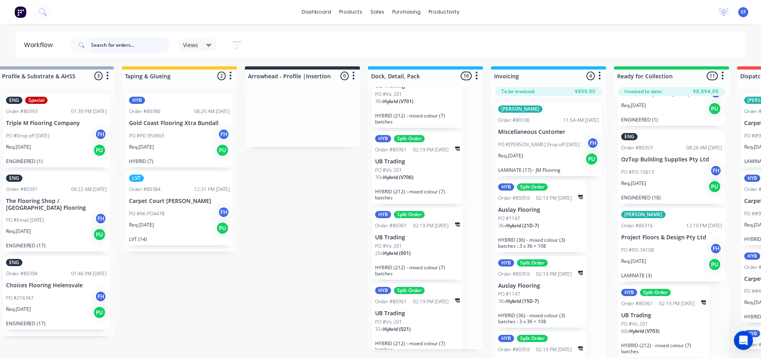
scroll to position [46, 0]
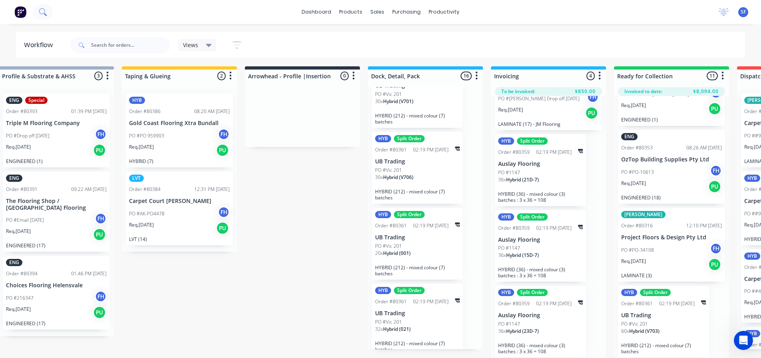
click at [45, 15] on icon at bounding box center [43, 12] width 8 height 8
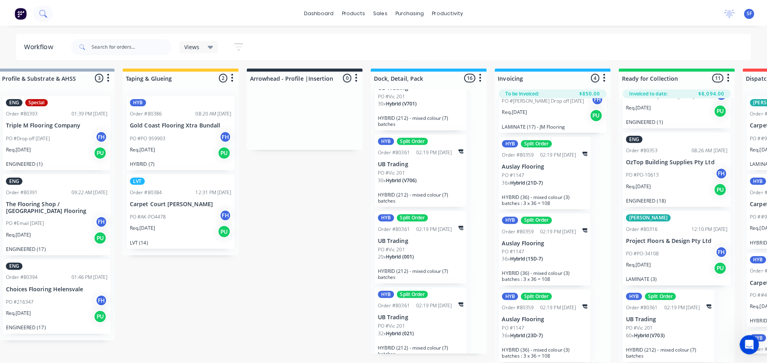
scroll to position [2, 388]
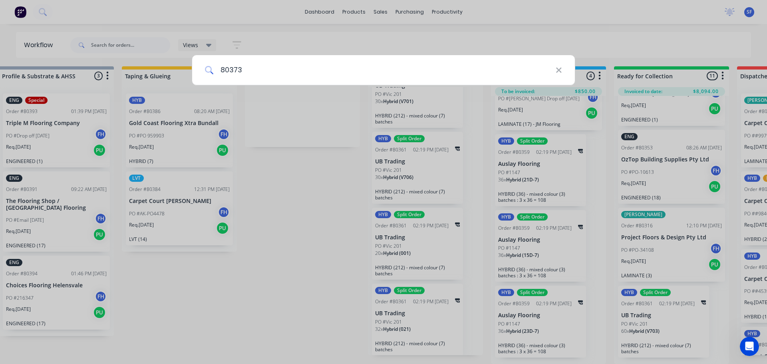
type input "80373"
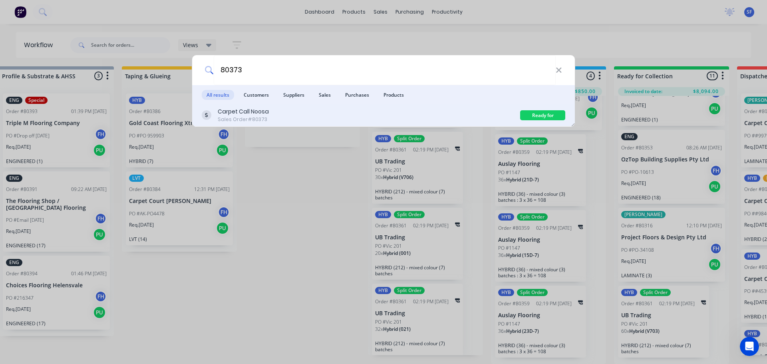
click at [310, 116] on div "Carpet Call Noosa Sales Order #80373" at bounding box center [361, 115] width 318 height 16
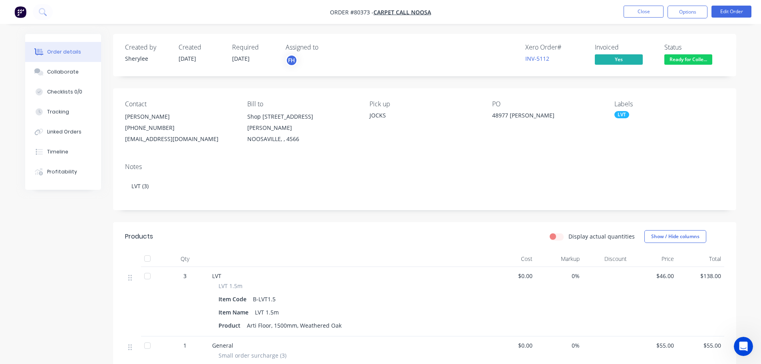
click at [678, 60] on span "Ready for Colle..." at bounding box center [689, 59] width 48 height 10
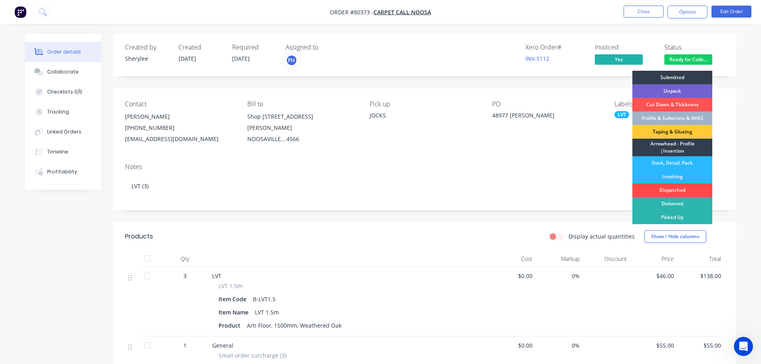
click at [676, 189] on div "Dispatched" at bounding box center [673, 190] width 80 height 14
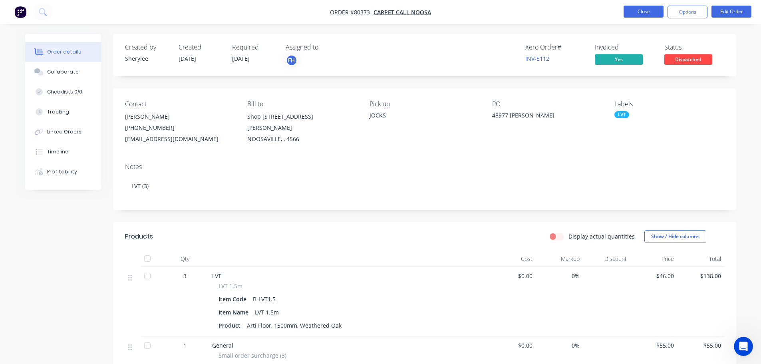
click at [647, 13] on button "Close" at bounding box center [644, 12] width 40 height 12
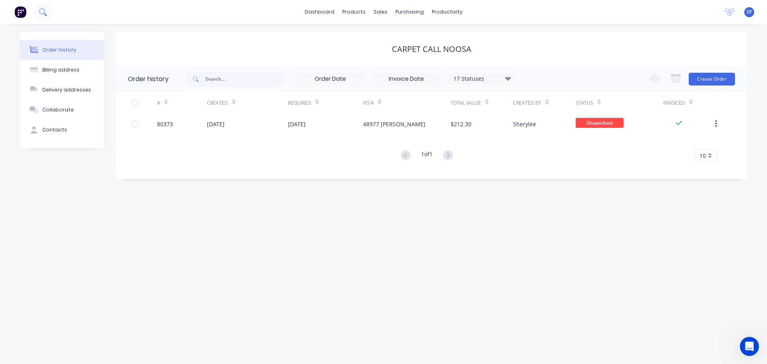
click at [45, 13] on icon at bounding box center [43, 12] width 8 height 8
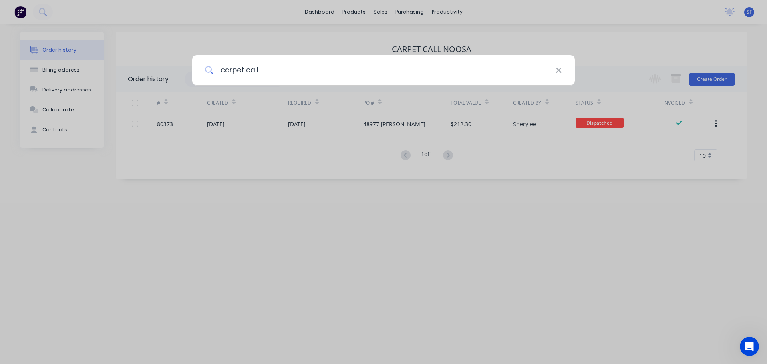
type input "carpet call"
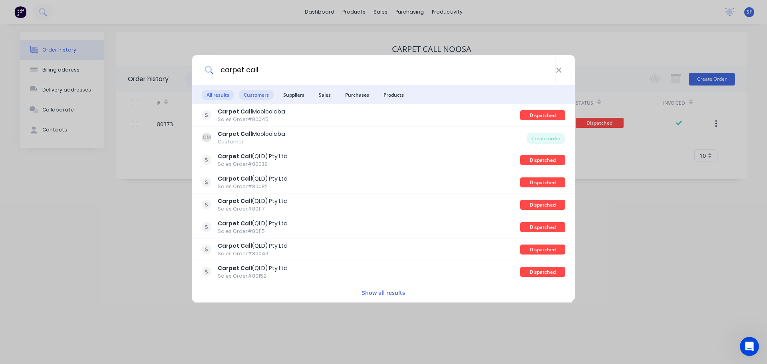
click at [253, 94] on span "Customers" at bounding box center [256, 95] width 35 height 10
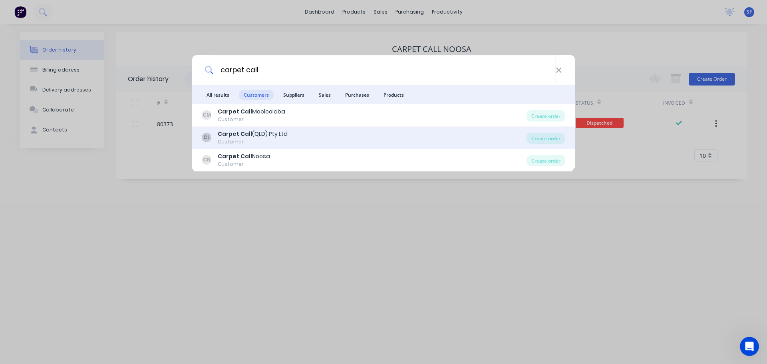
click at [263, 139] on div "Customer" at bounding box center [253, 141] width 70 height 7
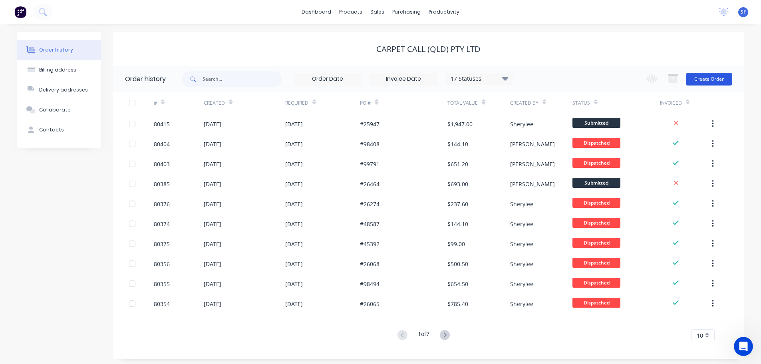
click at [705, 78] on button "Create Order" at bounding box center [709, 79] width 46 height 13
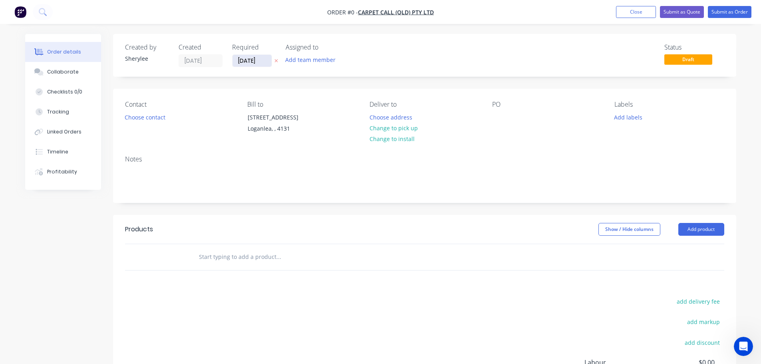
click at [248, 59] on input "[DATE]" at bounding box center [252, 61] width 39 height 12
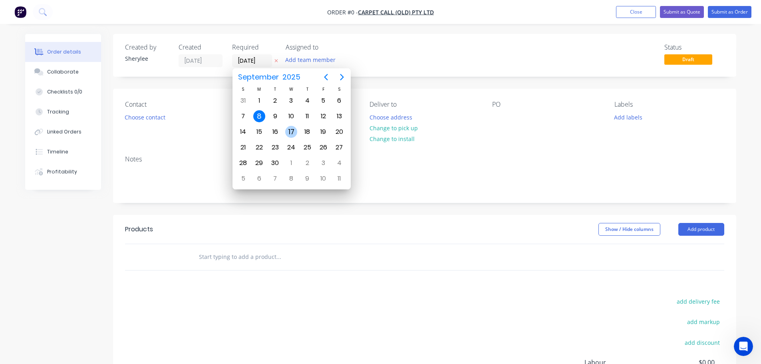
click at [290, 129] on div "17" at bounding box center [291, 132] width 12 height 12
type input "[DATE]"
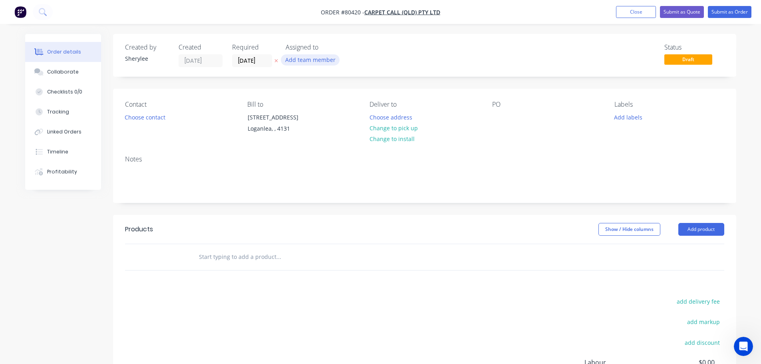
click at [307, 60] on button "Add team member" at bounding box center [310, 59] width 59 height 11
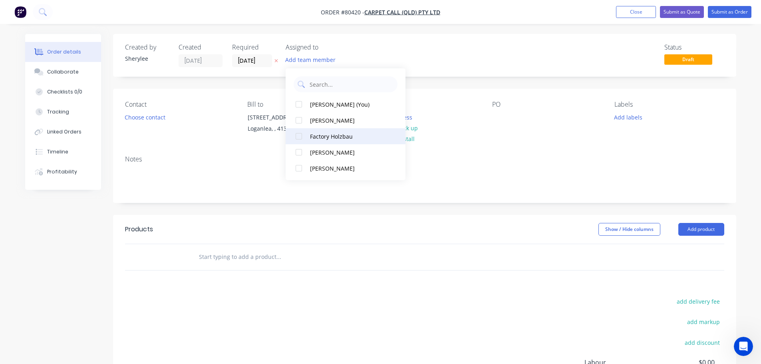
click at [298, 140] on div at bounding box center [299, 136] width 16 height 16
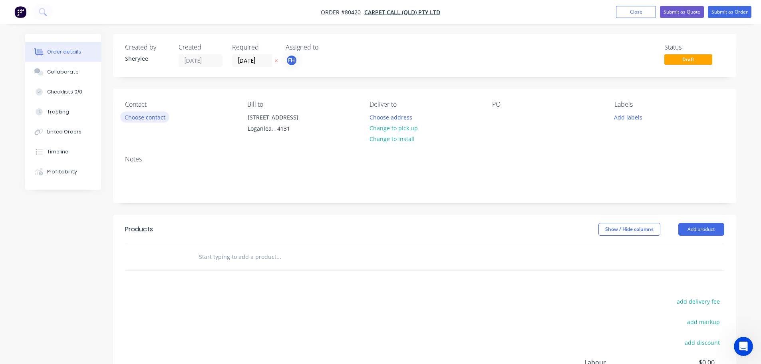
click at [145, 118] on button "Choose contact" at bounding box center [144, 116] width 49 height 11
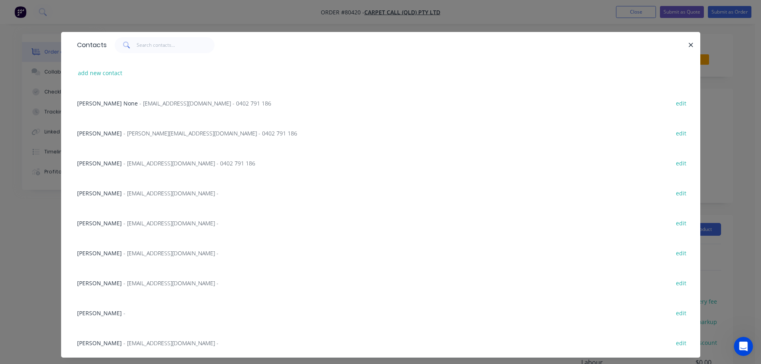
click at [137, 162] on span "- [EMAIL_ADDRESS][DOMAIN_NAME] - 0402 791 186" at bounding box center [189, 163] width 132 height 8
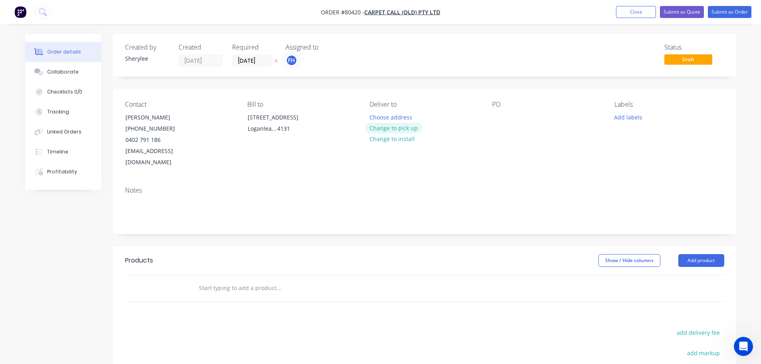
click at [403, 127] on button "Change to pick up" at bounding box center [393, 128] width 57 height 11
click at [501, 120] on div at bounding box center [498, 117] width 13 height 12
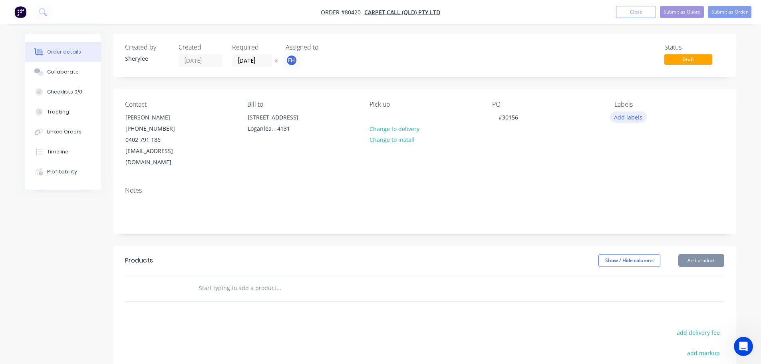
click at [635, 118] on button "Add labels" at bounding box center [628, 116] width 37 height 11
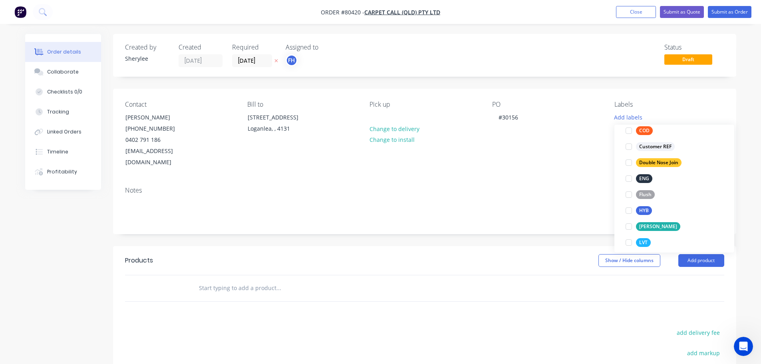
scroll to position [80, 0]
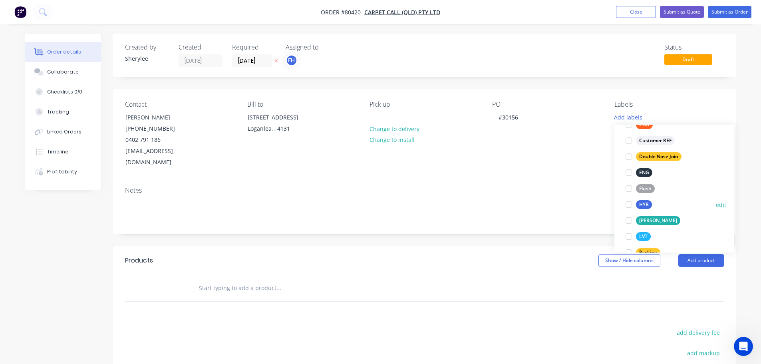
click at [627, 205] on div at bounding box center [629, 205] width 16 height 16
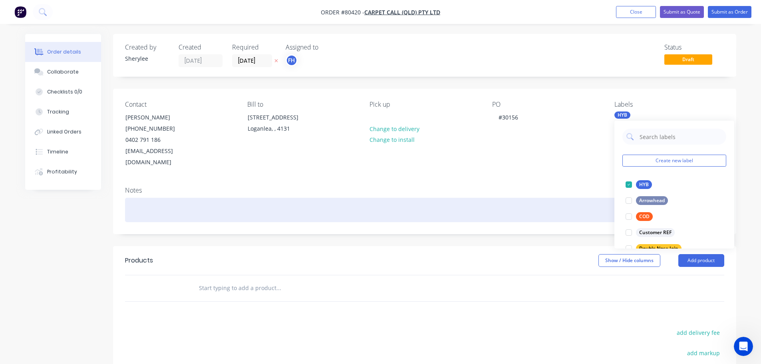
click at [214, 201] on div at bounding box center [424, 210] width 599 height 24
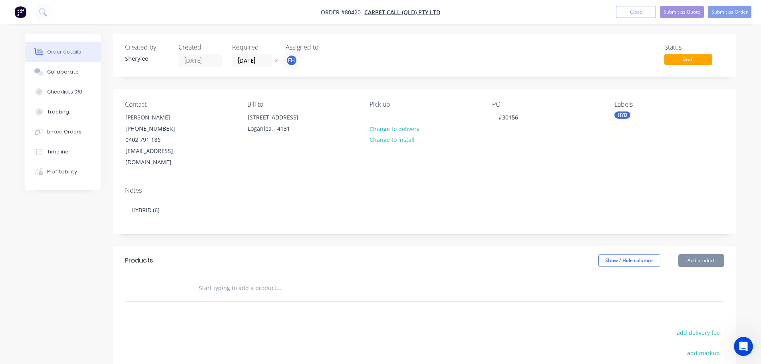
click at [240, 280] on input "text" at bounding box center [279, 288] width 160 height 16
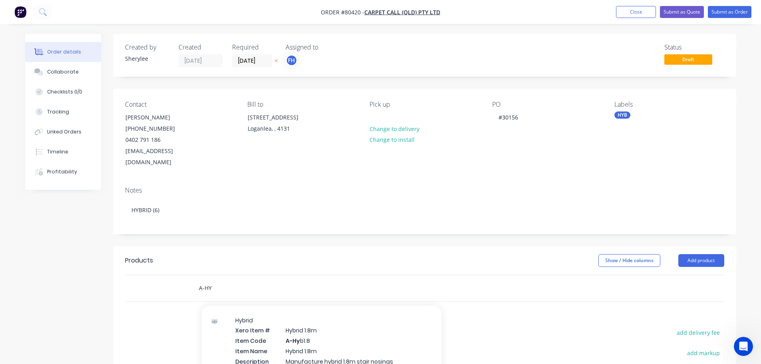
scroll to position [360, 0]
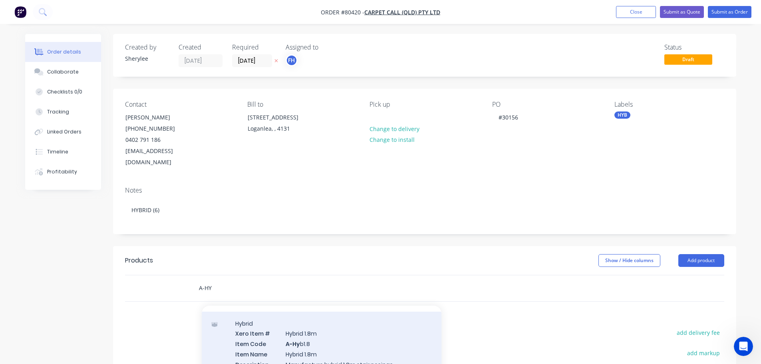
type input "A-HY"
click at [328, 336] on div "Hybrid Xero Item # Hybrid 1.8m Item Code A-Hy b1.8 Item Name Hybrid 1.8m Descri…" at bounding box center [322, 354] width 240 height 85
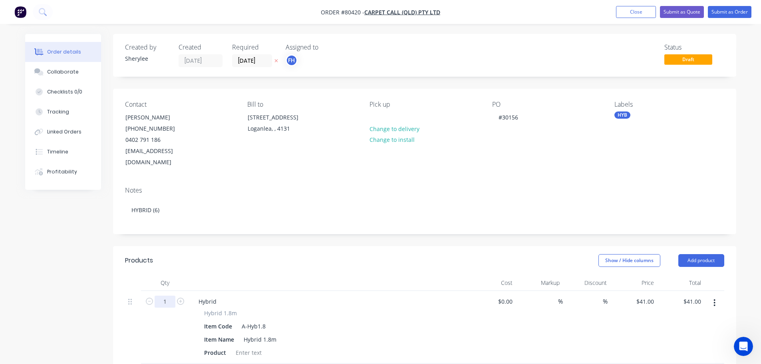
click at [166, 296] on input "1" at bounding box center [165, 302] width 21 height 12
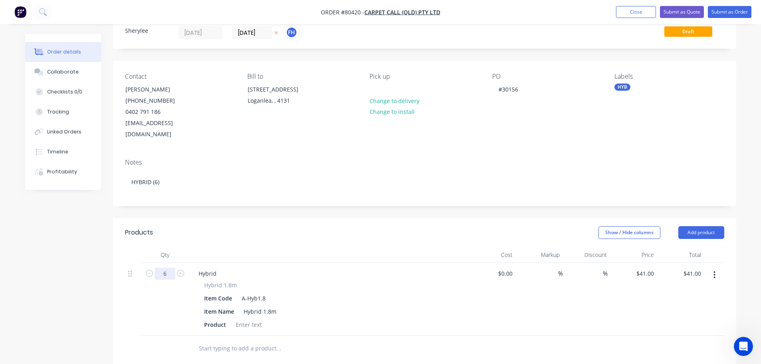
scroll to position [80, 0]
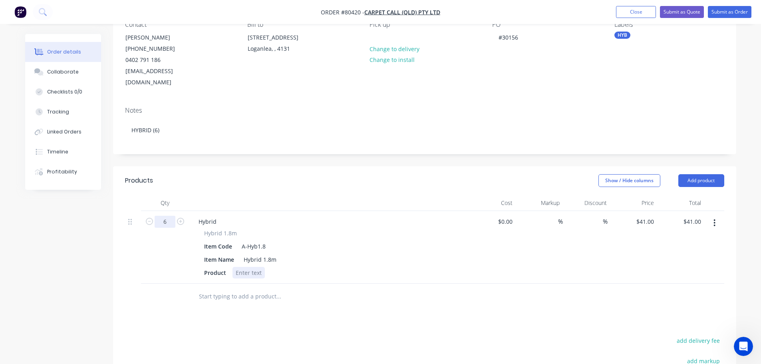
type input "6"
type input "$246.00"
click at [237, 267] on div at bounding box center [249, 273] width 32 height 12
click at [240, 267] on div at bounding box center [249, 273] width 32 height 12
click at [236, 290] on input "text" at bounding box center [279, 296] width 160 height 16
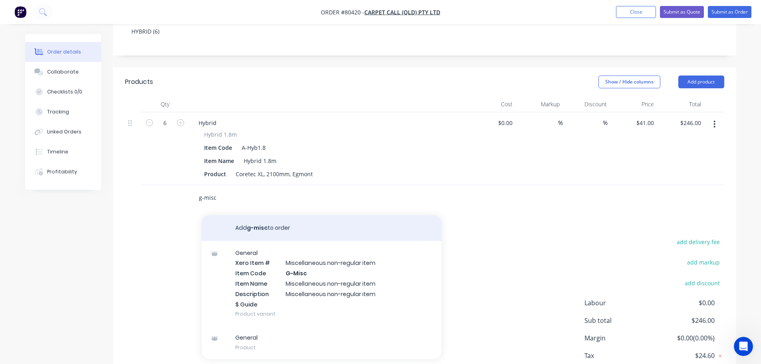
scroll to position [200, 0]
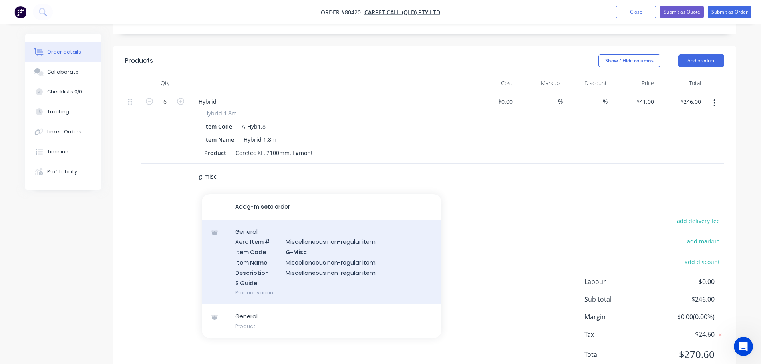
type input "g-misc"
click at [320, 255] on div "General Xero Item # Miscellaneous non-regular item Item Code G-Misc Item Name M…" at bounding box center [322, 262] width 240 height 85
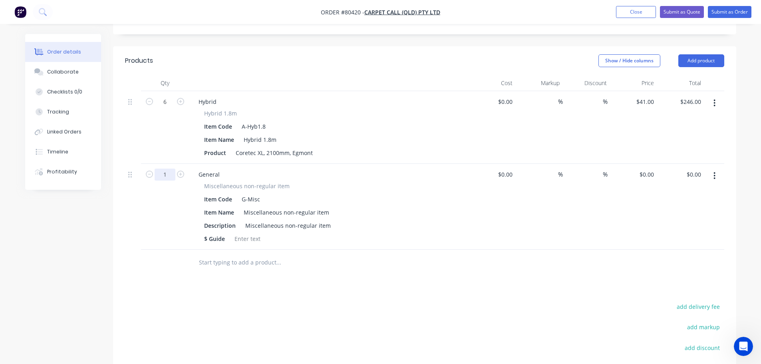
click at [168, 169] on input "1" at bounding box center [165, 175] width 21 height 12
type input "6"
click at [241, 233] on div at bounding box center [247, 239] width 32 height 12
drag, startPoint x: 234, startPoint y: 227, endPoint x: 343, endPoint y: 227, distance: 109.5
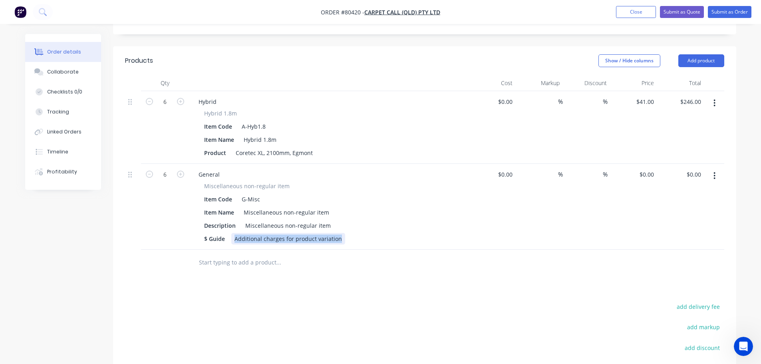
click at [343, 233] on div "$ Guide Additional charges for product variation" at bounding box center [327, 239] width 253 height 12
paste div
click at [648, 169] on input "0" at bounding box center [648, 175] width 18 height 12
click at [650, 169] on input "0" at bounding box center [648, 175] width 18 height 12
type input "$14.35"
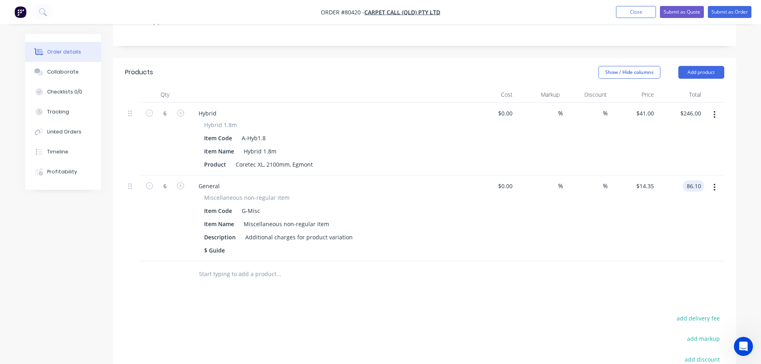
scroll to position [184, 0]
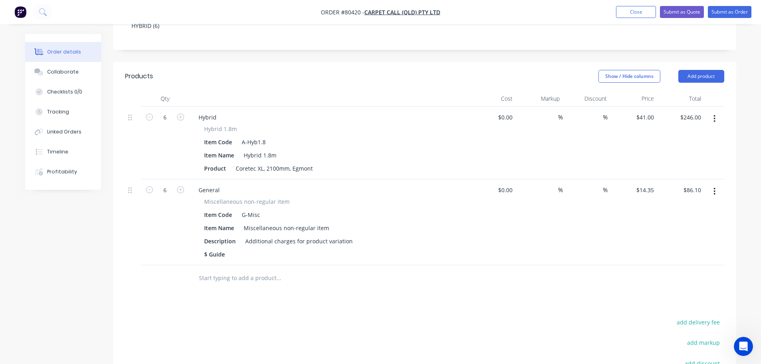
type input "$86.10"
click at [245, 270] on input "text" at bounding box center [279, 278] width 160 height 16
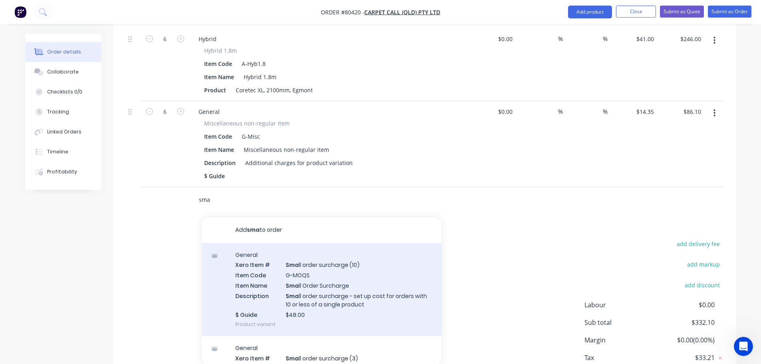
scroll to position [264, 0]
type input "sma"
click at [320, 266] on div "General Xero Item # Sma ll order surcharge (10) Item Code G-MOQS Item Name Sma …" at bounding box center [322, 288] width 240 height 94
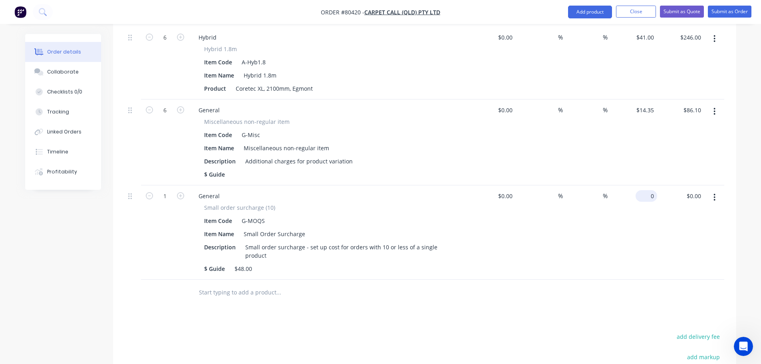
click at [645, 190] on div "0 $0.00" at bounding box center [647, 196] width 22 height 12
type input "$48.00"
click at [735, 10] on button "Submit as Order" at bounding box center [730, 12] width 44 height 12
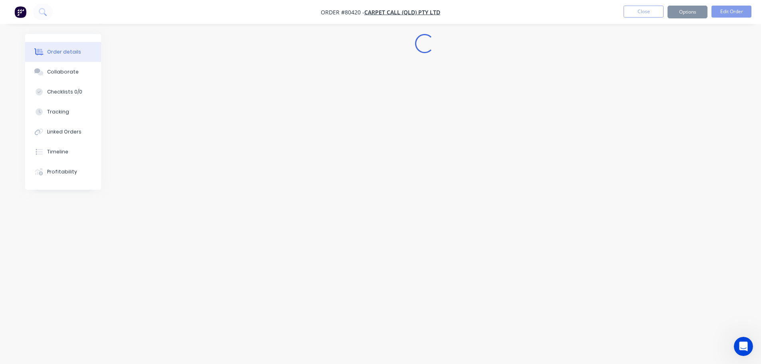
scroll to position [0, 0]
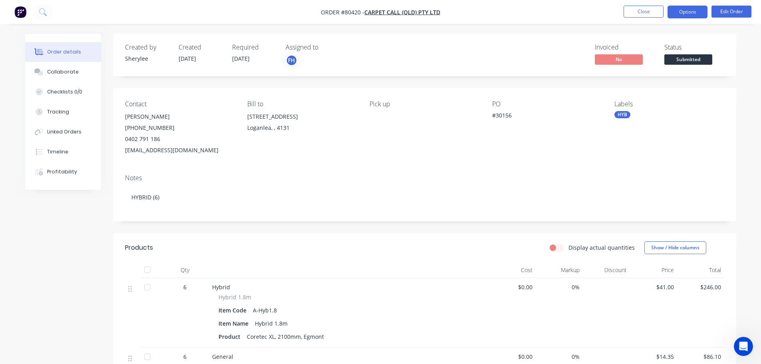
click at [688, 12] on button "Options" at bounding box center [688, 12] width 40 height 13
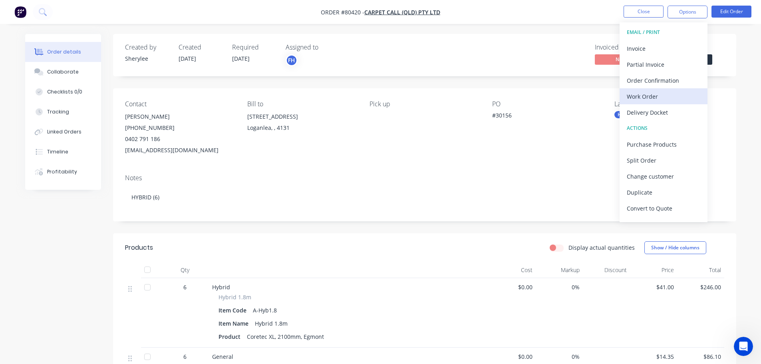
click at [650, 93] on div "Work Order" at bounding box center [664, 97] width 74 height 12
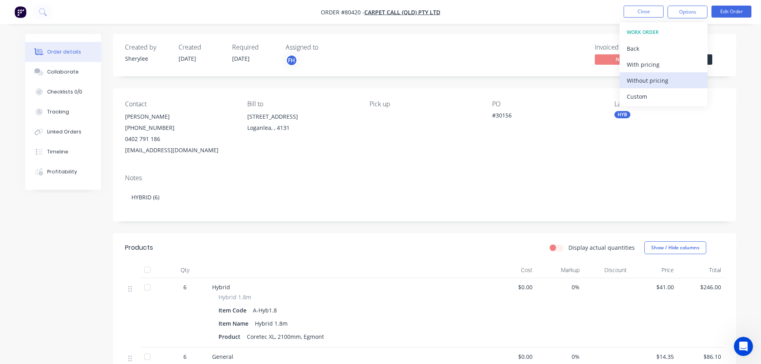
click at [654, 82] on div "Without pricing" at bounding box center [664, 81] width 74 height 12
click at [42, 11] on icon at bounding box center [43, 12] width 8 height 8
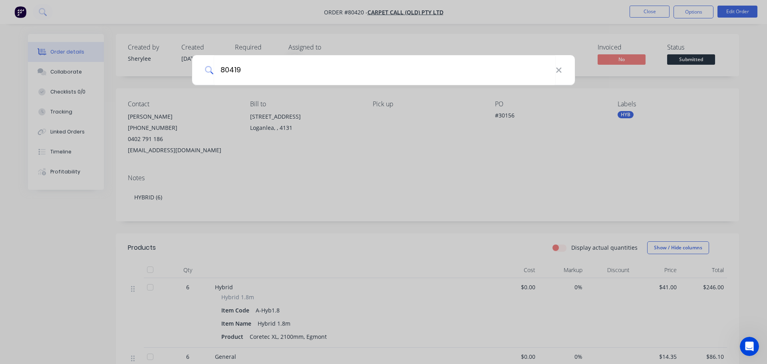
type input "80419"
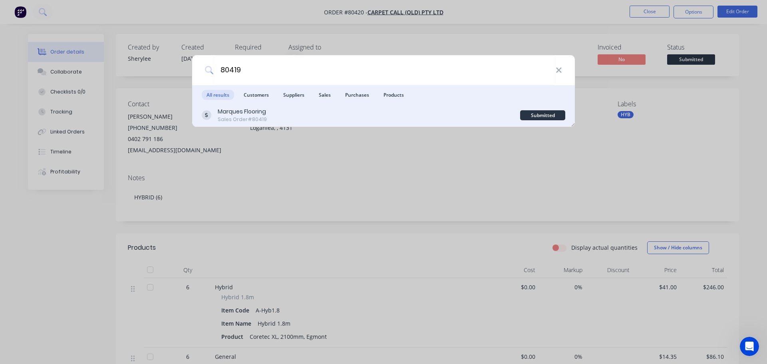
click at [279, 116] on div "Marques Flooring Sales Order #80419" at bounding box center [361, 115] width 318 height 16
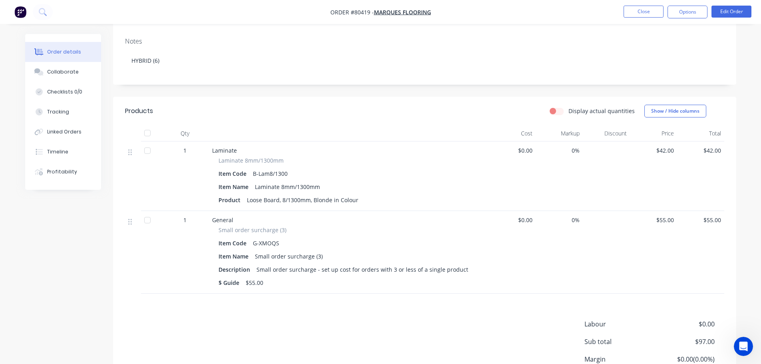
scroll to position [160, 0]
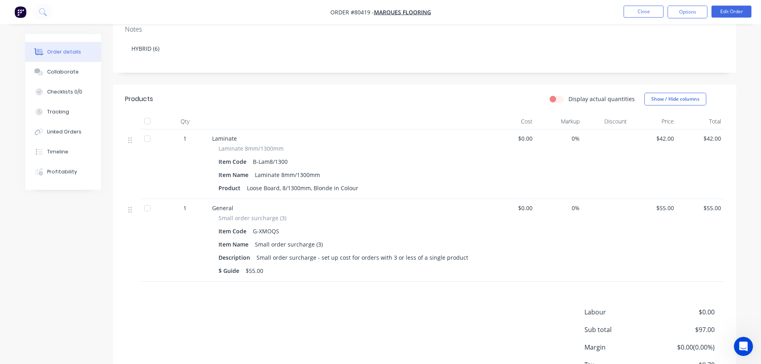
click at [670, 204] on span "$55.00" at bounding box center [653, 208] width 41 height 8
click at [728, 10] on button "Edit Order" at bounding box center [732, 12] width 40 height 12
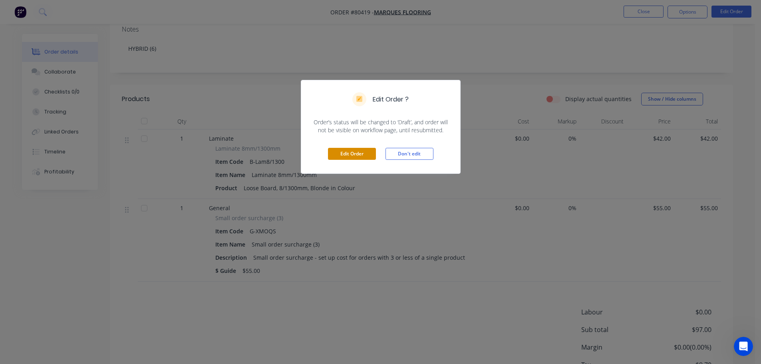
click at [367, 154] on button "Edit Order" at bounding box center [352, 154] width 48 height 12
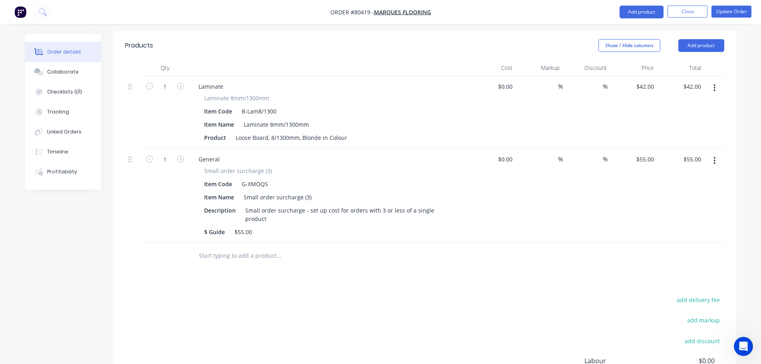
scroll to position [240, 0]
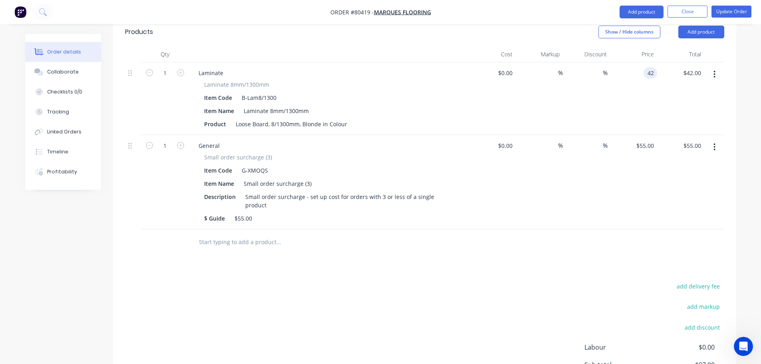
click at [643, 62] on div "42 42" at bounding box center [633, 98] width 47 height 73
type input "$0.00"
click at [648, 140] on input "55" at bounding box center [647, 146] width 22 height 12
type input "$0.00"
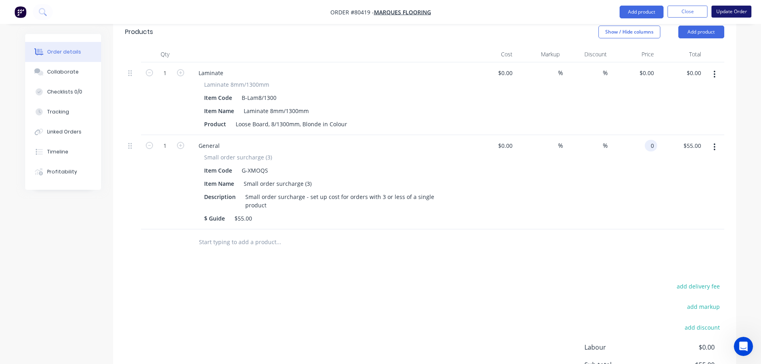
type input "$0.00"
click at [728, 10] on button "Update Order" at bounding box center [732, 12] width 40 height 12
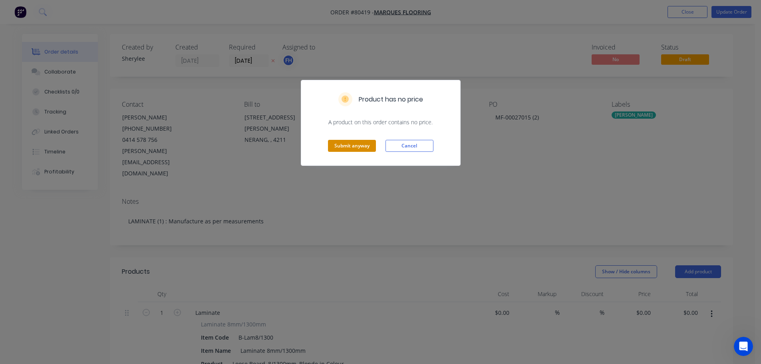
click at [351, 145] on button "Submit anyway" at bounding box center [352, 146] width 48 height 12
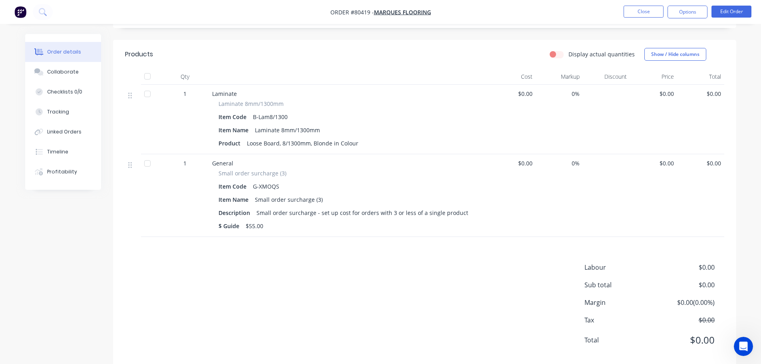
scroll to position [209, 0]
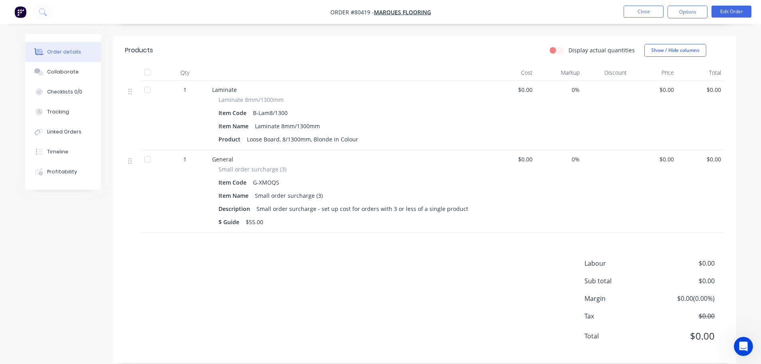
click at [700, 294] on span "$0.00 ( 0.00 %)" at bounding box center [684, 299] width 59 height 10
click at [714, 294] on span "$0.00 ( 0.00 %)" at bounding box center [684, 299] width 59 height 10
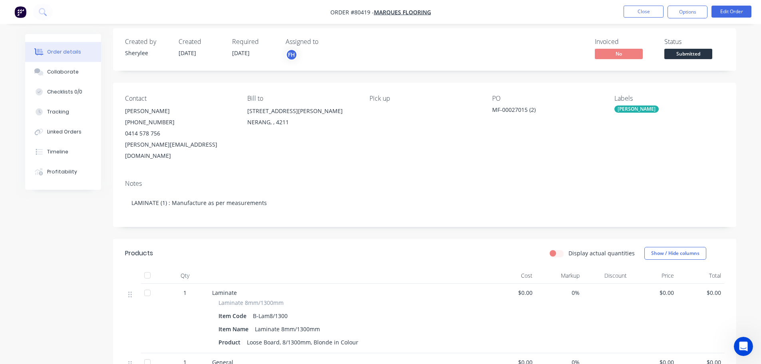
scroll to position [0, 0]
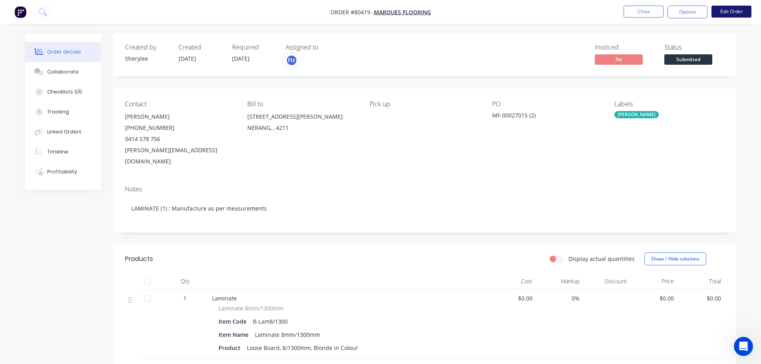
click at [726, 11] on button "Edit Order" at bounding box center [732, 12] width 40 height 12
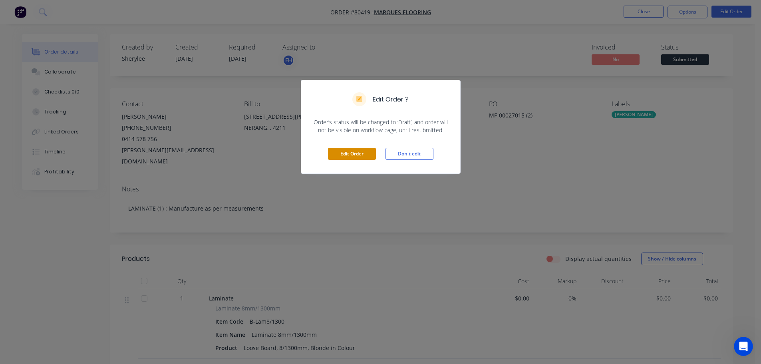
click at [347, 150] on button "Edit Order" at bounding box center [352, 154] width 48 height 12
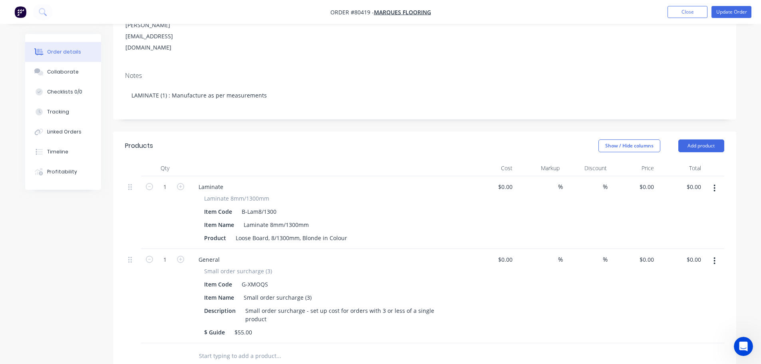
scroll to position [120, 0]
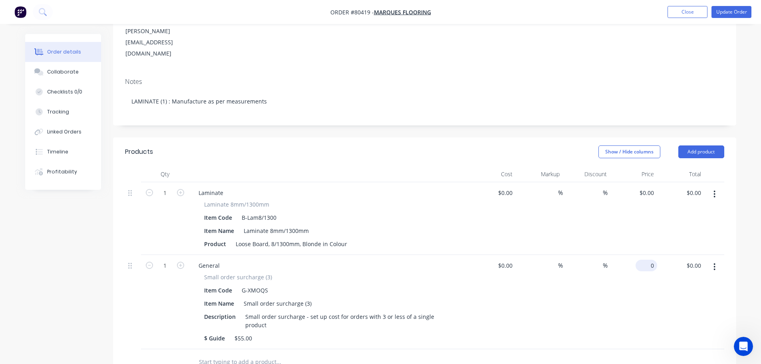
click at [651, 260] on input "0" at bounding box center [648, 266] width 18 height 12
type input "55"
type input "0"
type input "$55.00"
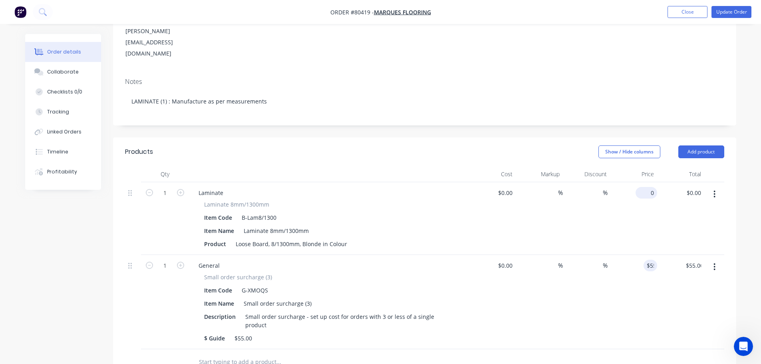
click at [649, 187] on input "0" at bounding box center [648, 193] width 18 height 12
click at [744, 347] on icon "Open Intercom Messenger" at bounding box center [742, 345] width 13 height 13
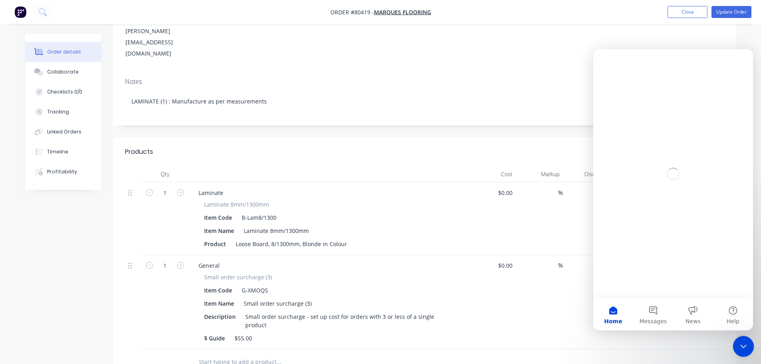
scroll to position [0, 0]
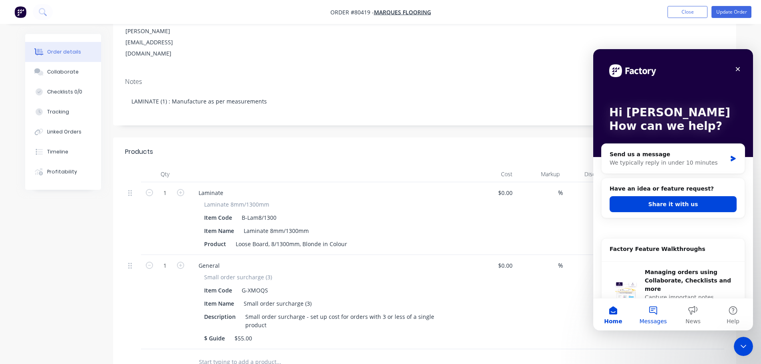
click at [656, 315] on button "Messages" at bounding box center [653, 314] width 40 height 32
click at [693, 311] on button "News" at bounding box center [693, 314] width 40 height 32
click at [653, 309] on button "Messages" at bounding box center [653, 314] width 40 height 32
drag, startPoint x: 613, startPoint y: 312, endPoint x: 597, endPoint y: 305, distance: 17.5
click at [613, 313] on button "Home" at bounding box center [613, 314] width 40 height 32
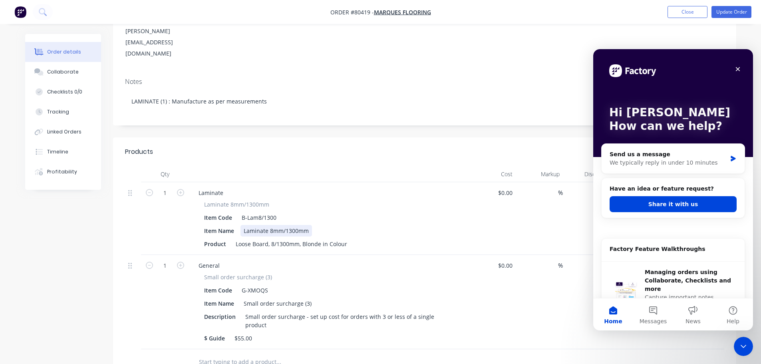
click at [425, 225] on div "Item Name Laminate 8mm/1300mm" at bounding box center [327, 231] width 253 height 12
click at [738, 69] on icon "Close" at bounding box center [738, 69] width 4 height 4
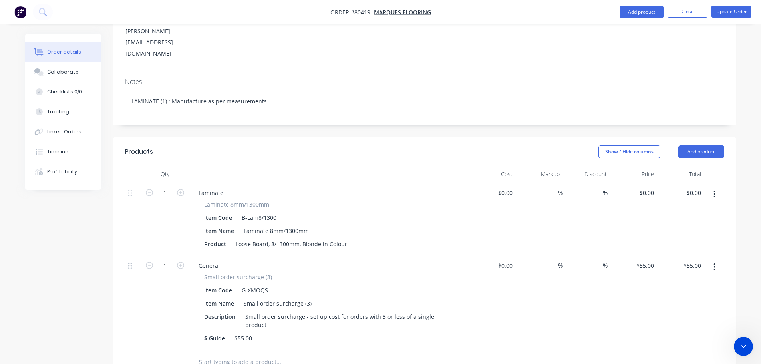
drag, startPoint x: 693, startPoint y: 235, endPoint x: 711, endPoint y: 231, distance: 18.3
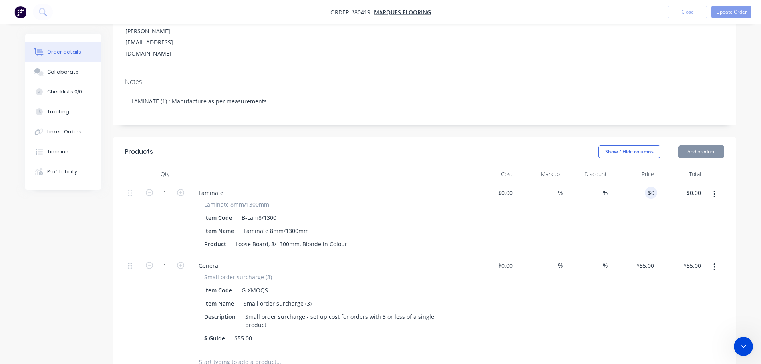
click at [651, 187] on input "$0.00" at bounding box center [652, 193] width 9 height 12
type input "0"
click at [257, 354] on input "text" at bounding box center [279, 362] width 160 height 16
type input "b"
type input "$0.00"
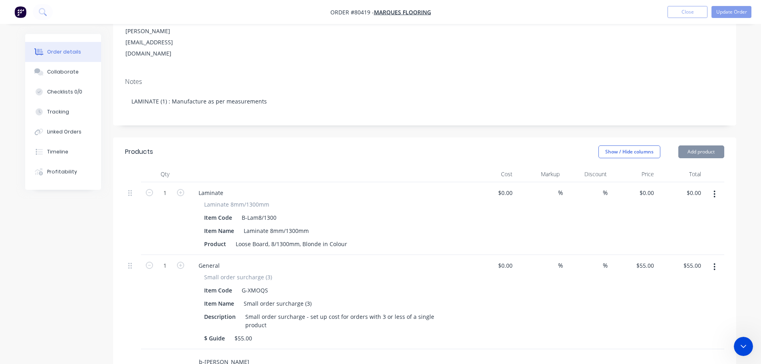
click at [226, 354] on input "b-[PERSON_NAME]" at bounding box center [279, 362] width 160 height 16
type input "b"
click at [609, 255] on div "%" at bounding box center [586, 302] width 47 height 94
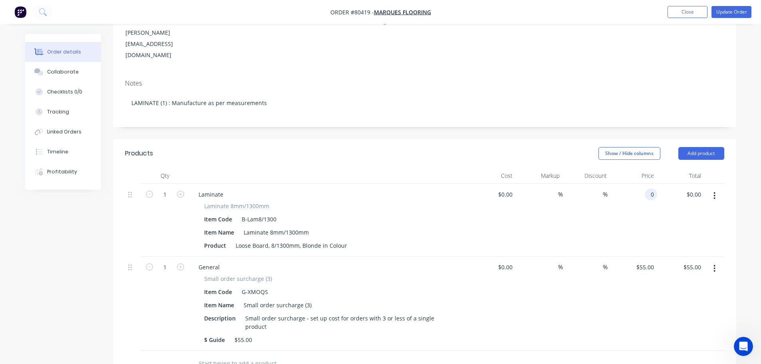
scroll to position [120, 0]
type input "$0.00"
click at [265, 354] on input "text" at bounding box center [279, 362] width 160 height 16
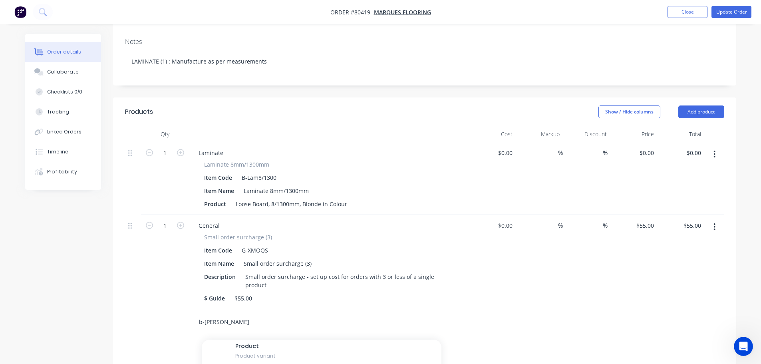
scroll to position [1039, 0]
type input "b-[PERSON_NAME]"
click at [647, 147] on div "0 0" at bounding box center [651, 153] width 12 height 12
type input "$42.00"
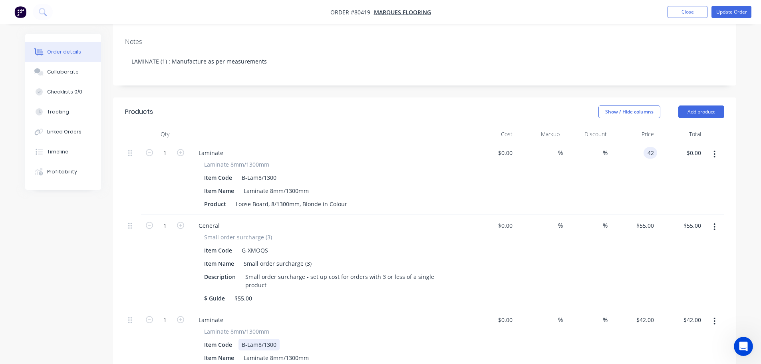
type input "$42.00"
click at [379, 339] on div "Item Code B-Lam8/1300" at bounding box center [327, 345] width 253 height 12
click at [714, 318] on icon "button" at bounding box center [715, 321] width 2 height 7
click at [451, 312] on div "Products Show / Hide columns Add product Qty Cost Markup Discount Price Total 1…" at bounding box center [424, 321] width 623 height 448
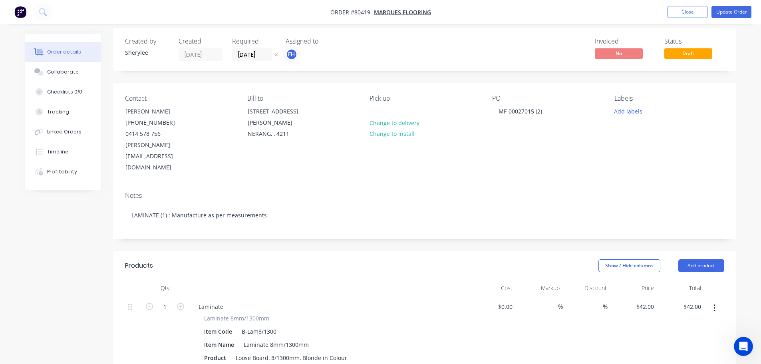
scroll to position [0, 0]
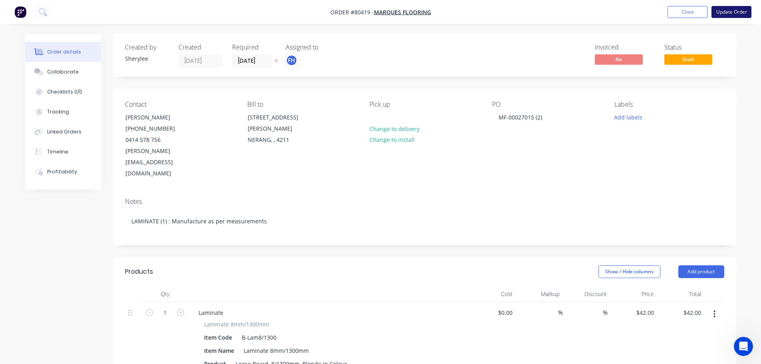
click at [728, 10] on button "Update Order" at bounding box center [732, 12] width 40 height 12
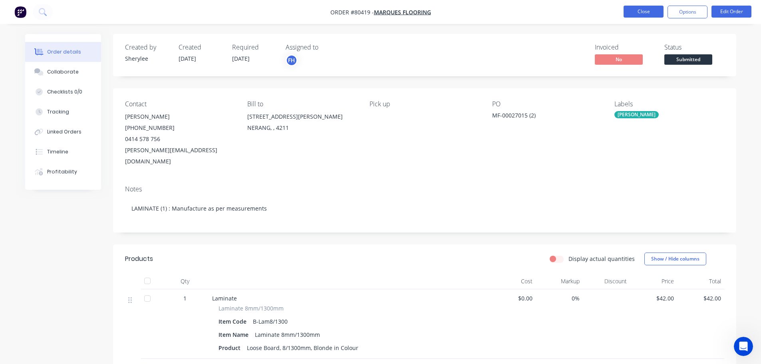
click at [637, 13] on button "Close" at bounding box center [644, 12] width 40 height 12
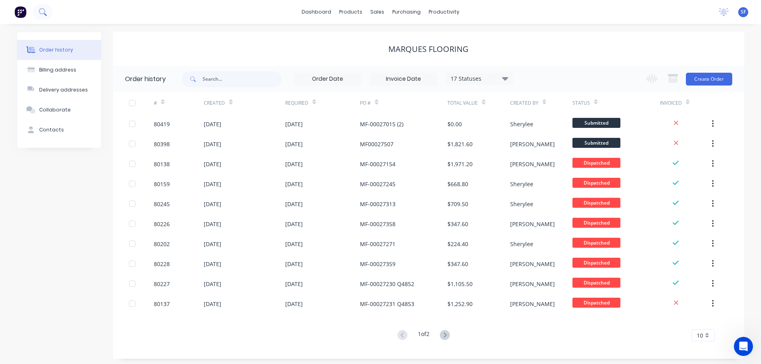
click at [44, 9] on icon at bounding box center [42, 11] width 6 height 6
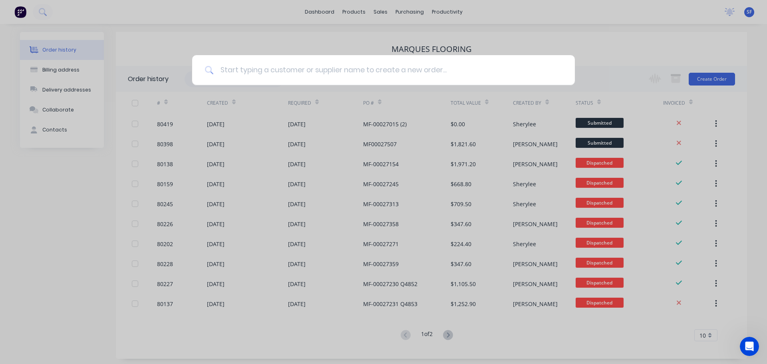
click at [282, 75] on input at bounding box center [388, 70] width 348 height 30
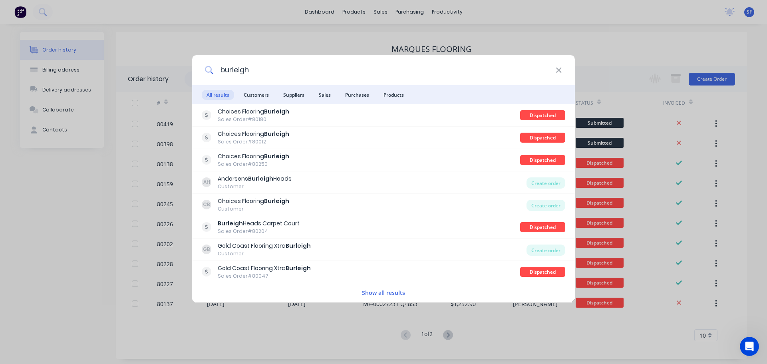
type input "burleigh"
click at [257, 95] on span "Customers" at bounding box center [256, 95] width 35 height 10
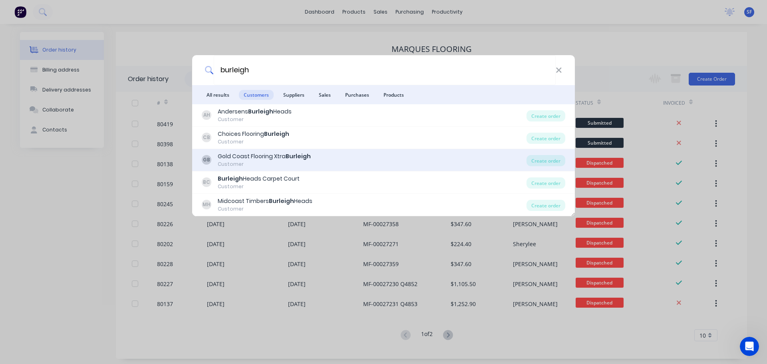
click at [261, 157] on div "Gold Coast Flooring Xtra Burleigh" at bounding box center [264, 156] width 93 height 8
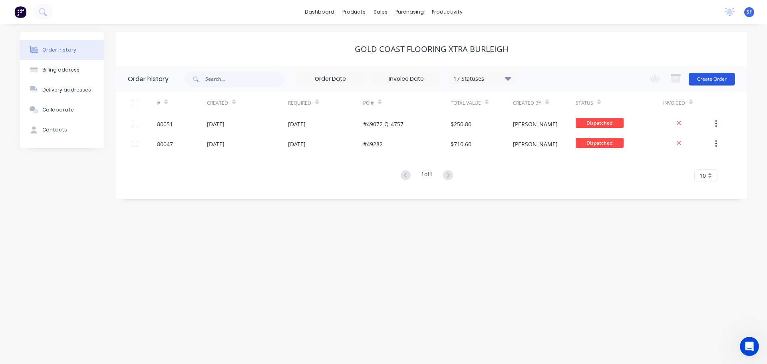
click at [714, 78] on button "Create Order" at bounding box center [712, 79] width 46 height 13
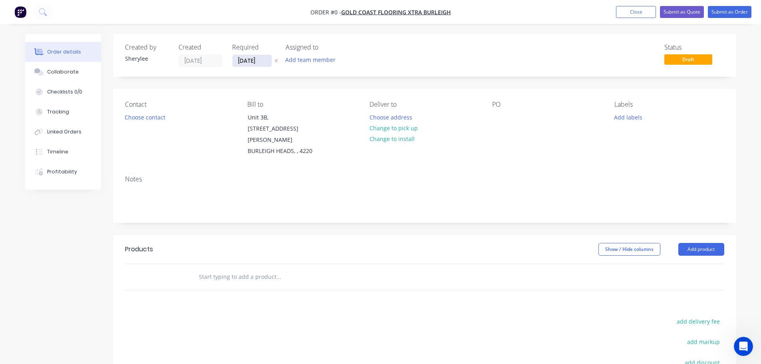
click at [253, 61] on input "[DATE]" at bounding box center [252, 61] width 39 height 12
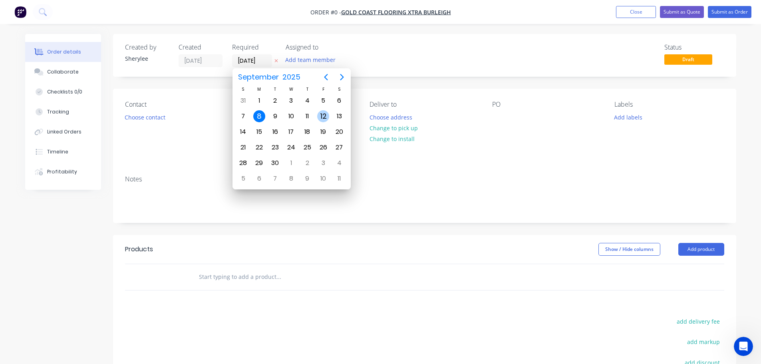
click at [322, 113] on div "12" at bounding box center [323, 116] width 12 height 12
type input "[DATE]"
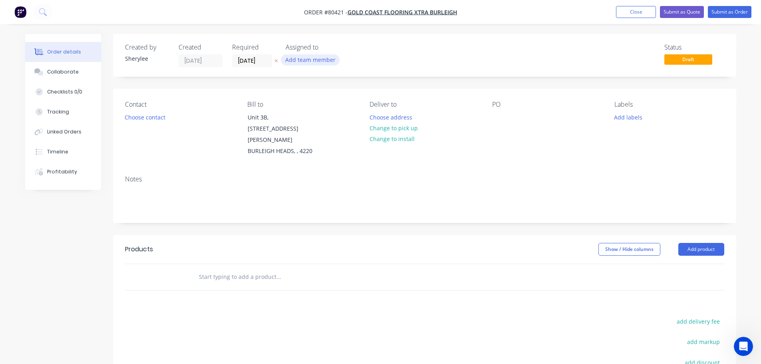
click at [308, 56] on button "Add team member" at bounding box center [310, 59] width 59 height 11
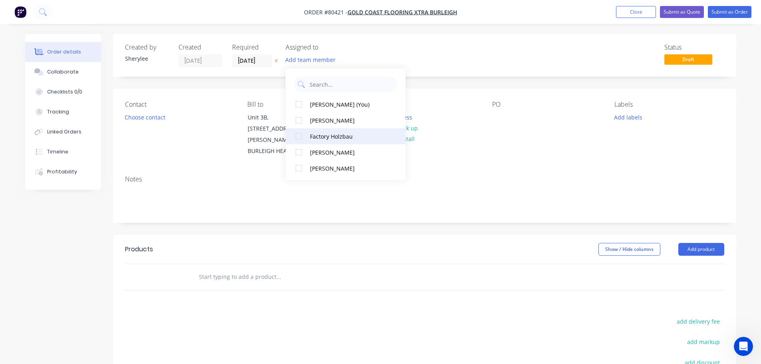
click at [301, 135] on div at bounding box center [299, 136] width 16 height 16
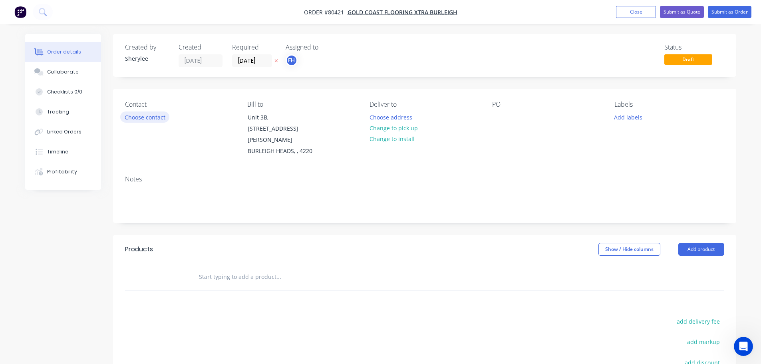
click at [156, 115] on button "Choose contact" at bounding box center [144, 116] width 49 height 11
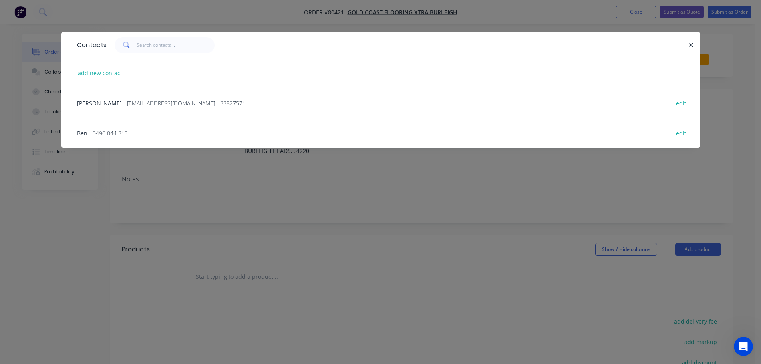
click at [129, 133] on div "Ben - 0490 844 313 edit" at bounding box center [380, 133] width 615 height 30
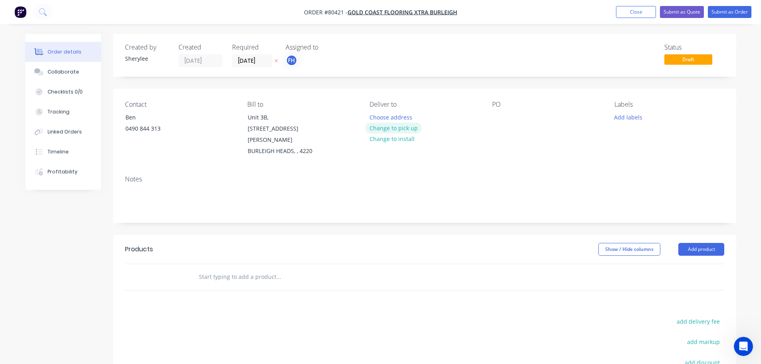
click at [409, 131] on button "Change to pick up" at bounding box center [393, 128] width 57 height 11
click at [500, 115] on div at bounding box center [498, 117] width 13 height 12
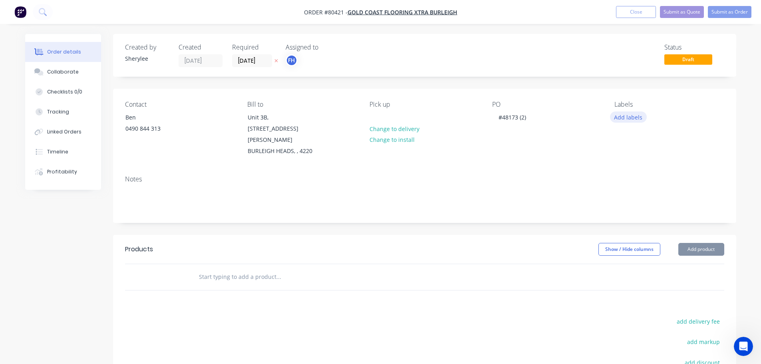
click at [633, 119] on button "Add labels" at bounding box center [628, 116] width 37 height 11
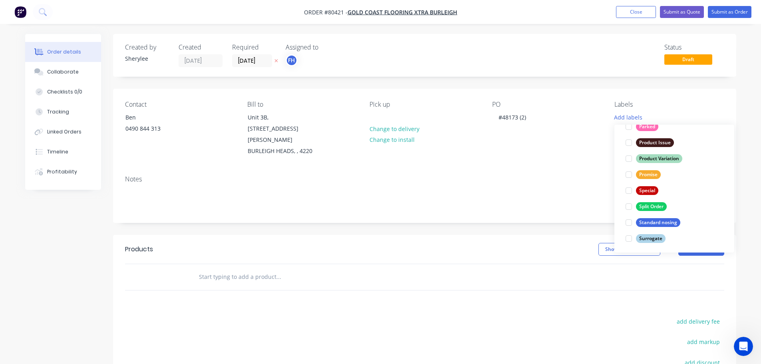
scroll to position [224, 0]
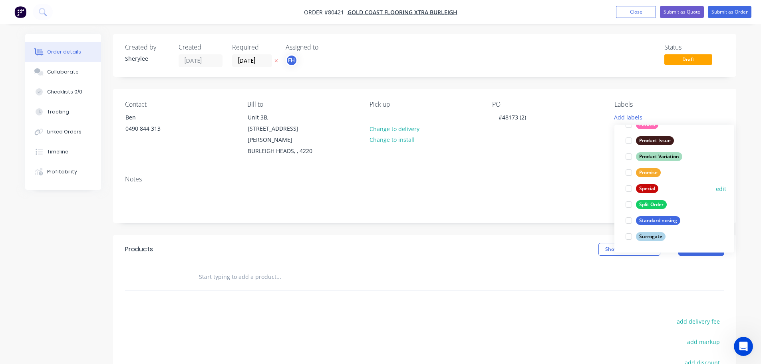
click at [629, 189] on div at bounding box center [629, 189] width 16 height 16
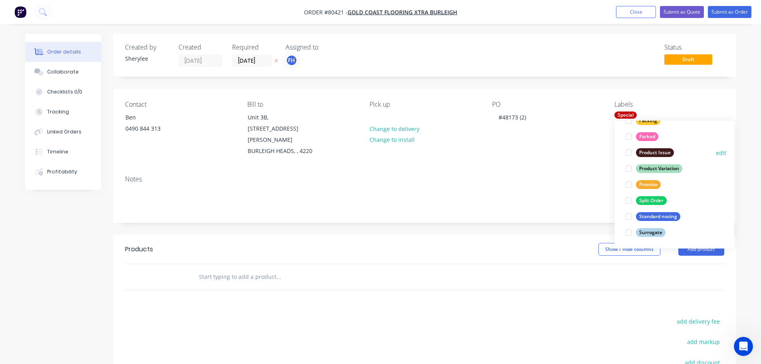
click at [630, 154] on div at bounding box center [629, 153] width 16 height 16
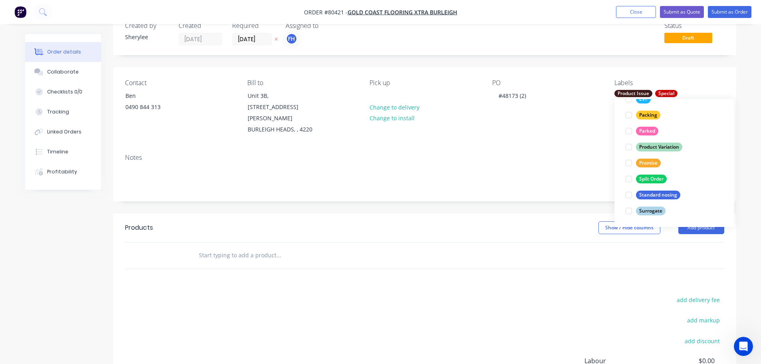
scroll to position [40, 0]
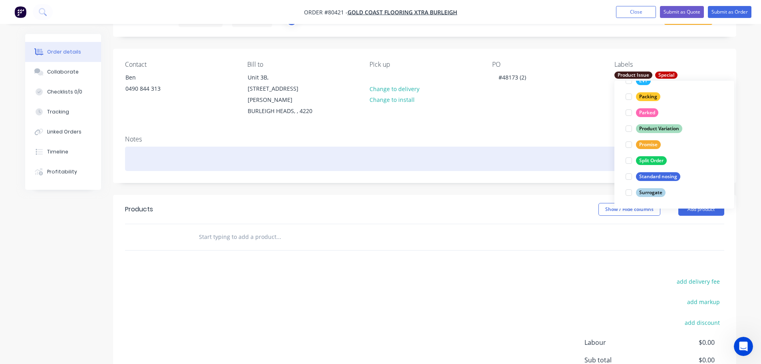
click at [140, 147] on div at bounding box center [424, 159] width 599 height 24
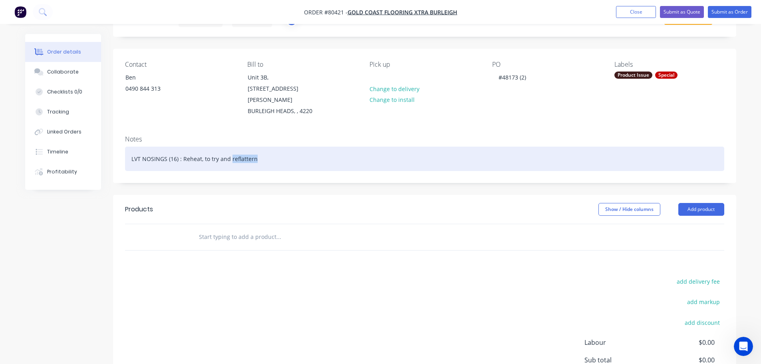
drag, startPoint x: 249, startPoint y: 151, endPoint x: 246, endPoint y: 146, distance: 5.2
click at [246, 147] on div "LVT NOSINGS (16) : Reheat, to try and reflattern" at bounding box center [424, 159] width 599 height 24
click at [250, 147] on div "LVT NOSINGS (16) : Reheat, to try and reflattern" at bounding box center [424, 159] width 599 height 24
click at [257, 147] on div "LVT NOSINGS (16) : Reheat, to try and reflatten" at bounding box center [424, 159] width 599 height 24
click at [236, 147] on div "LVT NOSINGS (16) : Reheat, to try and reflatten" at bounding box center [424, 159] width 599 height 24
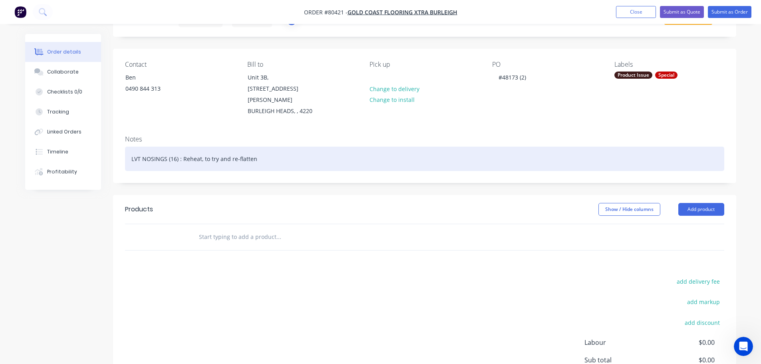
click at [260, 149] on div "LVT NOSINGS (16) : Reheat, to try and re-flatten" at bounding box center [424, 159] width 599 height 24
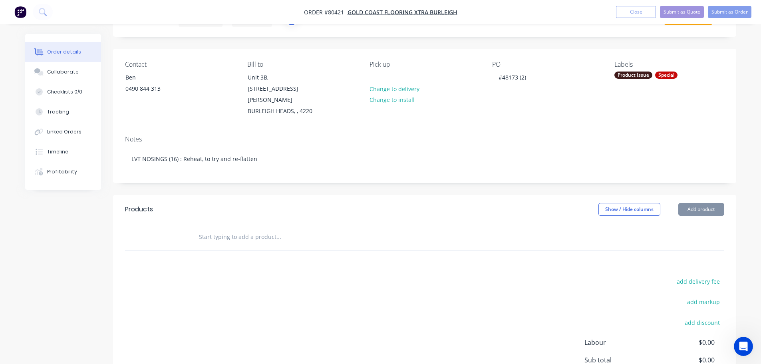
click at [222, 229] on input "text" at bounding box center [279, 237] width 160 height 16
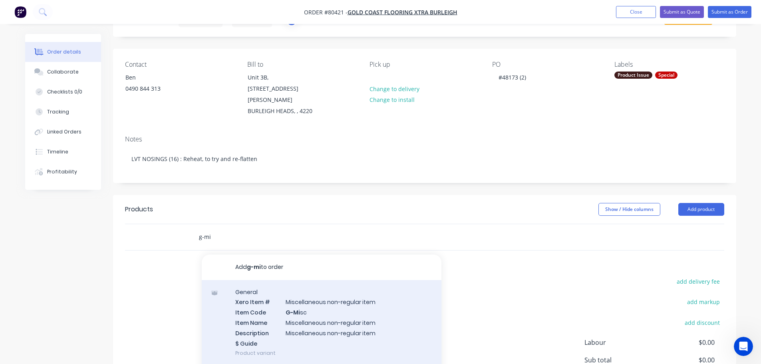
type input "g-mi"
click at [299, 288] on div "General Xero Item # Miscellaneous non-regular item Item Code G-Mi sc Item Name …" at bounding box center [322, 322] width 240 height 85
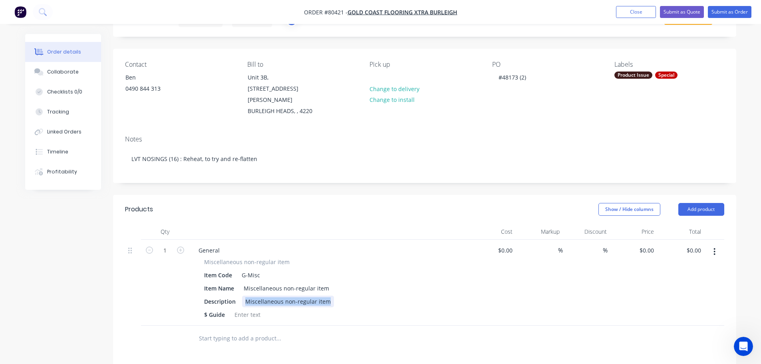
drag, startPoint x: 244, startPoint y: 290, endPoint x: 344, endPoint y: 288, distance: 99.5
click at [344, 296] on div "Description Miscellaneous non-regular item" at bounding box center [327, 302] width 253 height 12
click at [653, 245] on input "0" at bounding box center [652, 251] width 9 height 12
type input "$80.00"
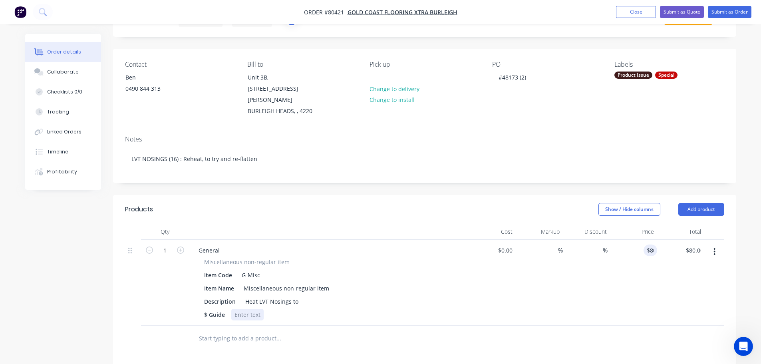
click at [260, 309] on div at bounding box center [247, 315] width 32 height 12
click at [244, 296] on div "Heat LVT Nosings to" at bounding box center [272, 302] width 60 height 12
click at [325, 296] on div "Labour to Heat LVT Nosings to" at bounding box center [285, 302] width 87 height 12
drag, startPoint x: 272, startPoint y: 288, endPoint x: 246, endPoint y: 288, distance: 26.0
click at [246, 296] on div "Labour to Heat LVT Nosings to re-flatten" at bounding box center [298, 302] width 113 height 12
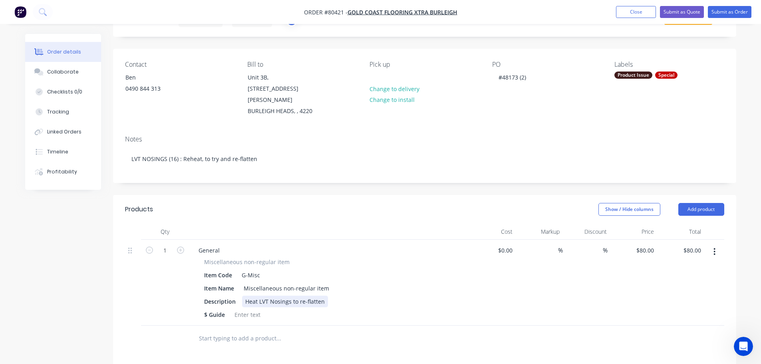
scroll to position [80, 0]
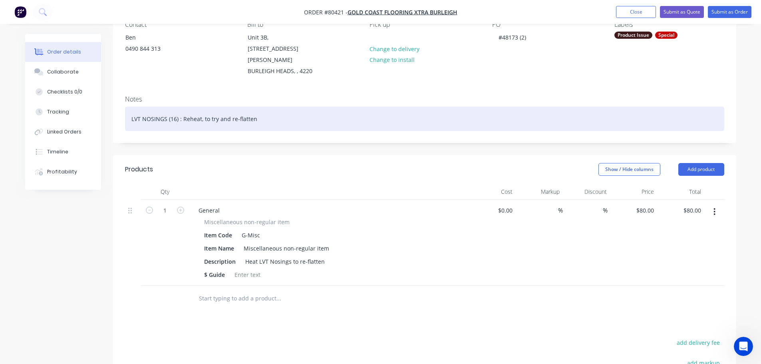
click at [131, 107] on div "LVT NOSINGS (16) : Reheat, to try and re-flatten" at bounding box center [424, 119] width 599 height 24
drag, startPoint x: 226, startPoint y: 107, endPoint x: 204, endPoint y: 107, distance: 22.0
click at [204, 107] on div "REHEAT LVT NOSINGS (16) : Reheat, to try and re-flatten" at bounding box center [424, 119] width 599 height 24
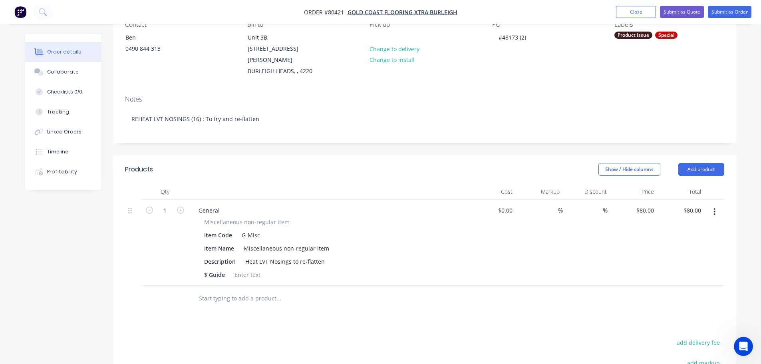
drag, startPoint x: 682, startPoint y: 0, endPoint x: 422, endPoint y: 302, distance: 399.0
click at [422, 302] on div "Products Show / Hide columns Add product Qty Cost Markup Discount Price Total 1…" at bounding box center [424, 329] width 623 height 348
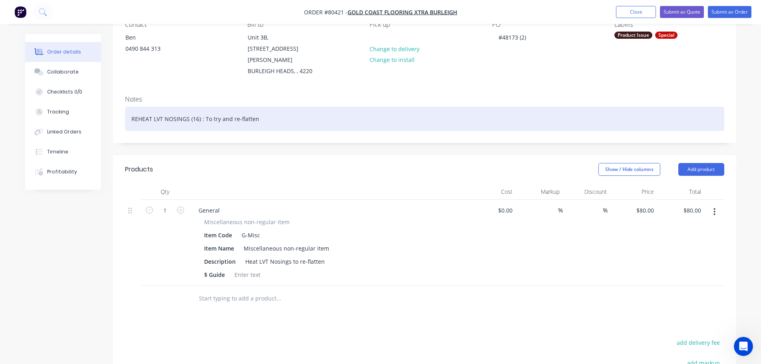
click at [290, 109] on div "REHEAT LVT NOSINGS (16) : To try and re-flatten" at bounding box center [424, 119] width 599 height 24
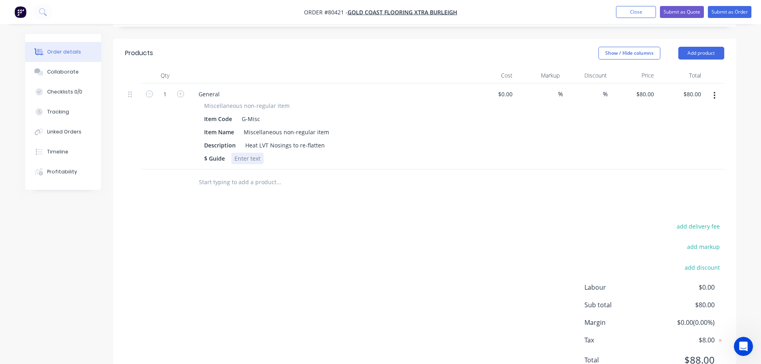
scroll to position [220, 0]
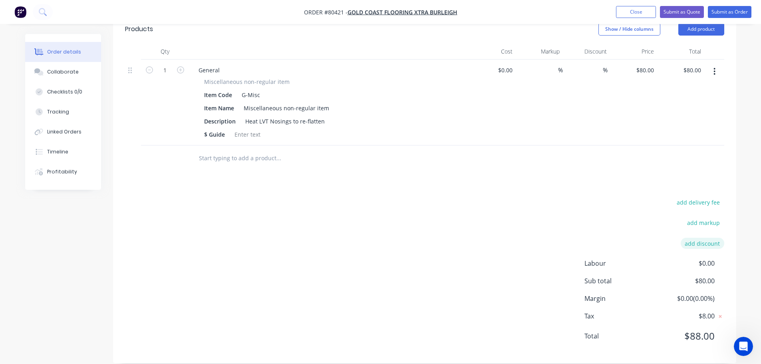
click at [700, 238] on button "add discount" at bounding box center [703, 243] width 44 height 11
click at [698, 240] on input at bounding box center [693, 246] width 36 height 12
type input "100"
click at [654, 240] on input at bounding box center [628, 246] width 76 height 12
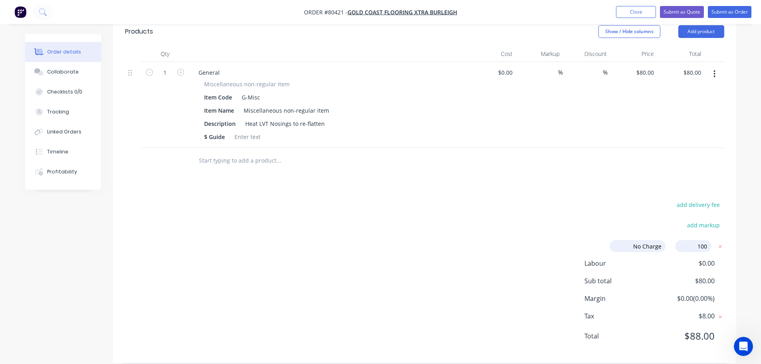
type input "No Charge"
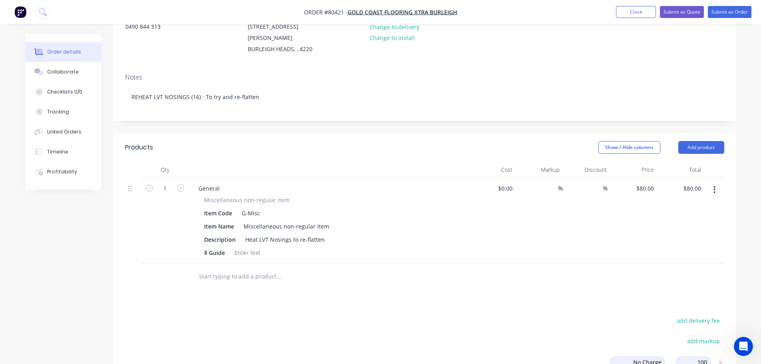
scroll to position [98, 0]
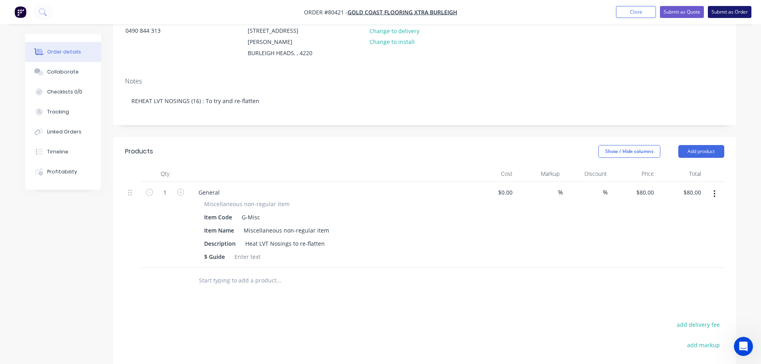
click at [734, 12] on button "Submit as Order" at bounding box center [730, 12] width 44 height 12
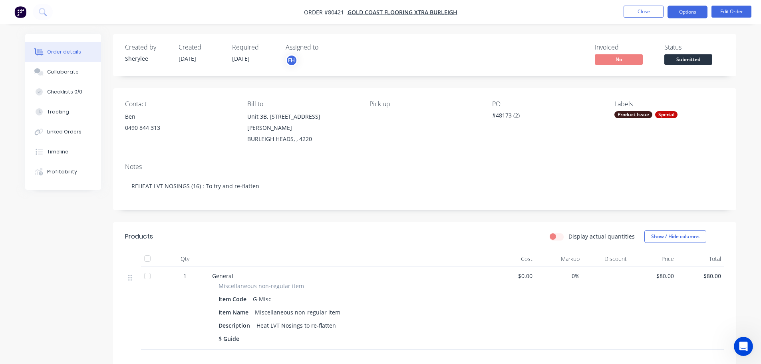
click at [685, 11] on button "Options" at bounding box center [688, 12] width 40 height 13
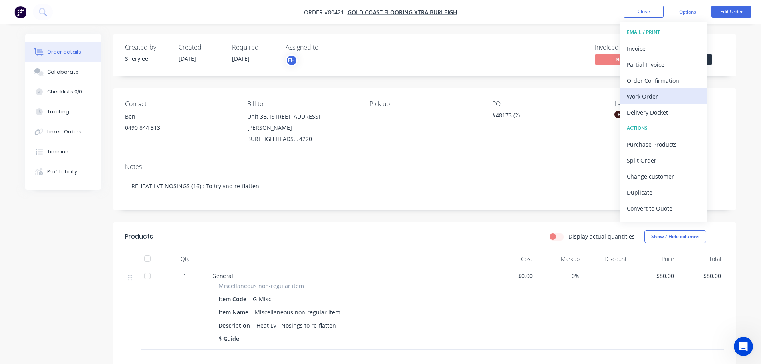
click at [642, 96] on div "Work Order" at bounding box center [664, 97] width 74 height 12
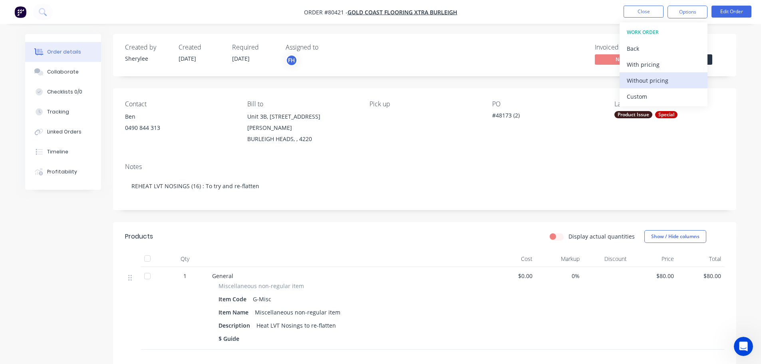
click at [650, 79] on div "Without pricing" at bounding box center [664, 81] width 74 height 12
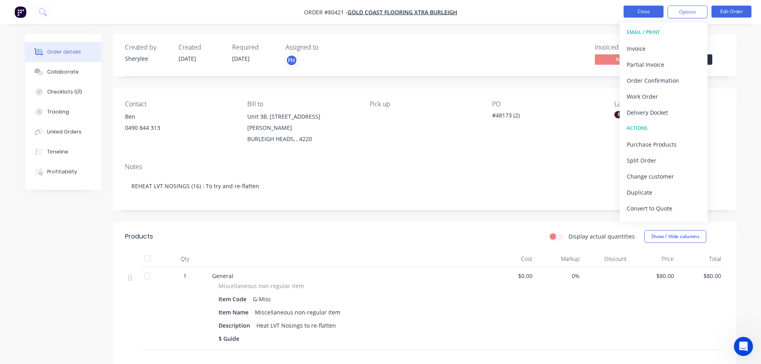
click at [639, 13] on button "Close" at bounding box center [644, 12] width 40 height 12
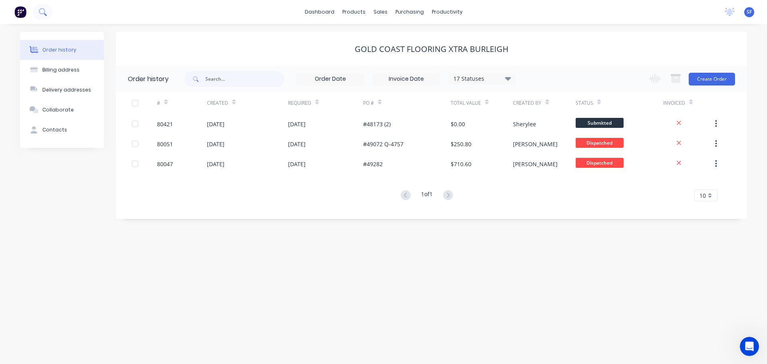
click at [40, 12] on icon at bounding box center [43, 12] width 8 height 8
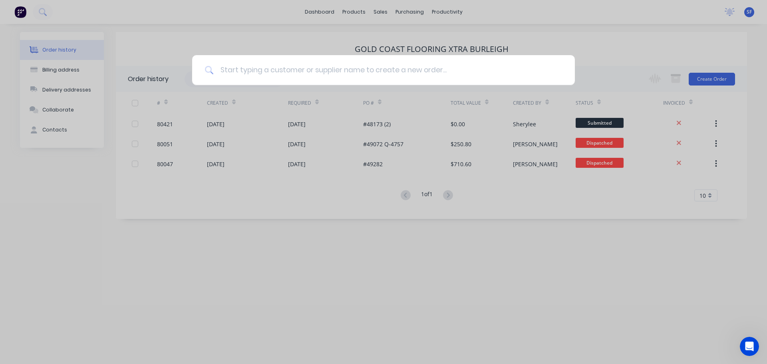
click at [240, 70] on input at bounding box center [388, 70] width 348 height 30
type input "80379"
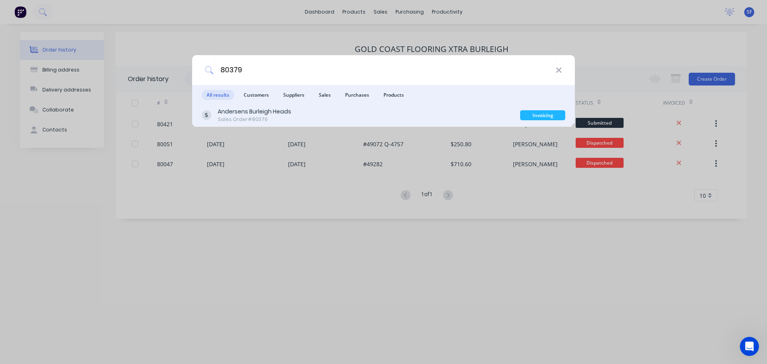
click at [259, 117] on div "Sales Order #80379" at bounding box center [255, 119] width 74 height 7
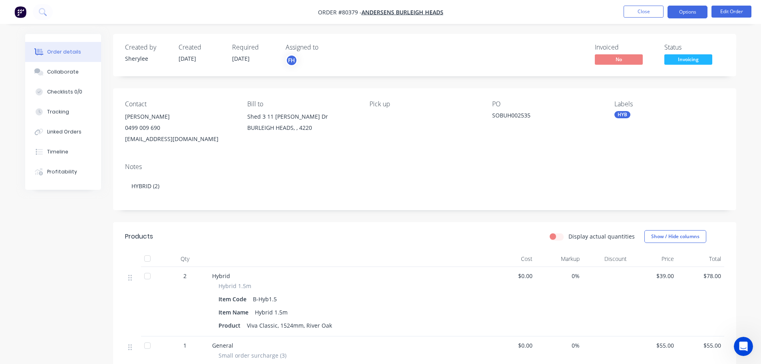
click at [696, 13] on button "Options" at bounding box center [688, 12] width 40 height 13
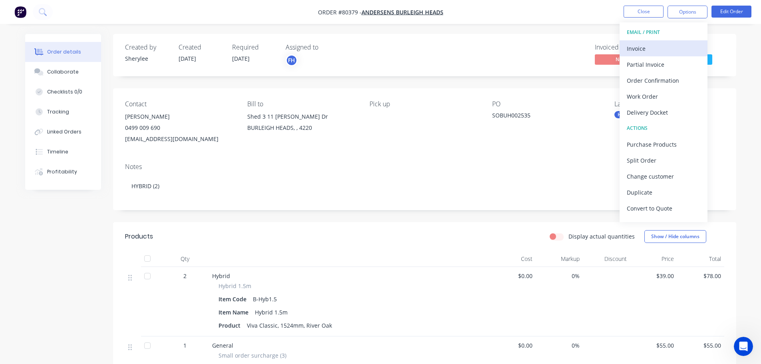
click at [660, 48] on div "Invoice" at bounding box center [664, 49] width 74 height 12
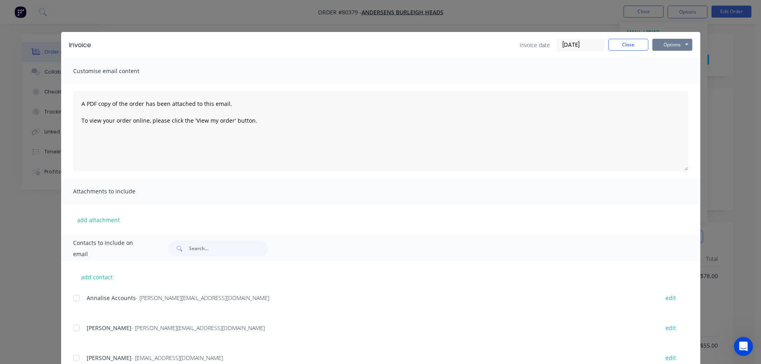
click at [665, 47] on button "Options" at bounding box center [673, 45] width 40 height 12
click at [669, 71] on button "Print" at bounding box center [678, 72] width 51 height 13
click at [619, 41] on button "Close" at bounding box center [629, 45] width 40 height 12
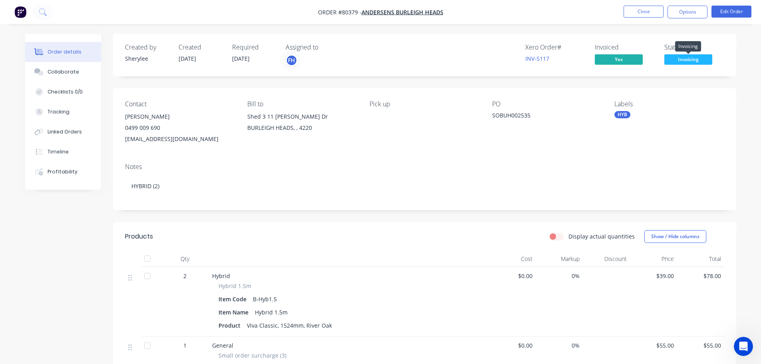
click at [682, 58] on span "Invoicing" at bounding box center [689, 59] width 48 height 10
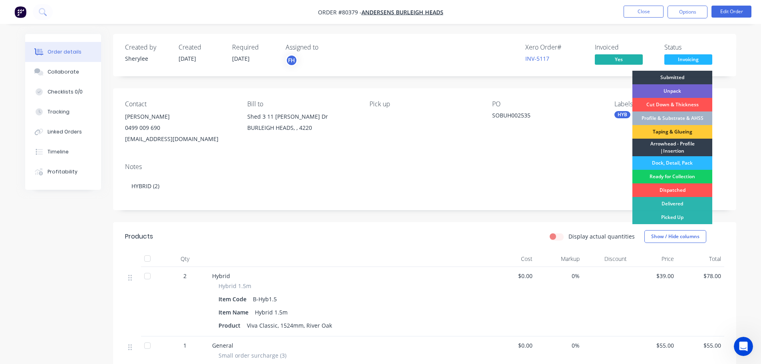
click at [687, 176] on div "Ready for Collection" at bounding box center [673, 177] width 80 height 14
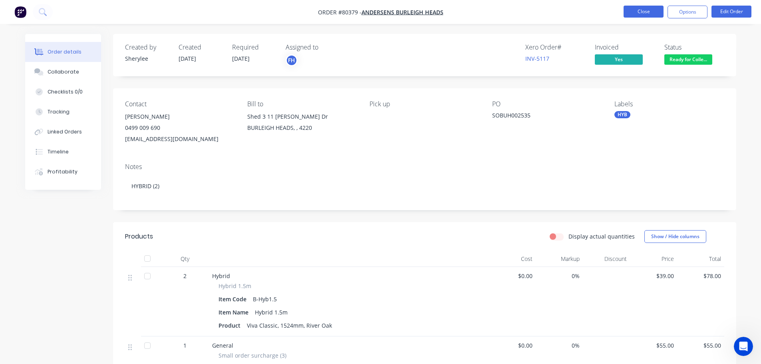
click at [644, 10] on button "Close" at bounding box center [644, 12] width 40 height 12
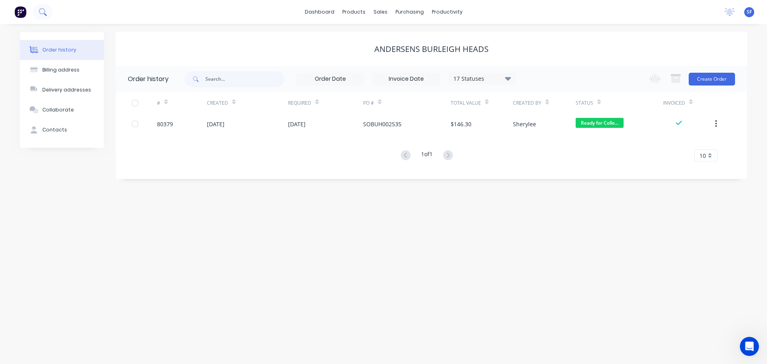
click at [45, 12] on icon at bounding box center [42, 11] width 6 height 6
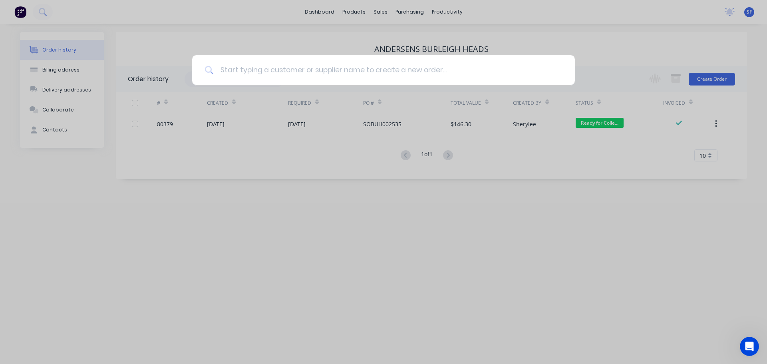
click at [234, 71] on input at bounding box center [388, 70] width 348 height 30
type input "80395"
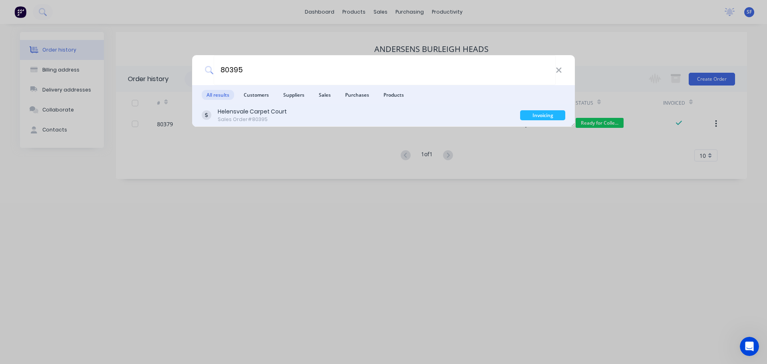
click at [247, 114] on div "Helensvale Carpet Court" at bounding box center [252, 111] width 69 height 8
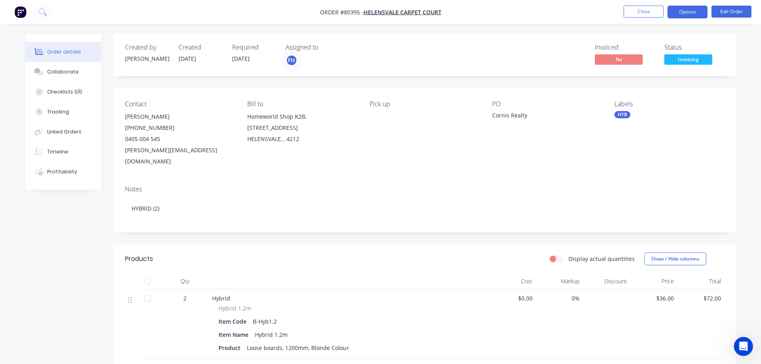
click at [684, 11] on button "Options" at bounding box center [688, 12] width 40 height 13
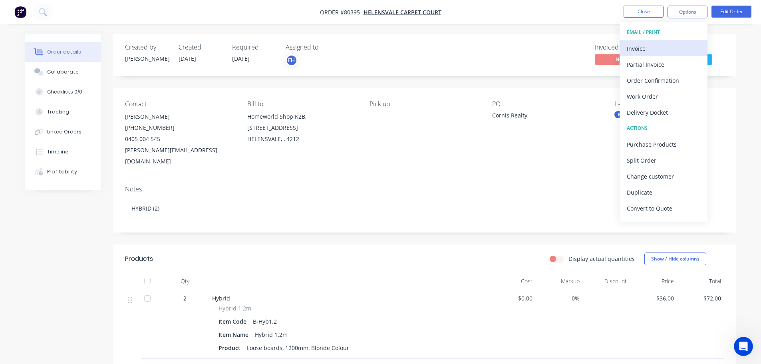
click at [644, 51] on div "Invoice" at bounding box center [664, 49] width 74 height 12
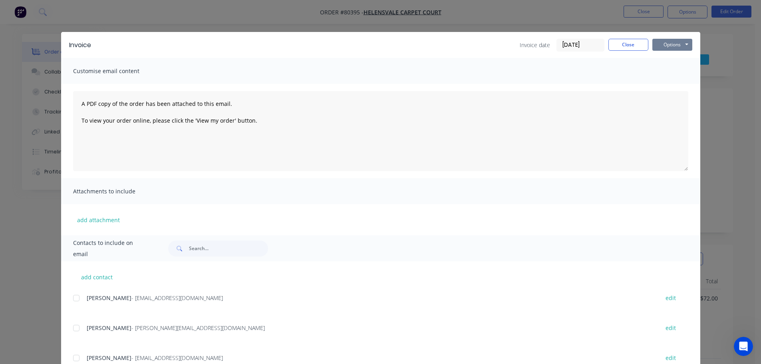
click at [662, 49] on button "Options" at bounding box center [673, 45] width 40 height 12
click at [670, 69] on button "Print" at bounding box center [678, 72] width 51 height 13
click at [637, 42] on button "Close" at bounding box center [629, 45] width 40 height 12
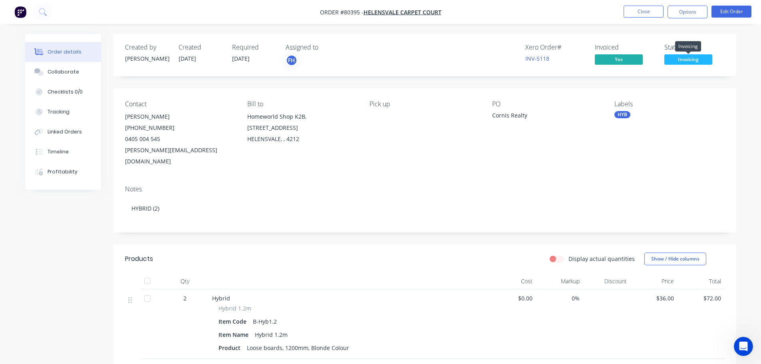
click at [690, 58] on span "Invoicing" at bounding box center [689, 59] width 48 height 10
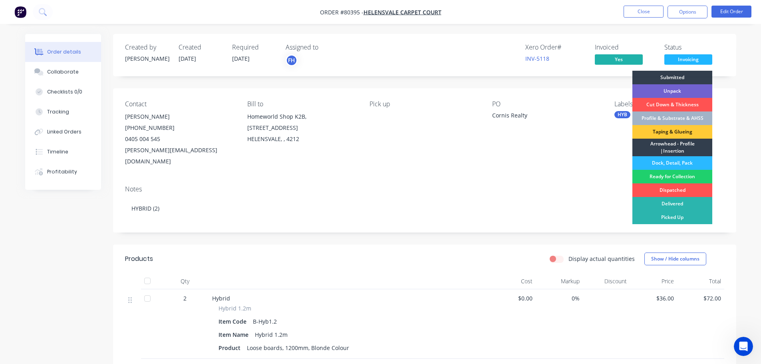
click at [664, 177] on div "Ready for Collection" at bounding box center [673, 177] width 80 height 14
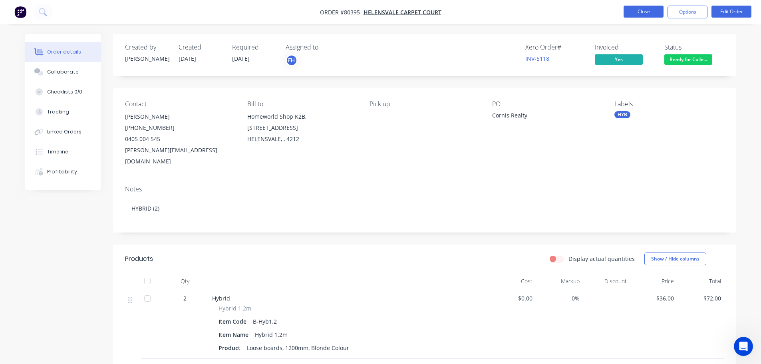
click at [648, 12] on button "Close" at bounding box center [644, 12] width 40 height 12
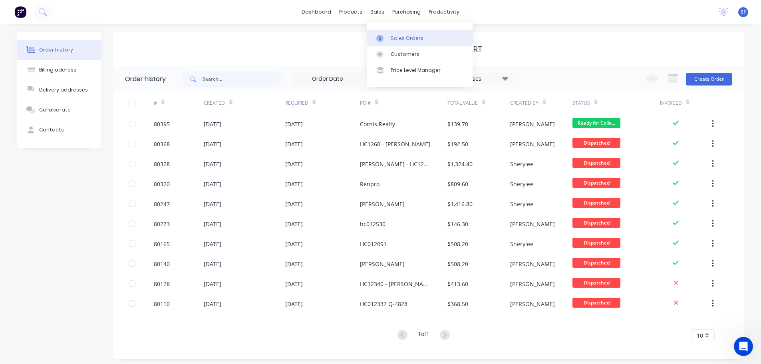
click at [402, 36] on div "Sales Orders" at bounding box center [407, 38] width 33 height 7
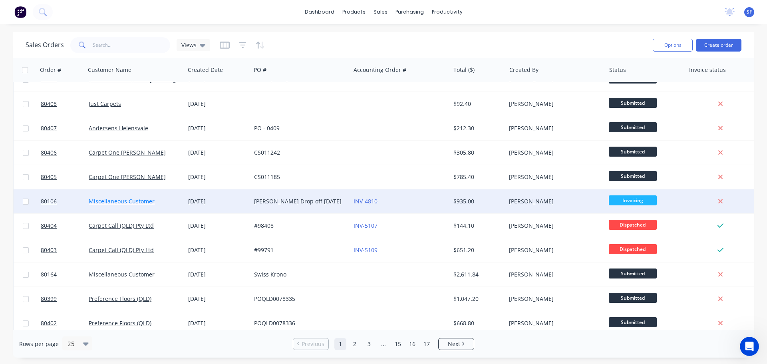
scroll to position [360, 0]
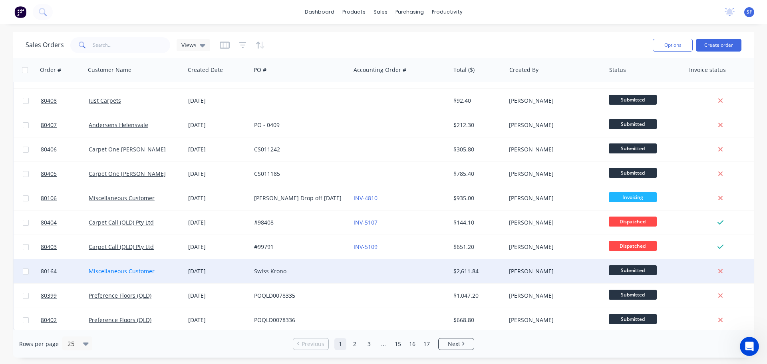
click at [123, 269] on link "Miscellaneous Customer" at bounding box center [122, 271] width 66 height 8
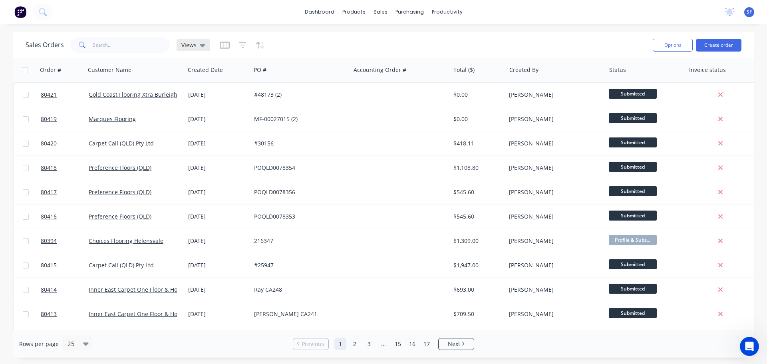
click at [192, 42] on span "Views" at bounding box center [188, 45] width 15 height 8
click at [200, 127] on button "[PERSON_NAME]'s" at bounding box center [224, 129] width 91 height 9
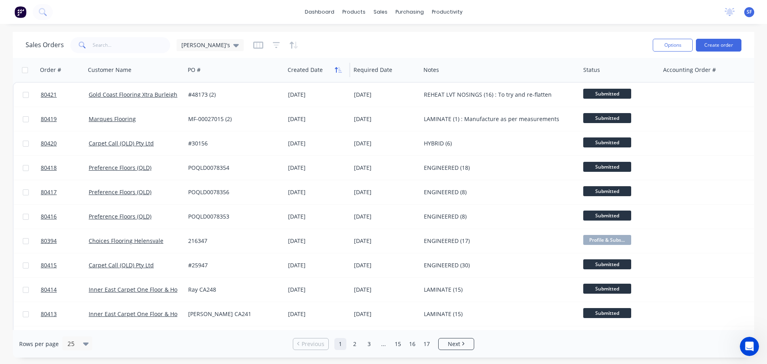
click at [340, 72] on icon "button" at bounding box center [340, 70] width 4 height 6
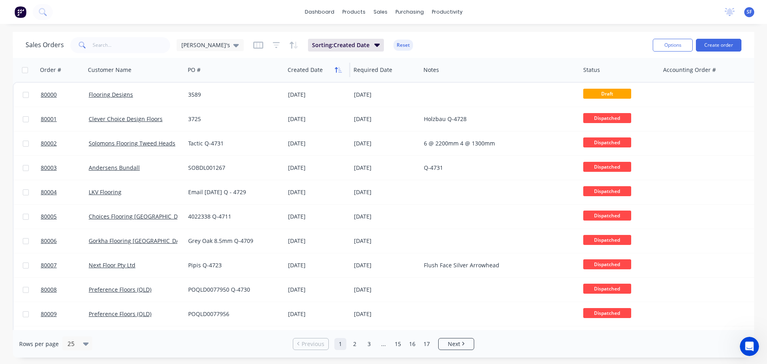
click at [340, 72] on icon "button" at bounding box center [340, 70] width 4 height 6
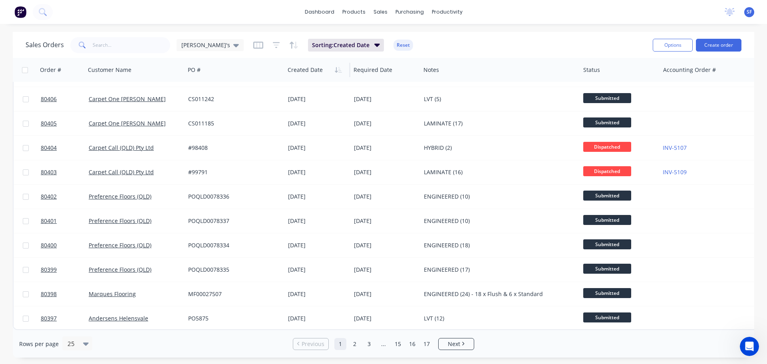
scroll to position [365, 0]
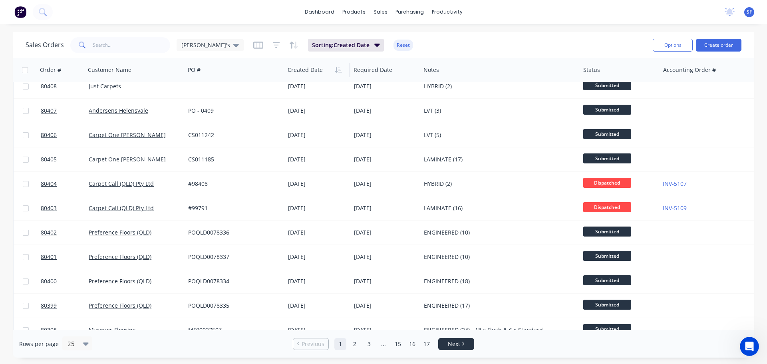
click at [456, 344] on span "Next" at bounding box center [454, 344] width 12 height 8
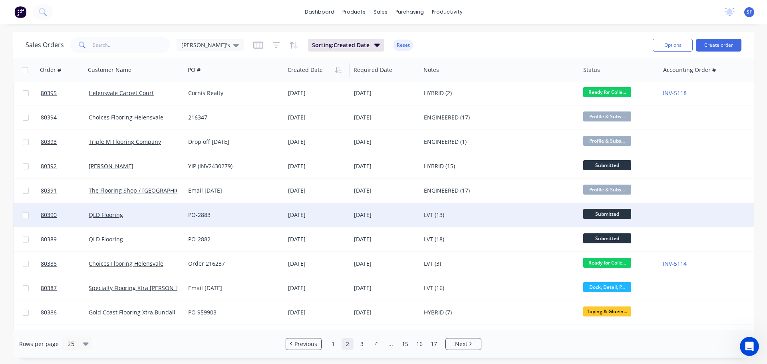
scroll to position [40, 0]
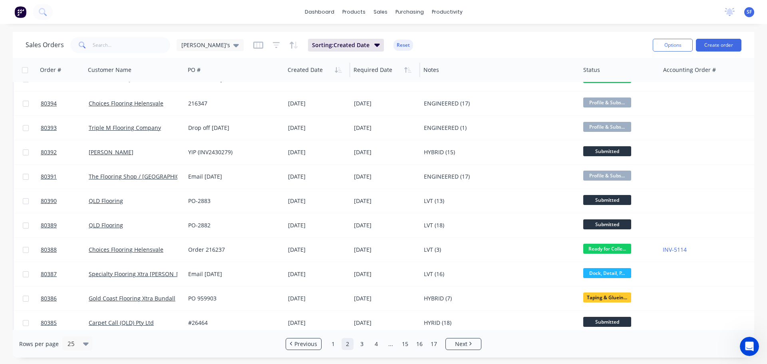
click at [384, 71] on div at bounding box center [384, 70] width 60 height 16
click at [410, 72] on icon "button" at bounding box center [407, 70] width 7 height 6
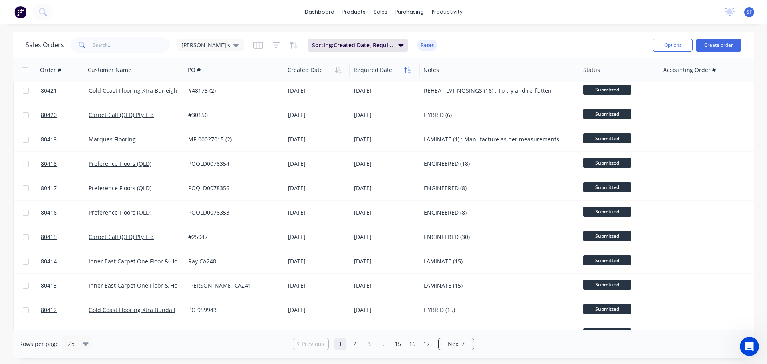
scroll to position [0, 0]
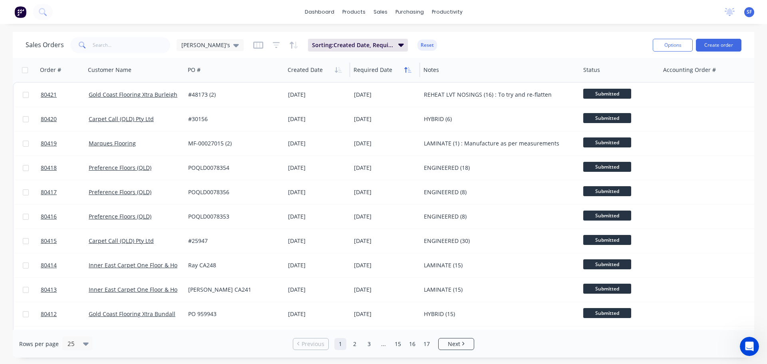
click at [409, 69] on icon "button" at bounding box center [410, 70] width 4 height 6
click at [418, 46] on button "Reset" at bounding box center [428, 45] width 20 height 11
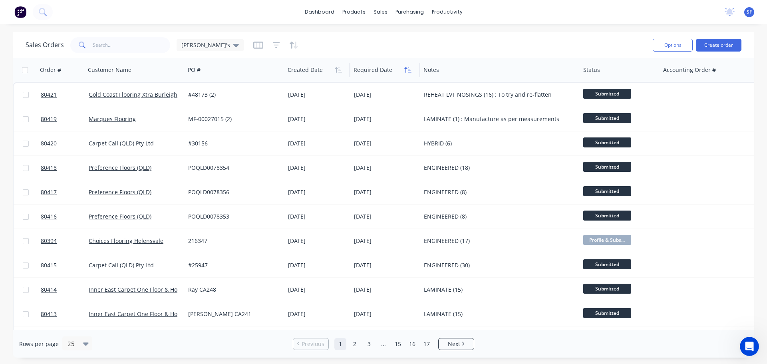
click at [413, 72] on button "button" at bounding box center [408, 70] width 12 height 12
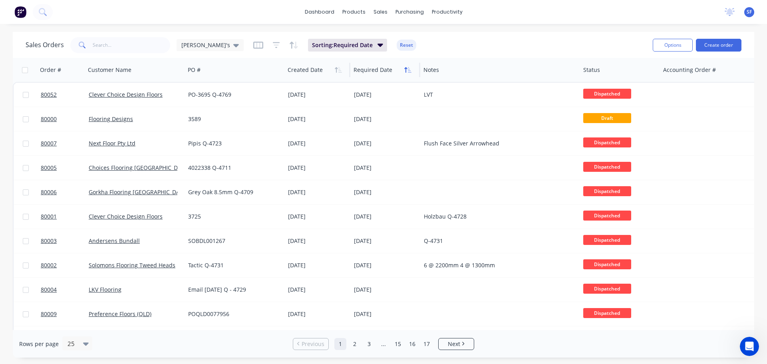
click at [410, 72] on icon "button" at bounding box center [410, 70] width 4 height 6
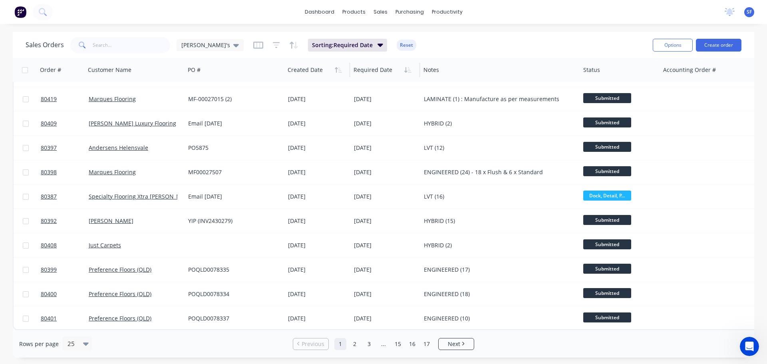
scroll to position [365, 0]
click at [457, 345] on span "Next" at bounding box center [454, 344] width 12 height 8
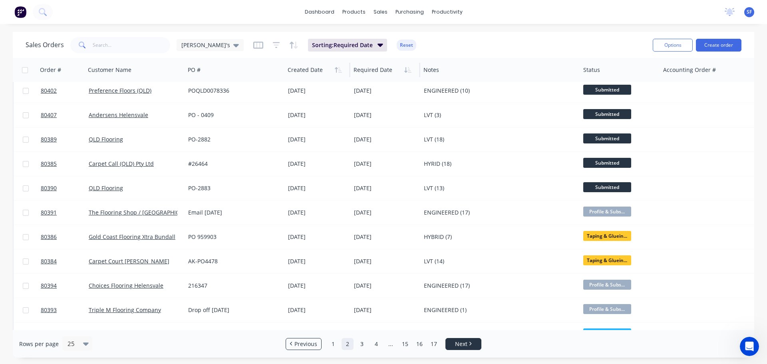
scroll to position [0, 0]
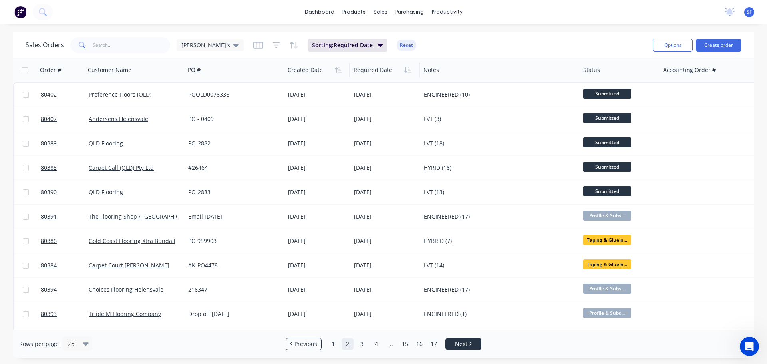
click at [457, 345] on span "Next" at bounding box center [461, 344] width 12 height 8
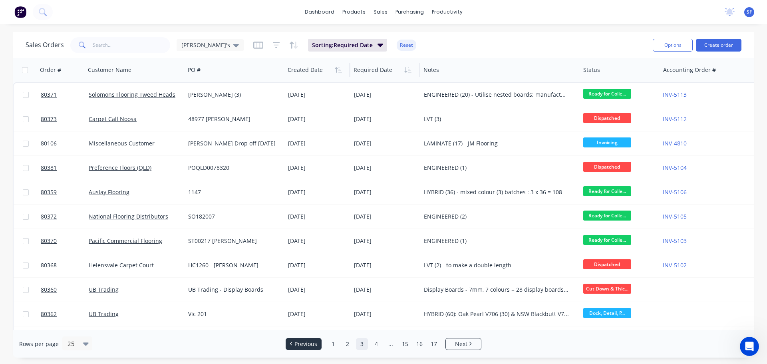
click at [314, 342] on span "Previous" at bounding box center [305, 344] width 23 height 8
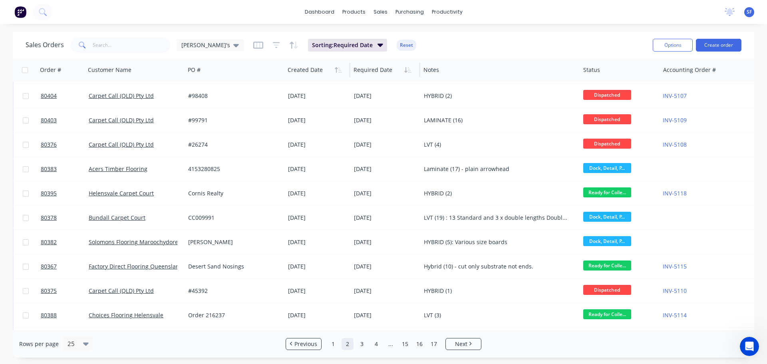
scroll to position [320, 0]
